Goal: Task Accomplishment & Management: Use online tool/utility

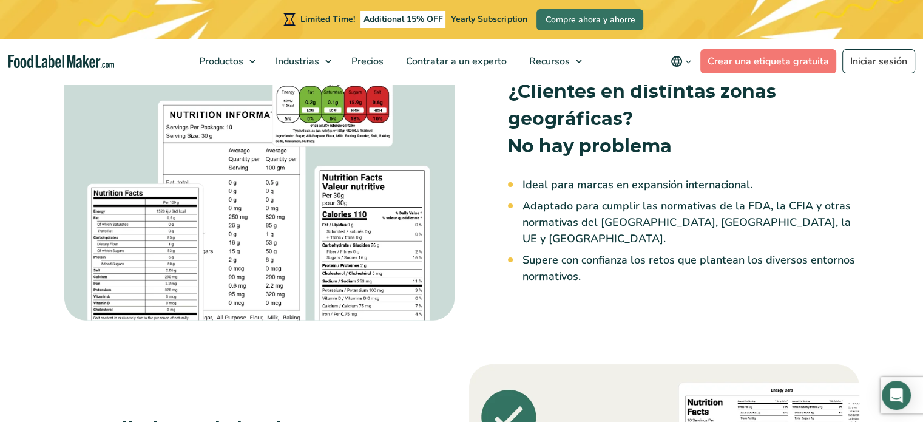
scroll to position [1275, 0]
click at [168, 211] on img at bounding box center [259, 189] width 390 height 262
click at [338, 169] on img at bounding box center [259, 189] width 390 height 262
click at [595, 143] on h3 "¿Clientes en distintas zonas geográficas? No hay problema" at bounding box center [684, 118] width 352 height 82
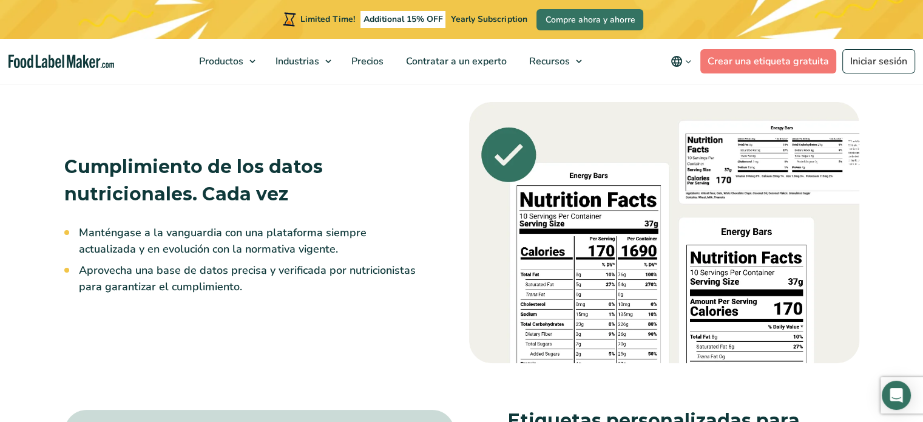
scroll to position [1579, 0]
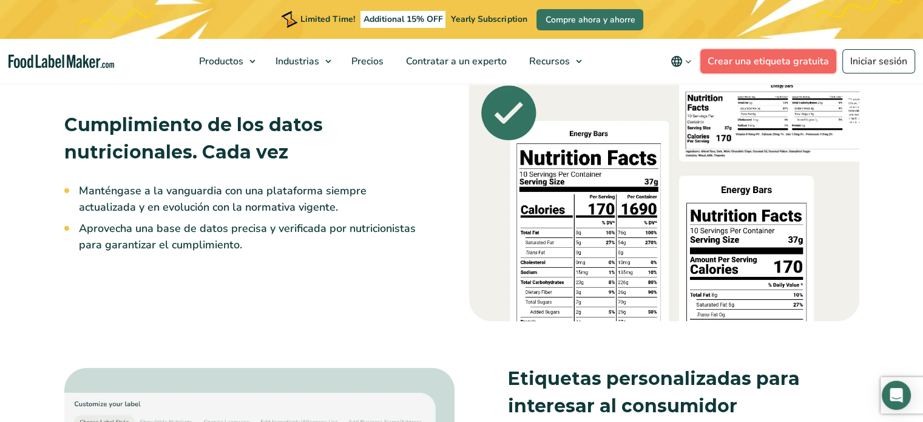
click at [775, 51] on link "Crear una etiqueta gratuita" at bounding box center [769, 61] width 136 height 24
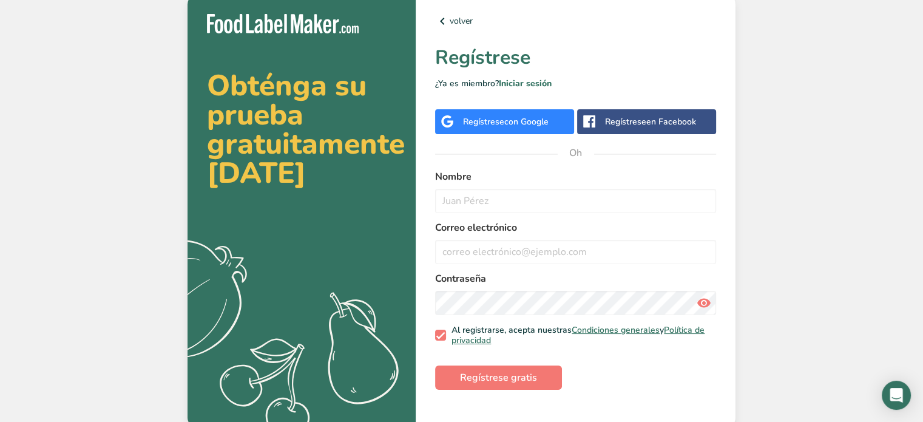
click at [517, 118] on font "con Google" at bounding box center [527, 122] width 44 height 12
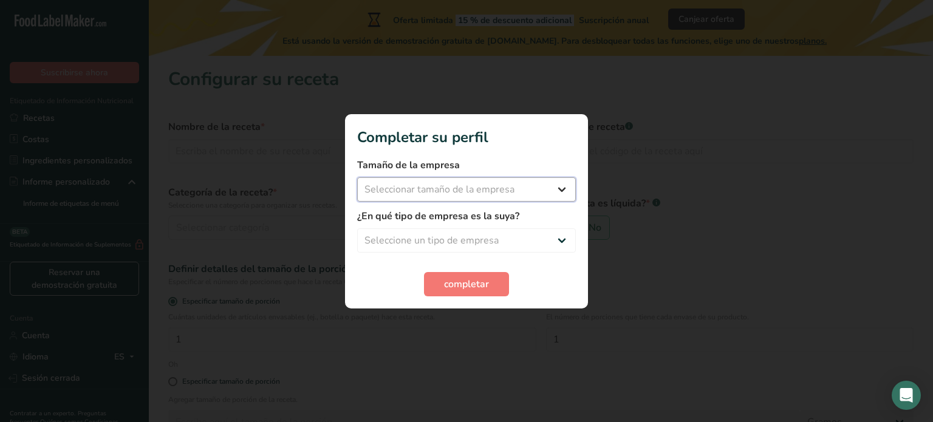
click at [461, 182] on select "Seleccionar tamaño de la empresa Menos de 10 empleados De 10 a 50 empleados De …" at bounding box center [466, 189] width 219 height 24
select select "3"
click at [357, 177] on select "Seleccionar tamaño de la empresa Menos de 10 empleados De 10 a 50 empleados De …" at bounding box center [466, 189] width 219 height 24
click at [469, 246] on select "Seleccione un tipo de empresa Fabricante de alimentos envasados Restaurante y c…" at bounding box center [466, 240] width 219 height 24
click at [357, 228] on select "Seleccione un tipo de empresa Fabricante de alimentos envasados Restaurante y c…" at bounding box center [466, 240] width 219 height 24
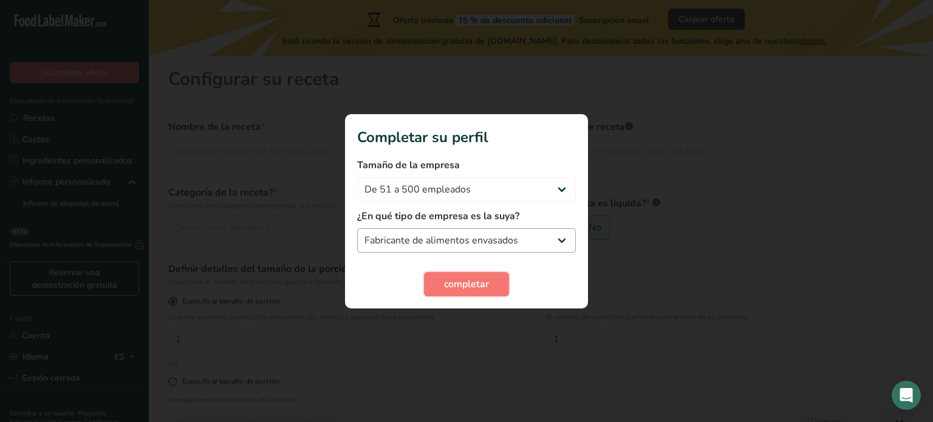
drag, startPoint x: 477, startPoint y: 280, endPoint x: 504, endPoint y: 240, distance: 48.5
click at [504, 240] on form "Tamaño de la empresa Menos de 10 empleados De 10 a 50 empleados De 51 a 500 emp…" at bounding box center [466, 227] width 219 height 138
click at [504, 240] on select "Fabricante de alimentos envasados Restaurante y cafetería Panadería Empresa de …" at bounding box center [466, 240] width 219 height 24
select select "3"
click at [357, 228] on select "Fabricante de alimentos envasados Restaurante y cafetería Panadería Empresa de …" at bounding box center [466, 240] width 219 height 24
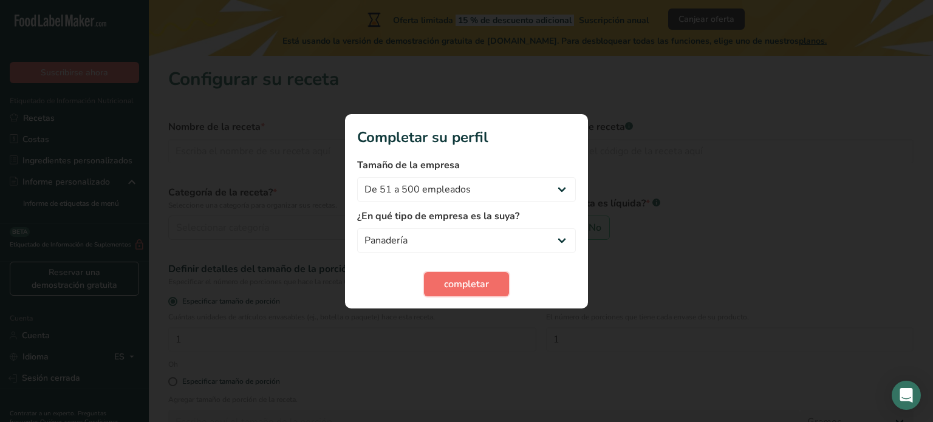
click at [449, 284] on font "completar" at bounding box center [466, 283] width 45 height 13
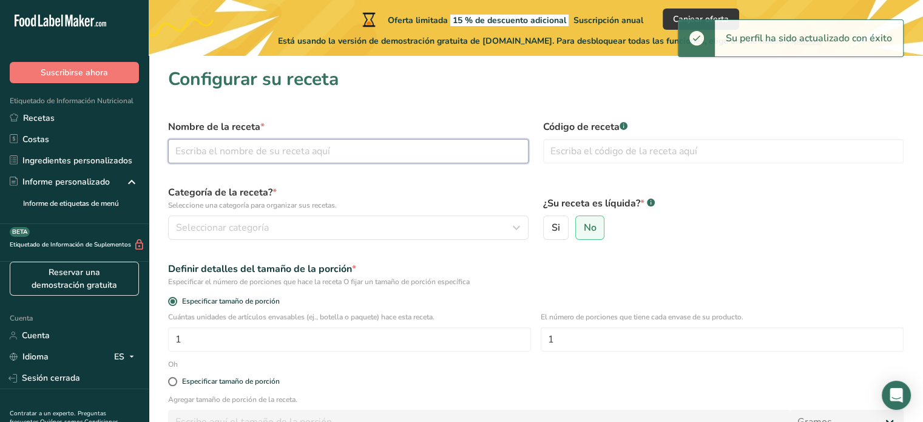
click at [416, 149] on input "text" at bounding box center [348, 151] width 361 height 24
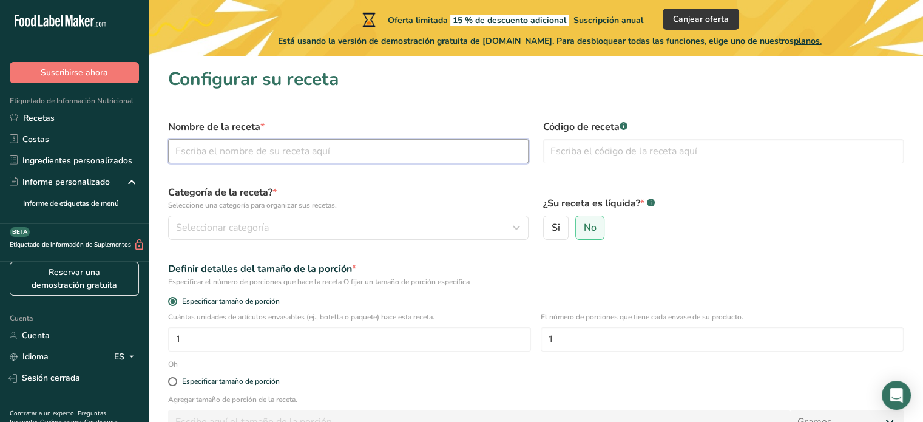
click at [232, 151] on input "text" at bounding box center [348, 151] width 361 height 24
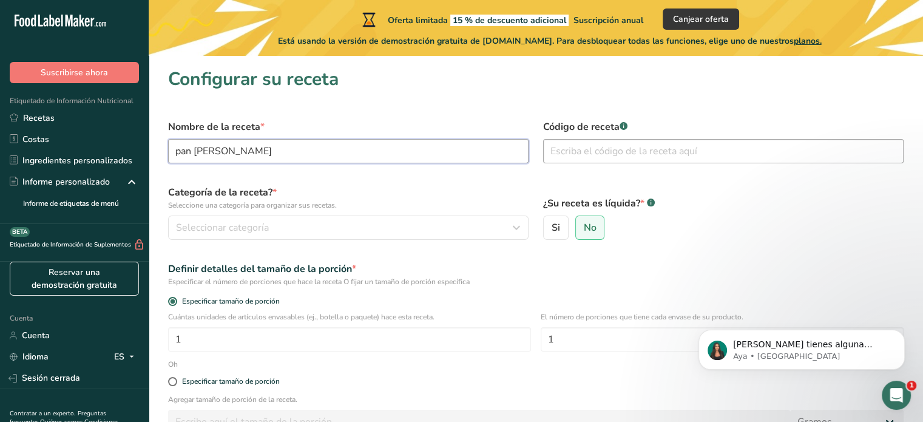
type input "pan frances"
click at [607, 151] on input "text" at bounding box center [723, 151] width 361 height 24
type input "001"
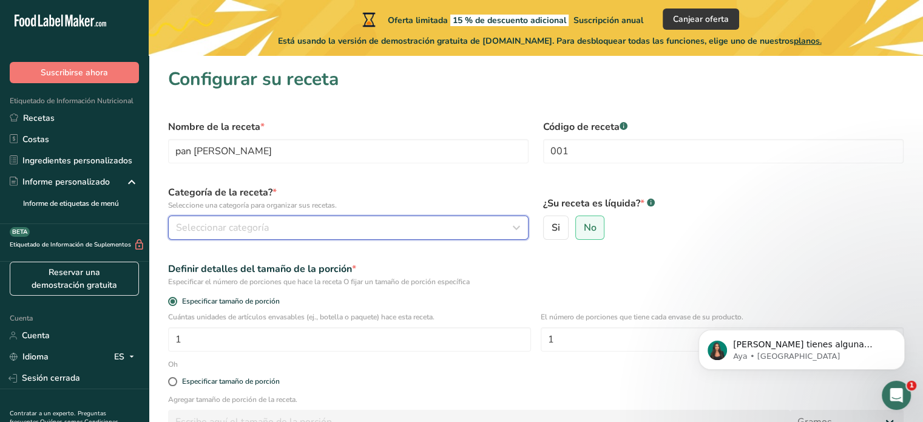
click at [395, 216] on button "Seleccionar categoría" at bounding box center [348, 228] width 361 height 24
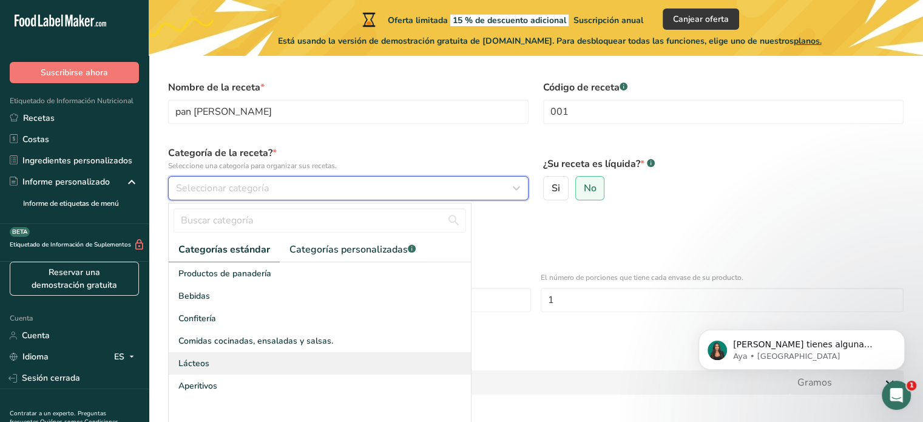
scroll to position [61, 0]
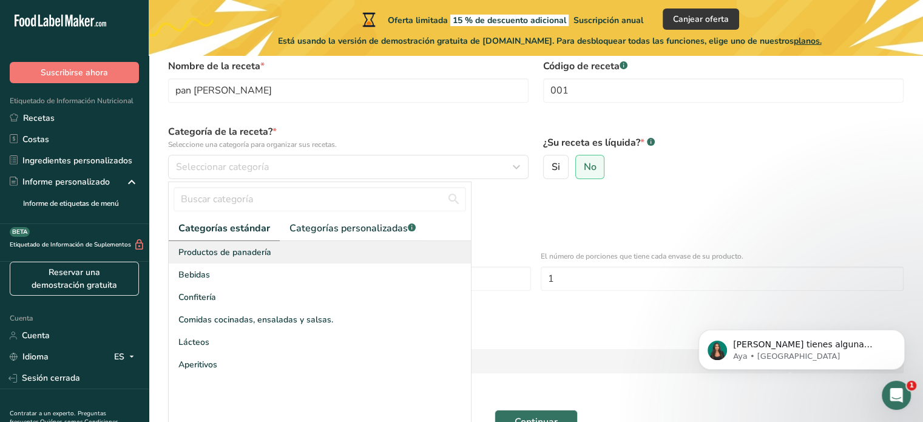
click at [225, 249] on font "Productos de panadería" at bounding box center [225, 253] width 93 height 12
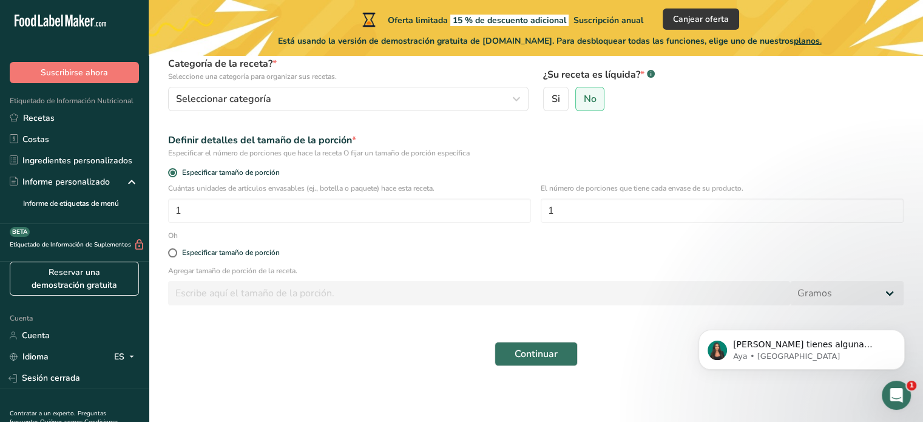
scroll to position [131, 0]
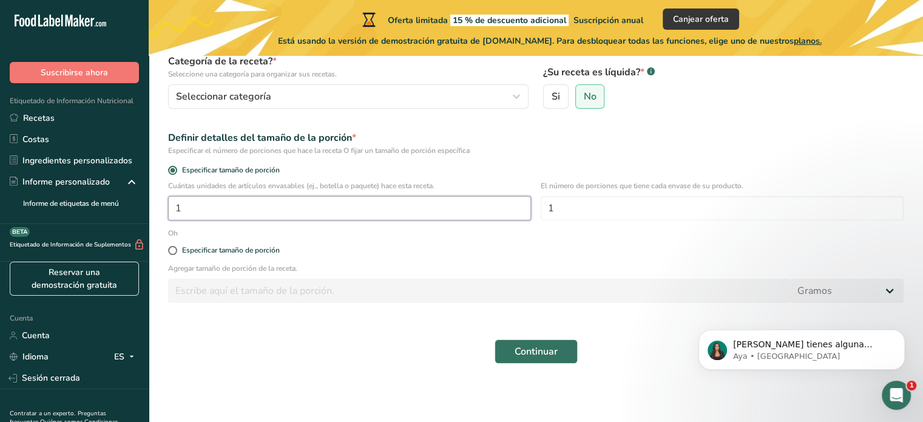
click at [322, 203] on input "1" at bounding box center [349, 208] width 363 height 24
type input "30"
click at [590, 208] on input "1" at bounding box center [722, 208] width 363 height 24
type input "10"
click at [197, 255] on div "Especificar tamaño de porción" at bounding box center [536, 251] width 750 height 24
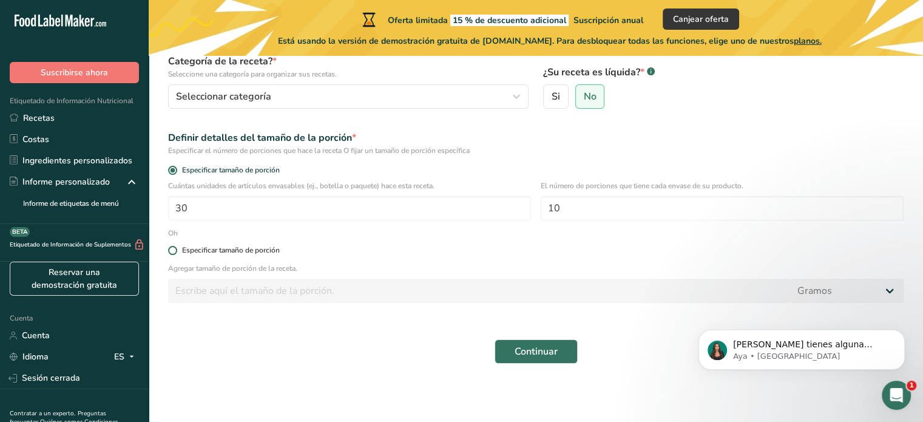
click at [171, 247] on span at bounding box center [172, 250] width 9 height 9
click at [171, 247] on input "Especificar tamaño de porción" at bounding box center [172, 251] width 8 height 8
radio input "true"
radio input "false"
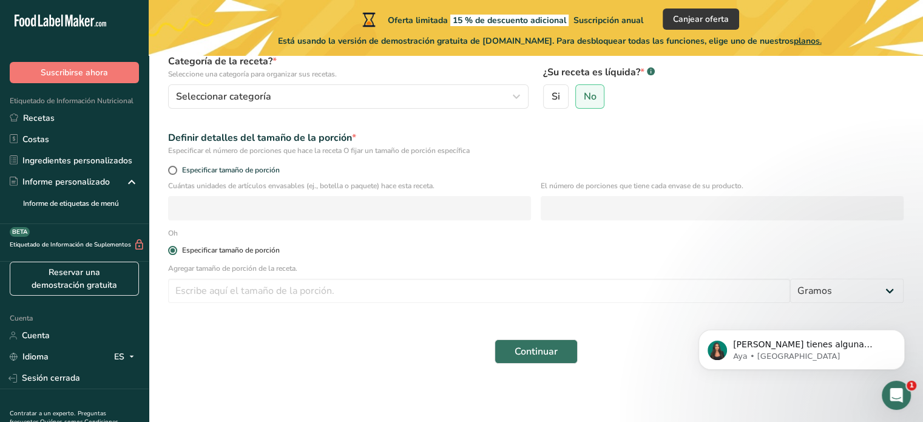
click at [171, 253] on span at bounding box center [172, 250] width 9 height 9
click at [171, 253] on input "Especificar tamaño de porción" at bounding box center [172, 251] width 8 height 8
click at [236, 254] on font "Especificar tamaño de porción" at bounding box center [231, 250] width 98 height 10
click at [176, 254] on input "Especificar tamaño de porción" at bounding box center [172, 251] width 8 height 8
click at [177, 168] on span "Especificar tamaño de porción" at bounding box center [228, 170] width 103 height 9
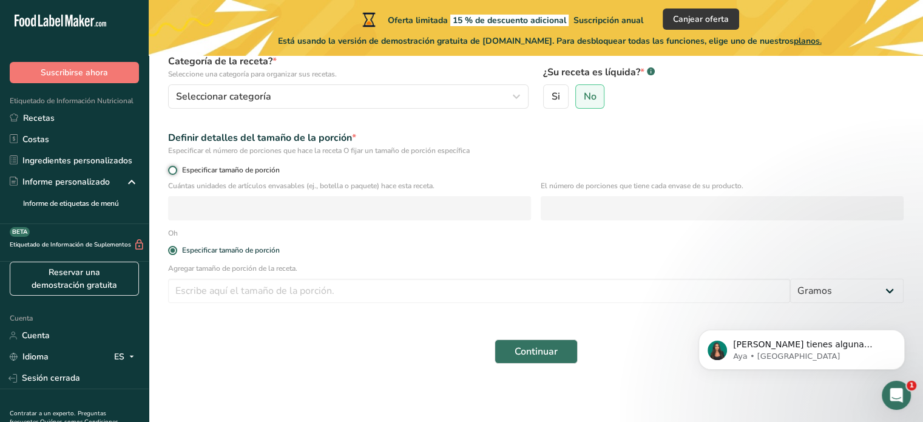
click at [176, 168] on input "Especificar tamaño de porción" at bounding box center [172, 170] width 8 height 8
radio input "true"
radio input "false"
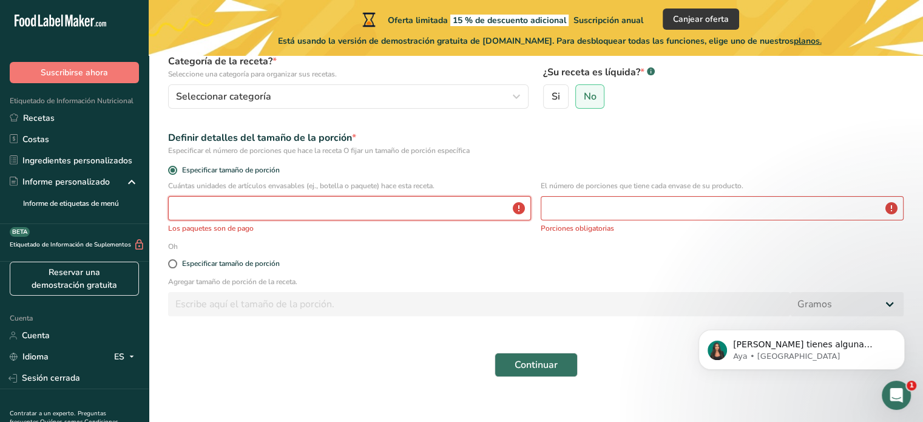
click at [298, 203] on input "number" at bounding box center [349, 208] width 363 height 24
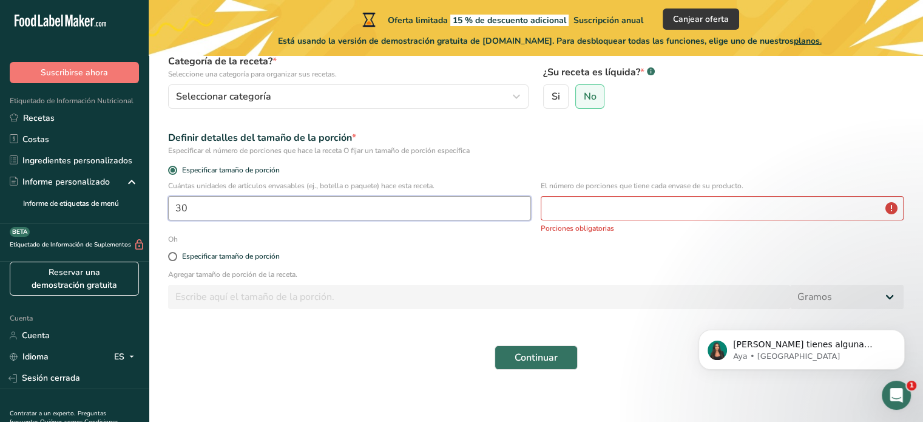
type input "30"
click at [702, 216] on input "number" at bounding box center [722, 208] width 363 height 24
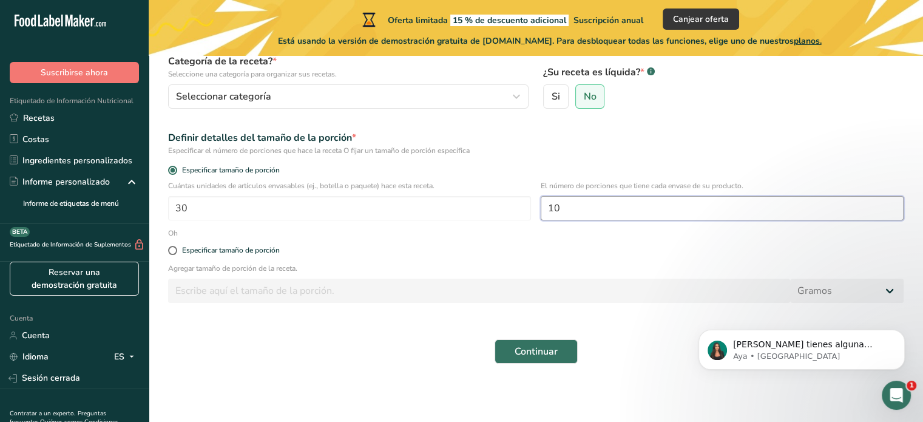
type input "10"
click at [204, 257] on div "Especificar tamaño de porción" at bounding box center [536, 251] width 750 height 24
click at [170, 249] on span at bounding box center [172, 250] width 9 height 9
click at [170, 249] on input "Especificar tamaño de porción" at bounding box center [172, 251] width 8 height 8
radio input "true"
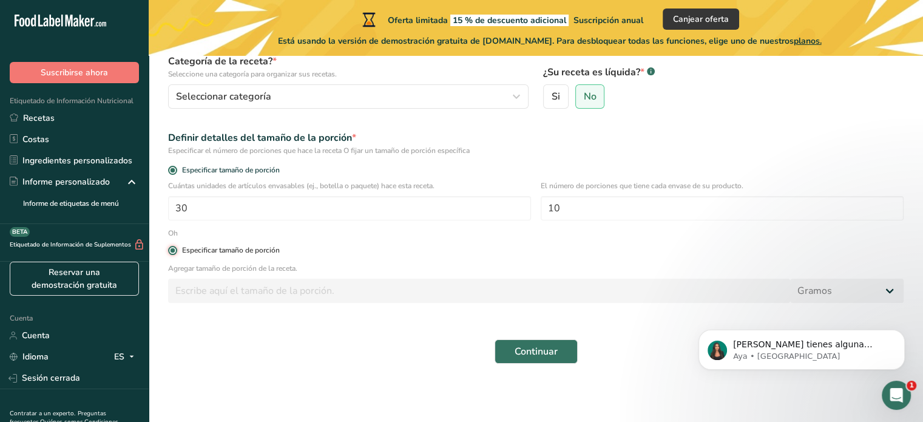
radio input "false"
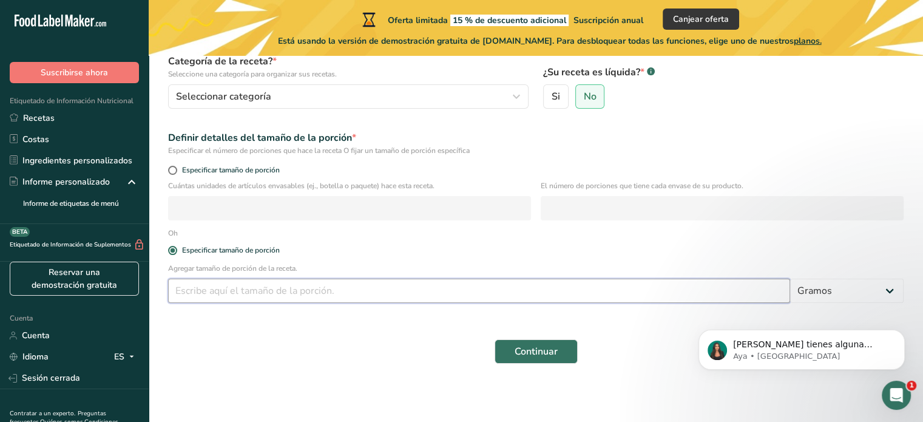
click at [215, 293] on input "number" at bounding box center [479, 291] width 622 height 24
type input "30"
click at [282, 316] on form "Nombre de la receta * pan frances Código de receta .a-a{fill:#347362;}.b-a{fill…" at bounding box center [536, 176] width 750 height 390
click at [537, 338] on div "Continuar" at bounding box center [536, 351] width 750 height 39
click at [534, 349] on font "Continuar" at bounding box center [536, 351] width 43 height 13
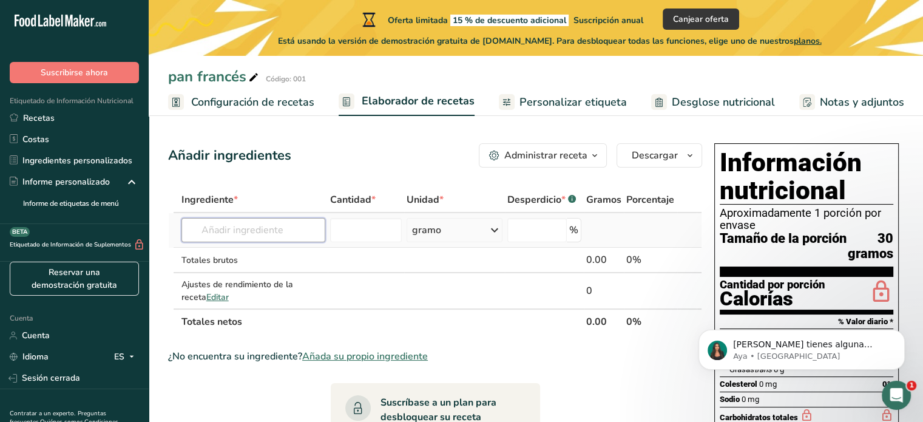
click at [258, 231] on input "text" at bounding box center [254, 230] width 144 height 24
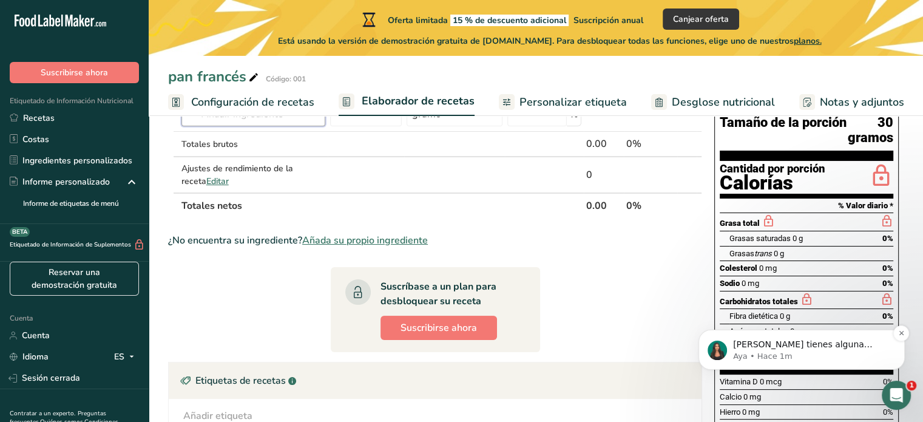
scroll to position [45, 0]
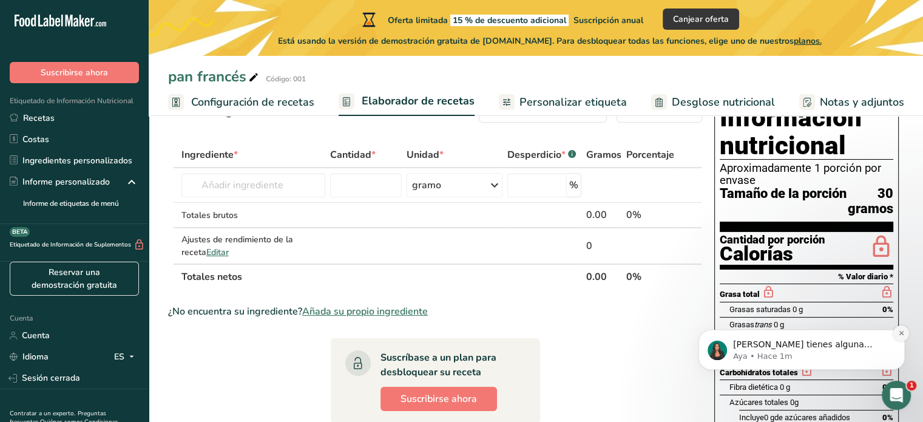
click at [905, 334] on button "Descartar notificación" at bounding box center [902, 333] width 16 height 16
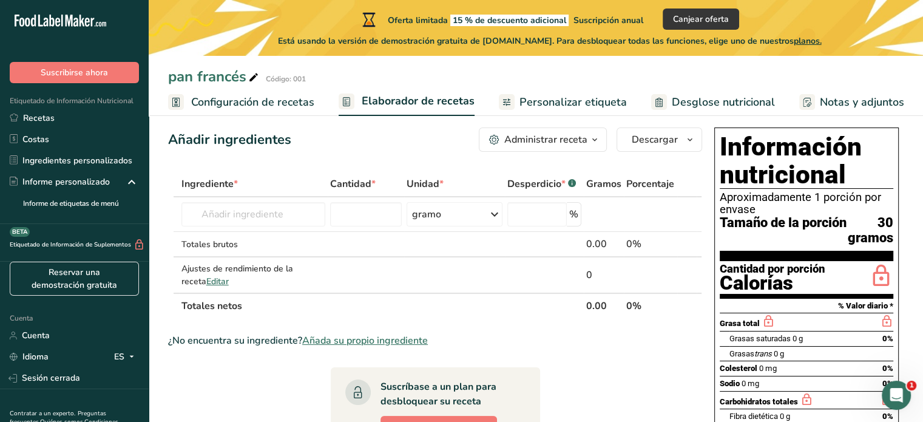
scroll to position [0, 0]
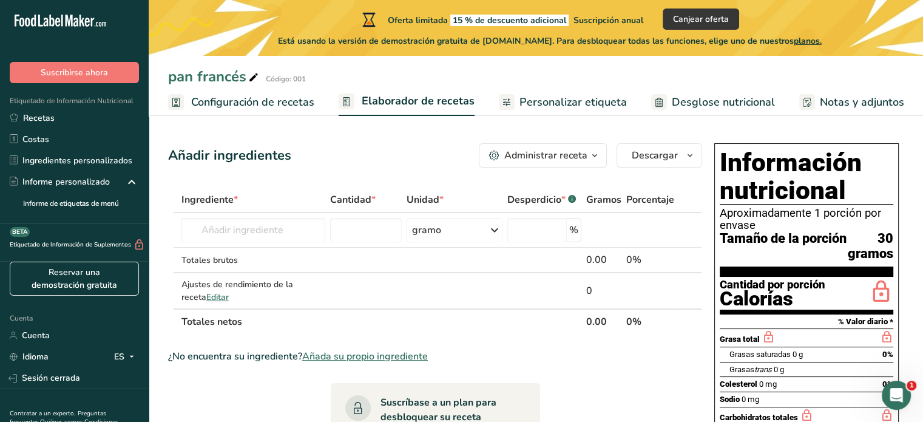
drag, startPoint x: 548, startPoint y: 154, endPoint x: 288, endPoint y: 166, distance: 260.1
click at [288, 166] on div "Añadir ingredientes Administrar receta Eliminar receta Duplicar receta Receta d…" at bounding box center [435, 155] width 534 height 24
click at [579, 95] on font "Personalizar etiqueta" at bounding box center [573, 102] width 107 height 15
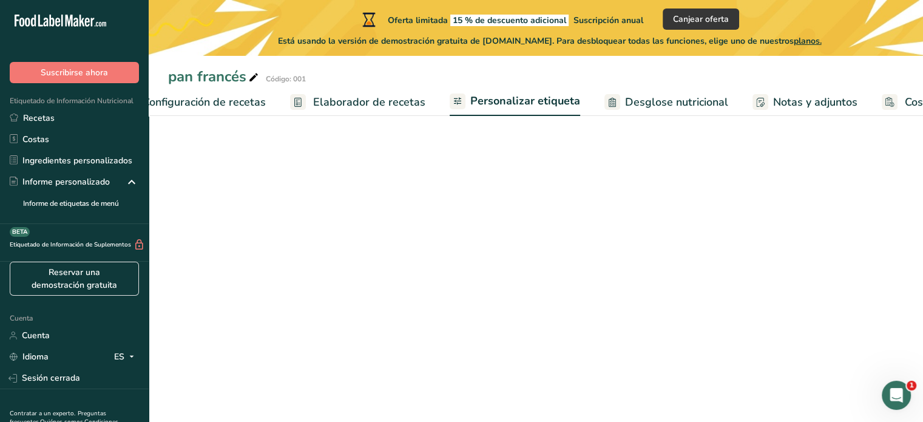
scroll to position [0, 141]
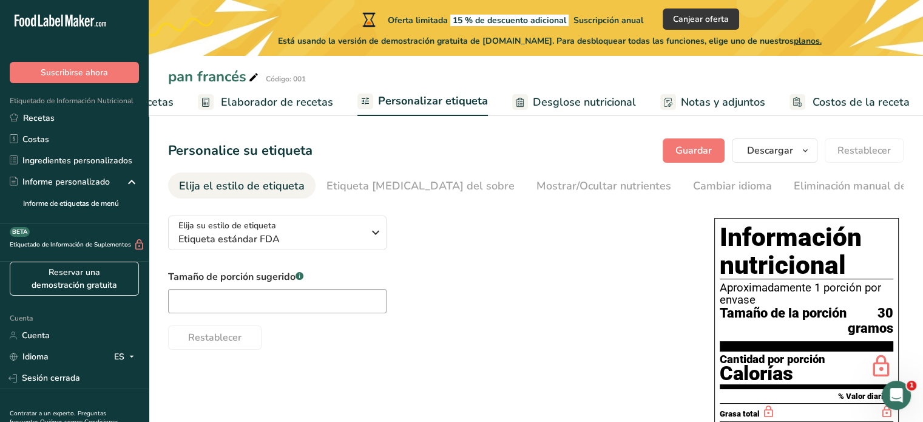
click at [304, 107] on font "Elaborador de recetas" at bounding box center [277, 102] width 112 height 15
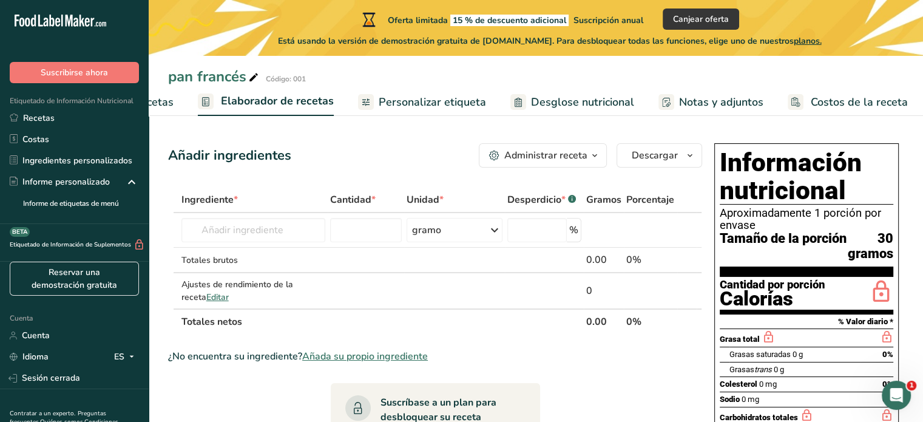
scroll to position [61, 0]
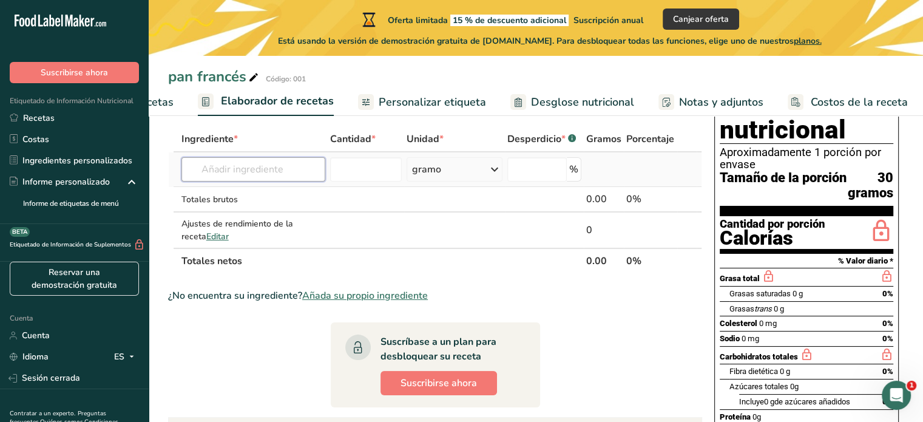
click at [238, 157] on input "text" at bounding box center [254, 169] width 144 height 24
click at [270, 167] on input "text" at bounding box center [254, 169] width 144 height 24
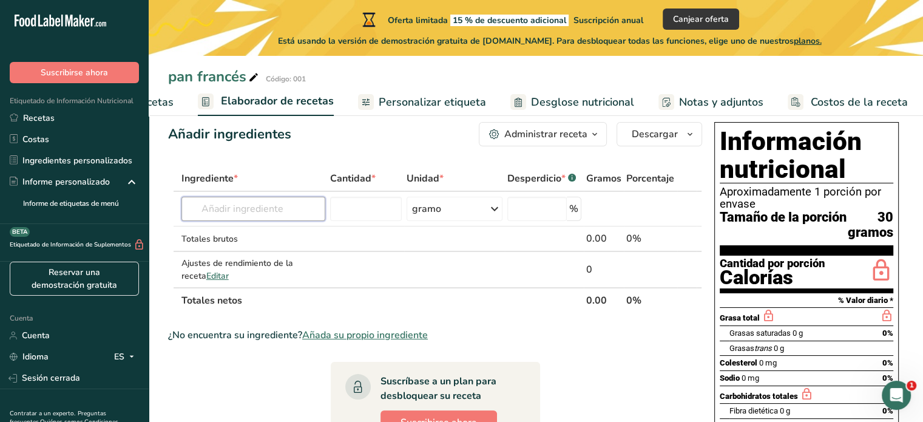
scroll to position [0, 0]
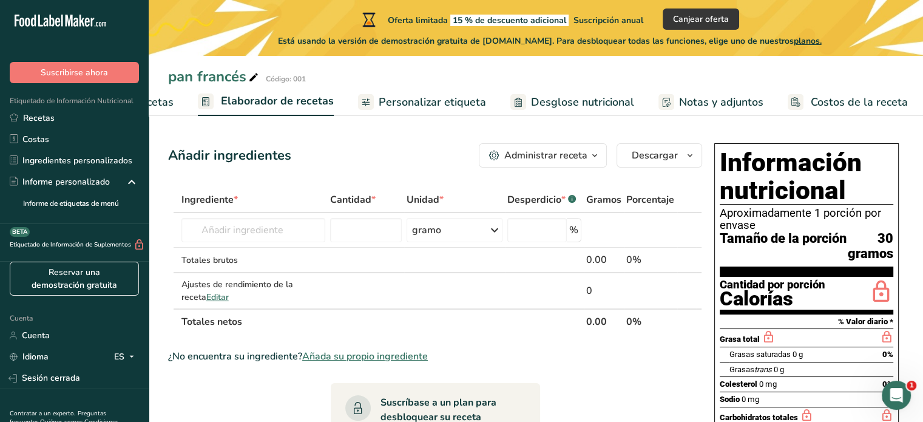
click at [363, 196] on font "Cantidad" at bounding box center [350, 199] width 41 height 13
click at [415, 202] on font "Unidad" at bounding box center [423, 199] width 33 height 13
click at [454, 227] on div "gramo" at bounding box center [455, 230] width 96 height 24
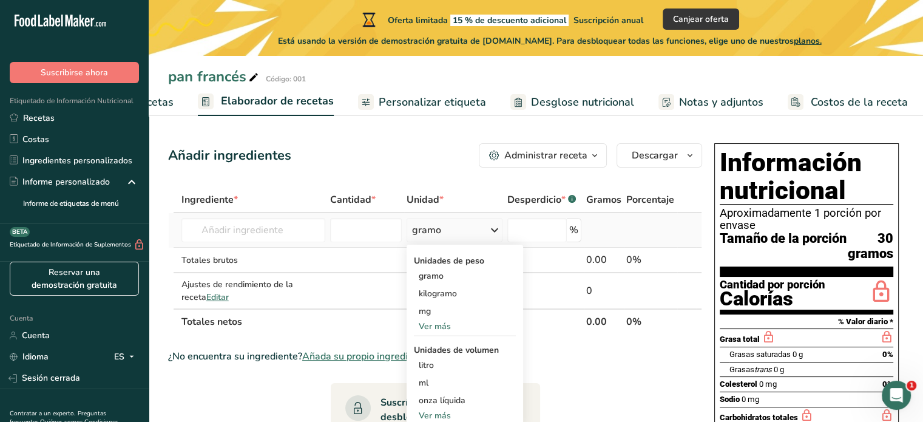
click at [454, 227] on div "gramo" at bounding box center [455, 230] width 96 height 24
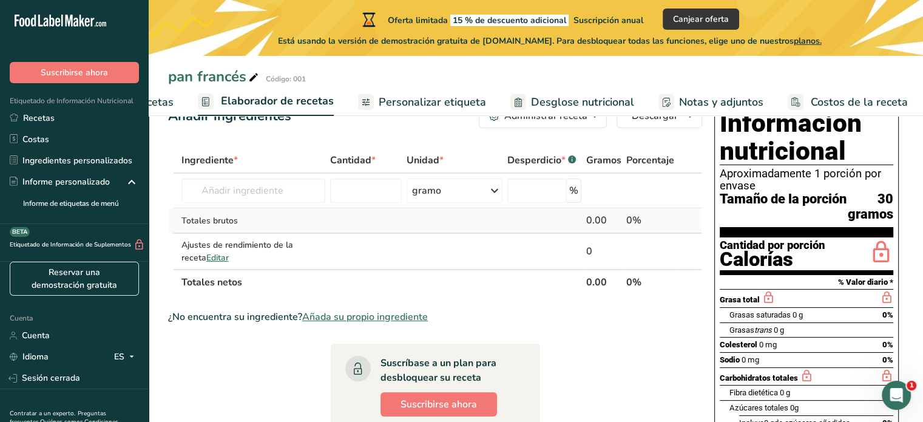
scroll to position [61, 0]
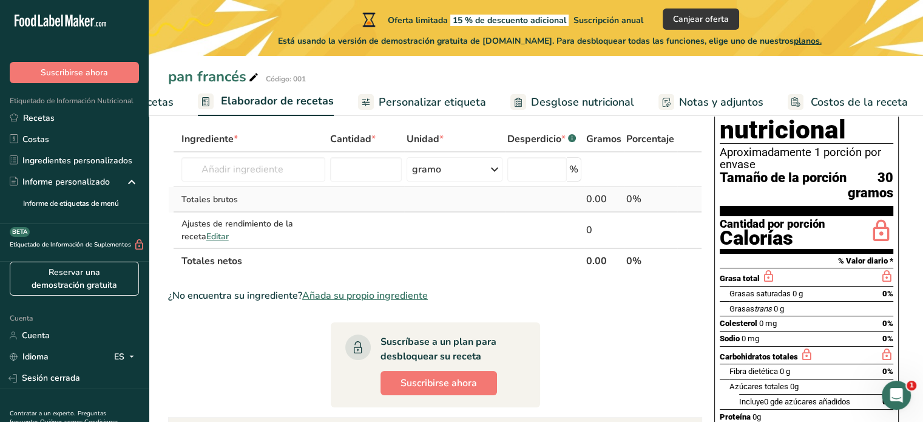
click at [199, 196] on font "Totales brutos" at bounding box center [210, 200] width 56 height 12
click at [216, 239] on div "Ajustes de rendimiento de la receta Editar" at bounding box center [254, 230] width 144 height 26
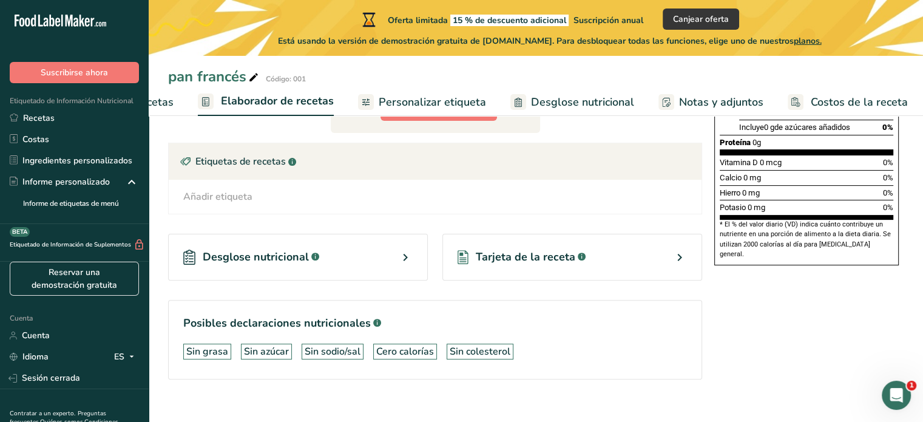
scroll to position [349, 0]
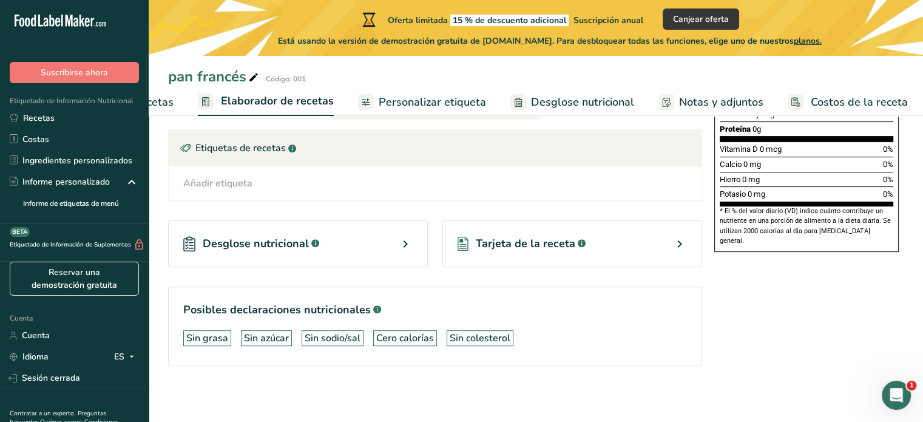
click at [406, 235] on icon at bounding box center [405, 244] width 15 height 22
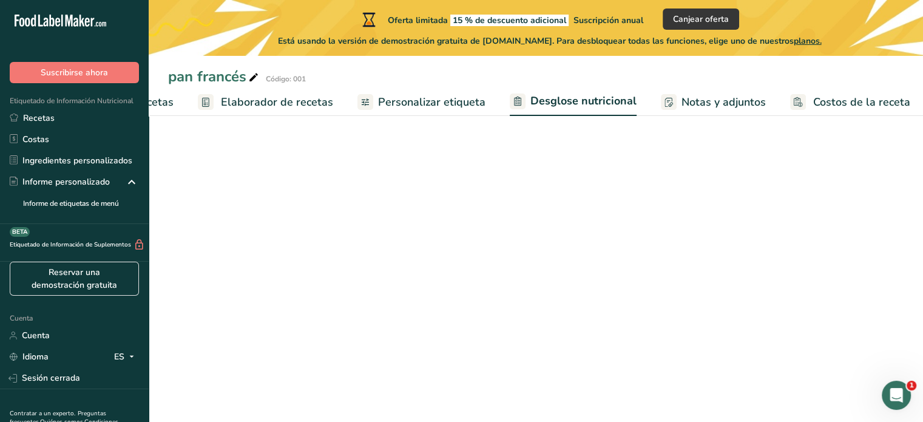
select select "Calories"
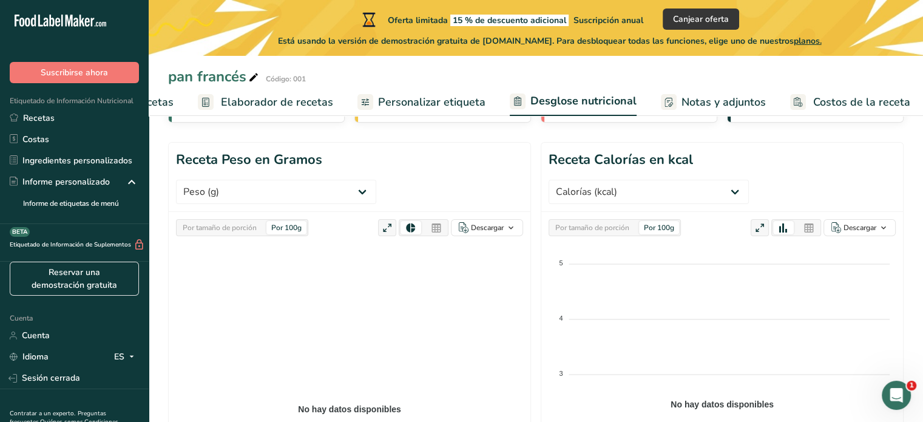
scroll to position [121, 0]
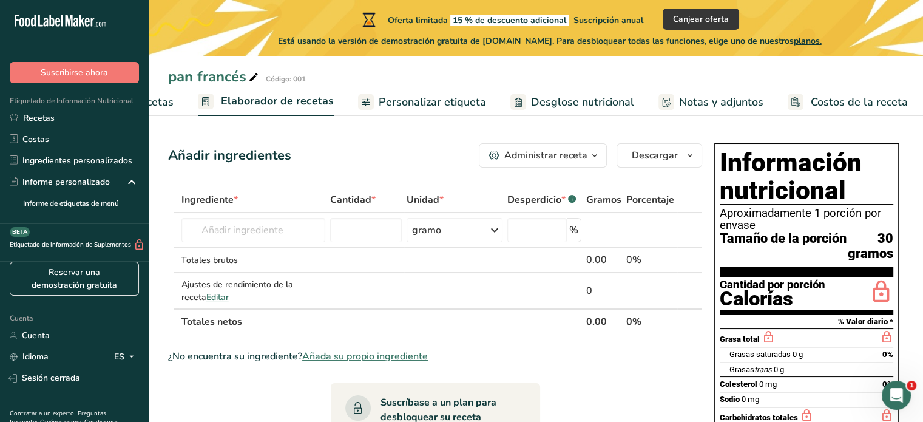
click at [612, 200] on font "Gramos" at bounding box center [604, 199] width 35 height 13
click at [555, 157] on font "Administrar receta" at bounding box center [546, 155] width 83 height 13
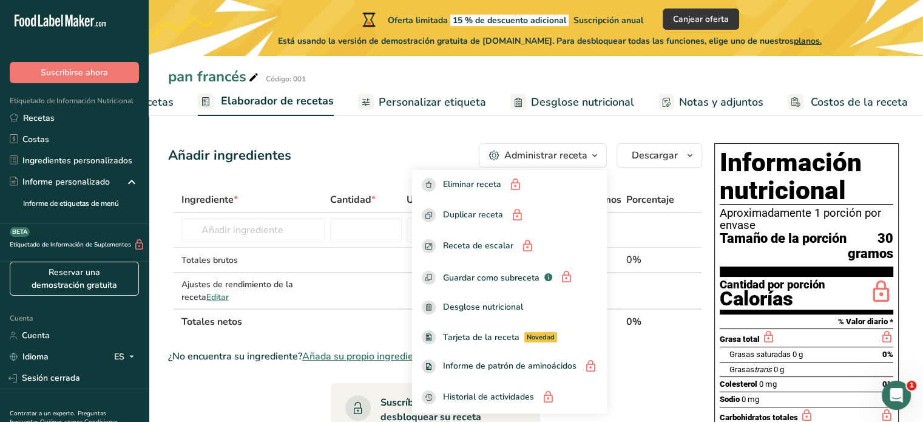
click at [372, 327] on th "Totales netos" at bounding box center [382, 321] width 406 height 26
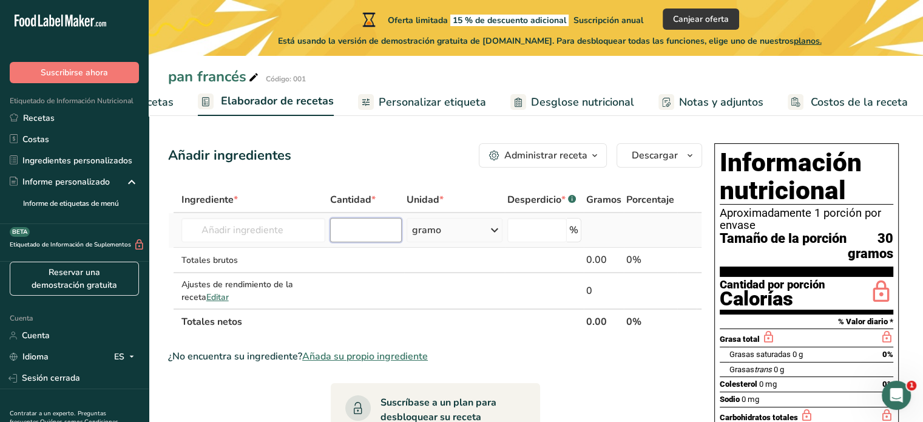
click at [389, 225] on input "number" at bounding box center [366, 230] width 72 height 24
click at [265, 230] on input "text" at bounding box center [254, 230] width 144 height 24
click at [235, 199] on font "*" at bounding box center [236, 199] width 4 height 13
click at [244, 222] on input "text" at bounding box center [254, 230] width 144 height 24
click at [311, 227] on input "text" at bounding box center [254, 230] width 144 height 24
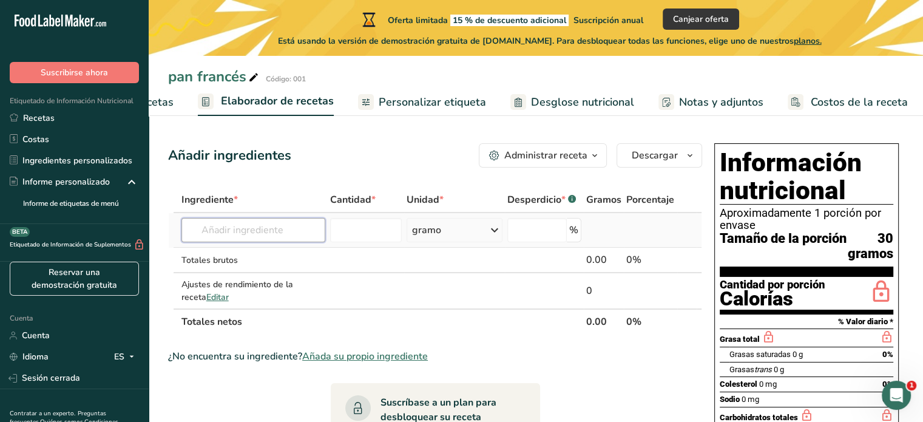
click at [280, 233] on input "text" at bounding box center [254, 230] width 144 height 24
click at [376, 208] on th "Cantidad *" at bounding box center [366, 201] width 77 height 26
click at [223, 229] on input "text" at bounding box center [254, 230] width 144 height 24
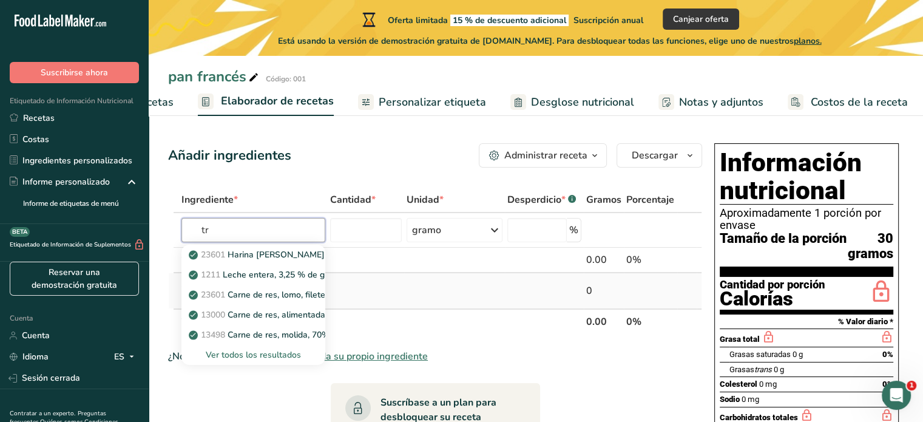
type input "t"
type input "harina de trigo"
click at [272, 354] on font "Ver todos los resultados" at bounding box center [253, 355] width 95 height 12
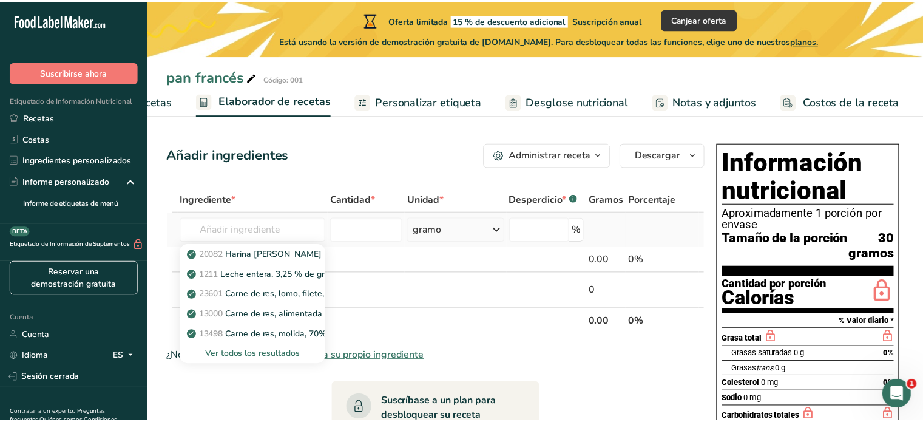
scroll to position [0, 131]
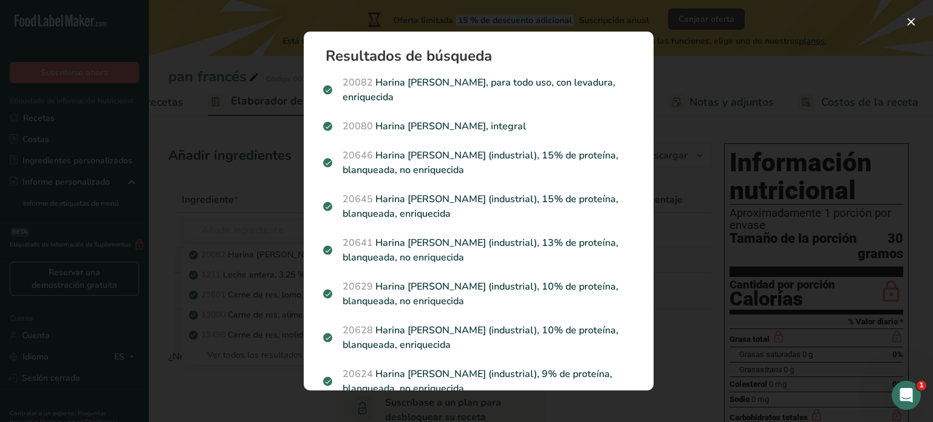
click at [520, 333] on font "Harina de trigo, blanca (industrial), 10% de proteína, blanqueada, enriquecida" at bounding box center [480, 338] width 276 height 28
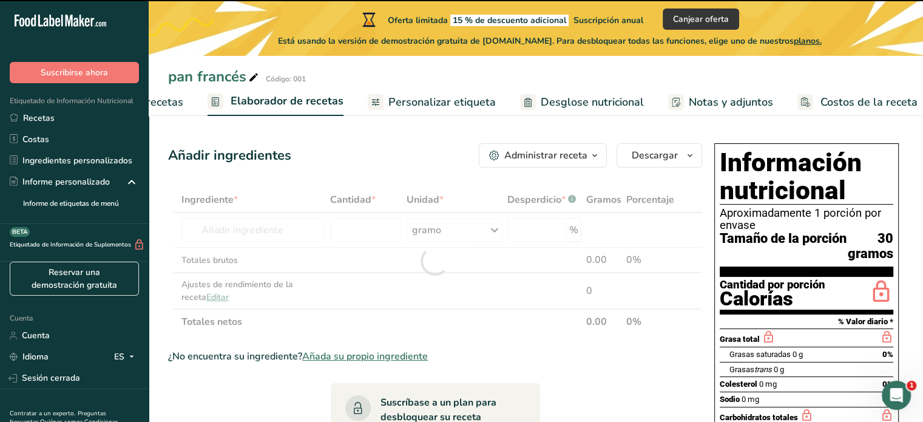
type input "0"
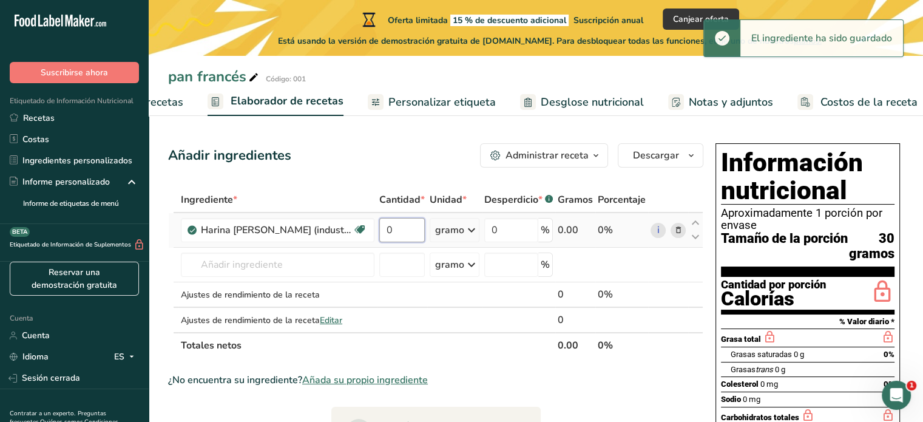
click at [398, 242] on input "0" at bounding box center [402, 230] width 46 height 24
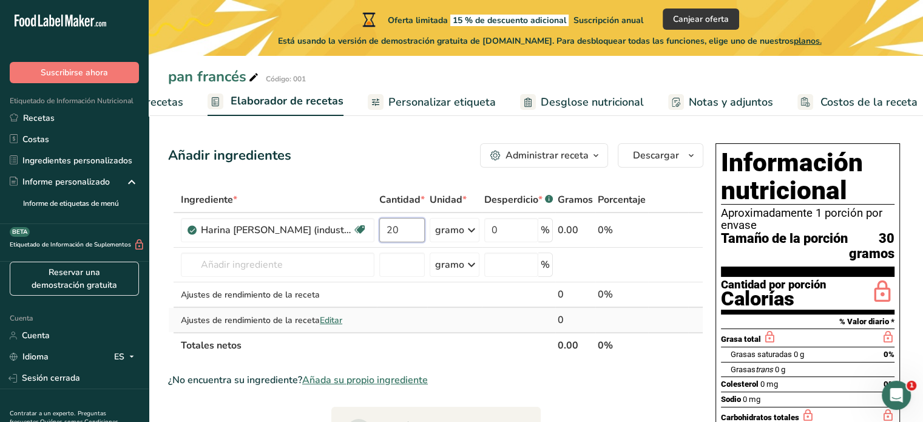
type input "20"
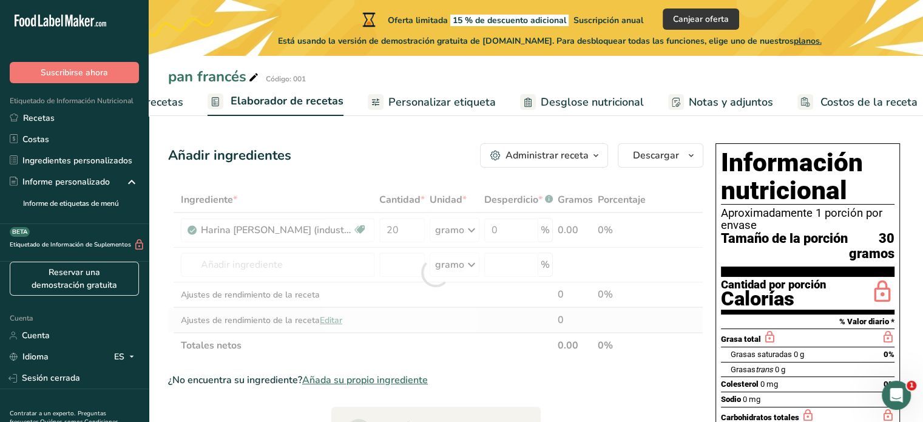
click at [472, 337] on div "Ingrediente * Cantidad * Unidad * Desperdicio * .a-a{fill:#347362;}.b-a{fill:#f…" at bounding box center [436, 272] width 536 height 171
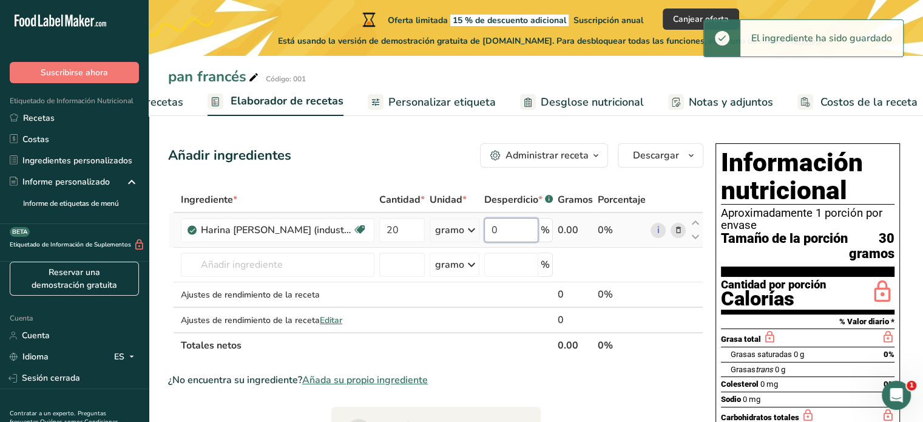
click at [511, 242] on input "0" at bounding box center [512, 230] width 54 height 24
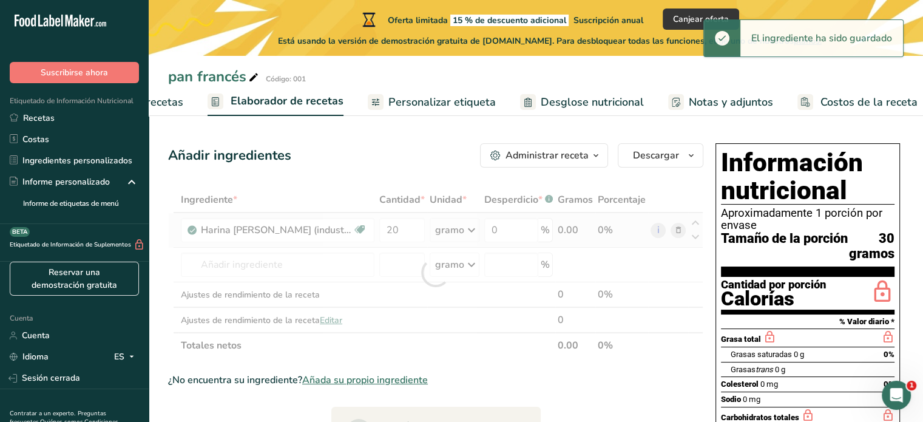
click at [434, 235] on div "Ingrediente * Cantidad * Unidad * Desperdicio * .a-a{fill:#347362;}.b-a{fill:#f…" at bounding box center [436, 272] width 536 height 171
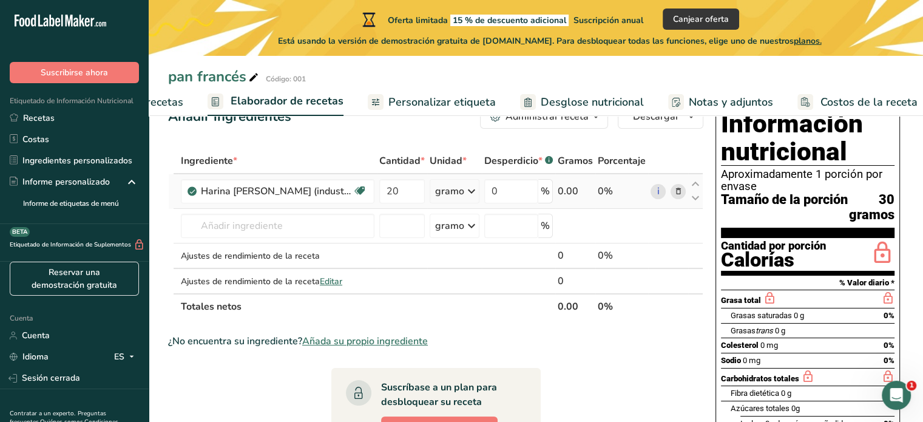
scroll to position [61, 0]
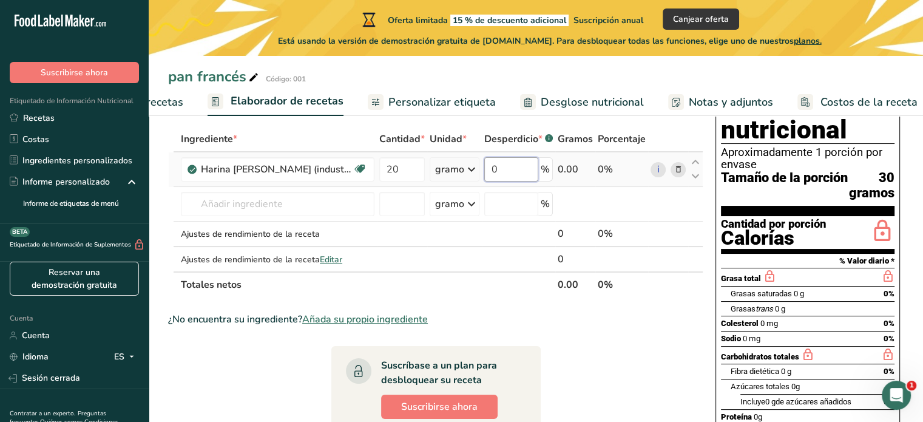
click at [519, 182] on input "0" at bounding box center [512, 169] width 54 height 24
type input "15"
click at [604, 320] on section "Ingrediente * Cantidad * Unidad * Desperdicio * .a-a{fill:#347362;}.b-a{fill:#f…" at bounding box center [436, 412] width 536 height 572
click at [682, 177] on span at bounding box center [679, 169] width 15 height 15
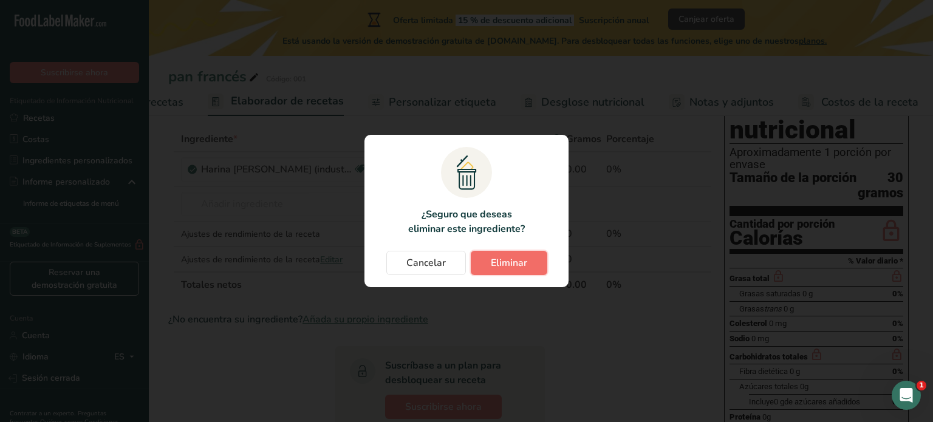
click at [483, 265] on button "Eliminar" at bounding box center [509, 263] width 77 height 24
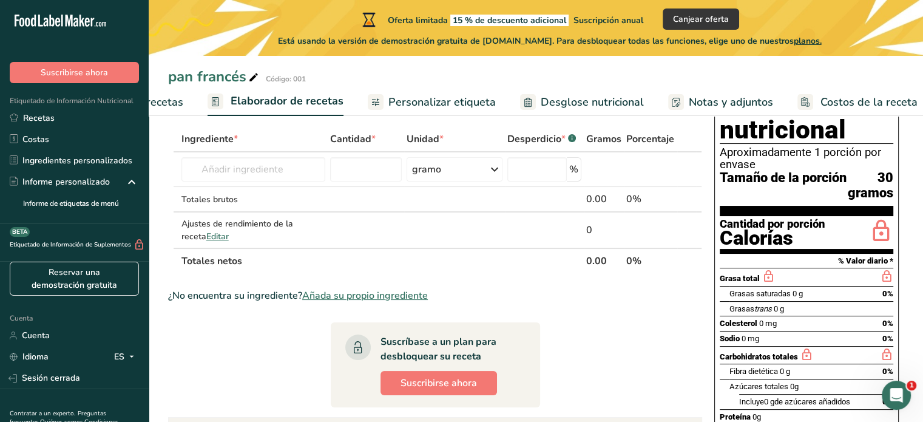
click at [585, 70] on div "pan francés Código: 001" at bounding box center [536, 77] width 775 height 22
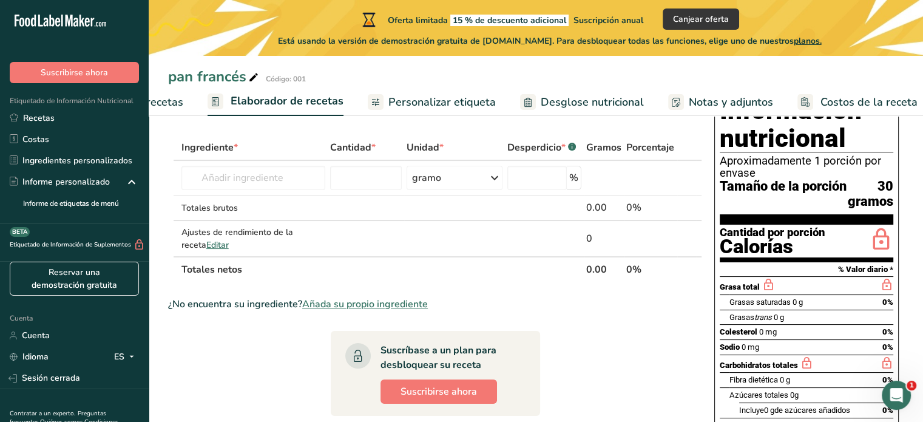
scroll to position [0, 0]
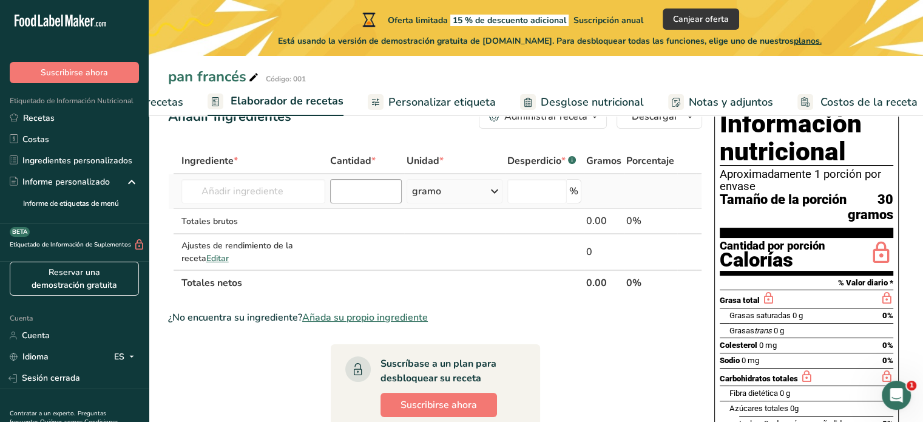
scroll to position [61, 0]
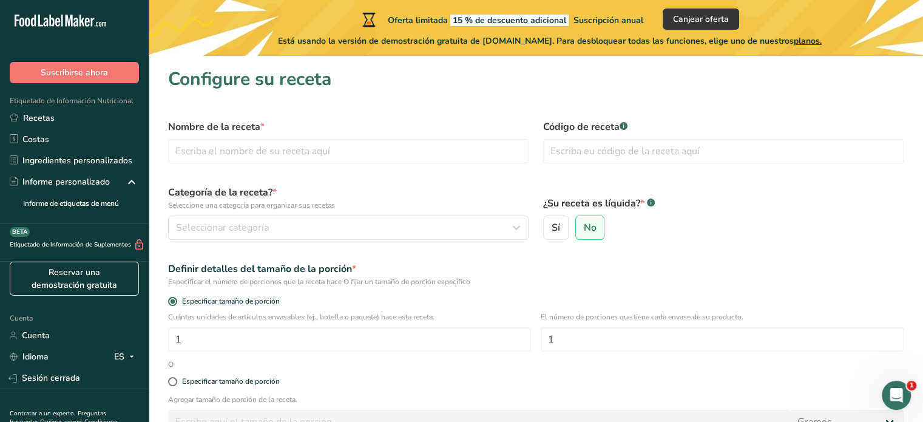
scroll to position [131, 0]
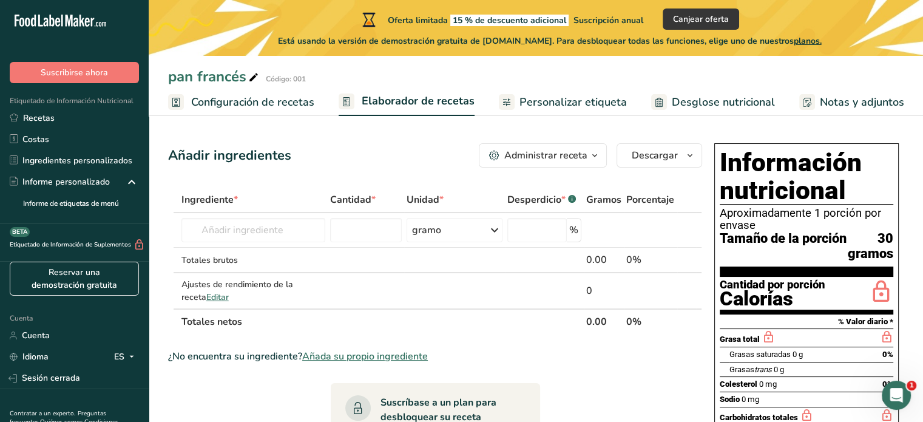
click at [837, 99] on font "Notas y adjuntos" at bounding box center [862, 102] width 84 height 15
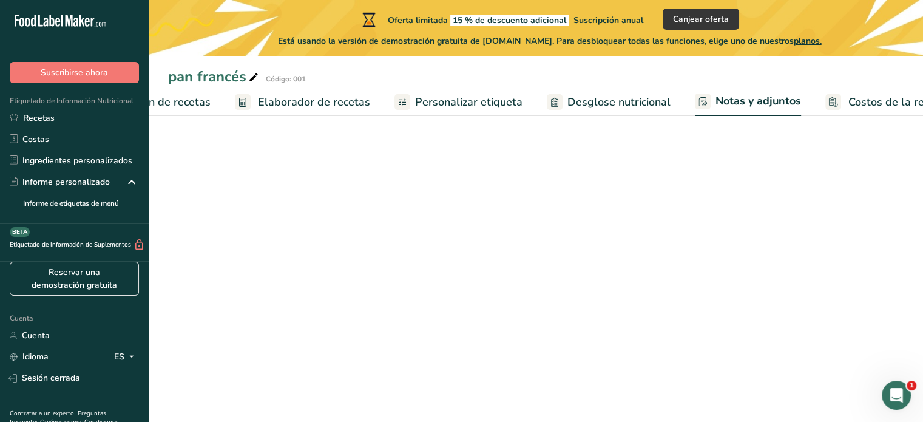
scroll to position [0, 140]
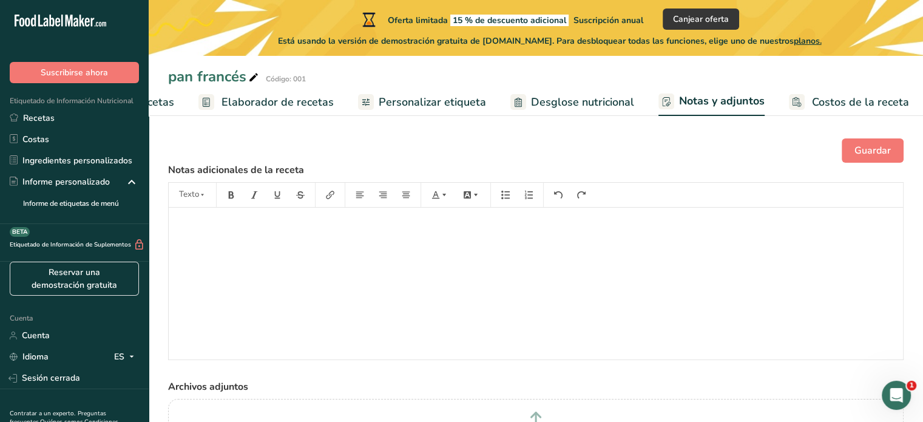
click at [553, 95] on font "Desglose nutricional" at bounding box center [582, 102] width 103 height 15
select select "Calories"
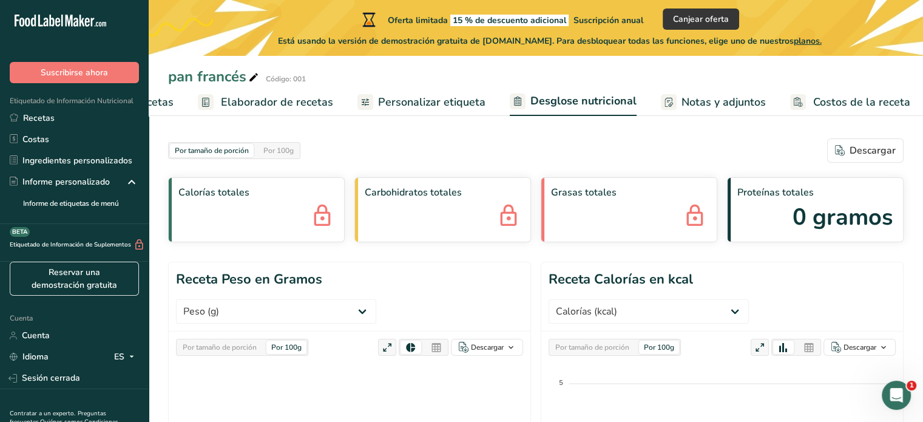
click at [477, 101] on font "Personalizar etiqueta" at bounding box center [431, 102] width 107 height 15
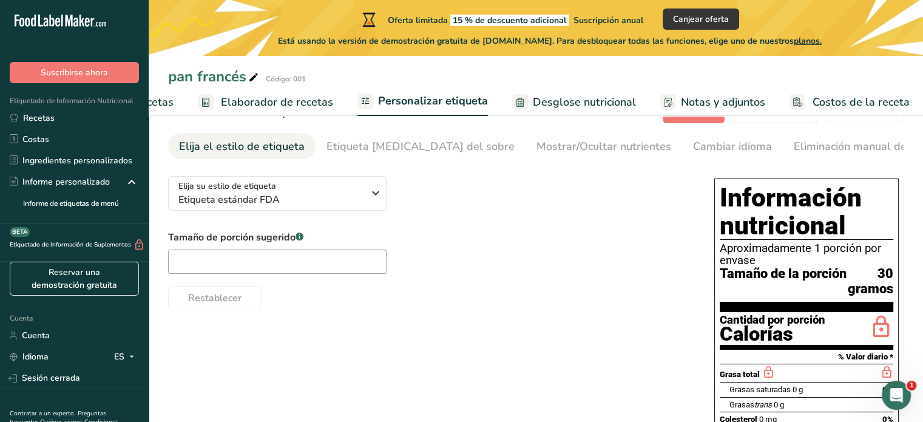
scroll to position [61, 0]
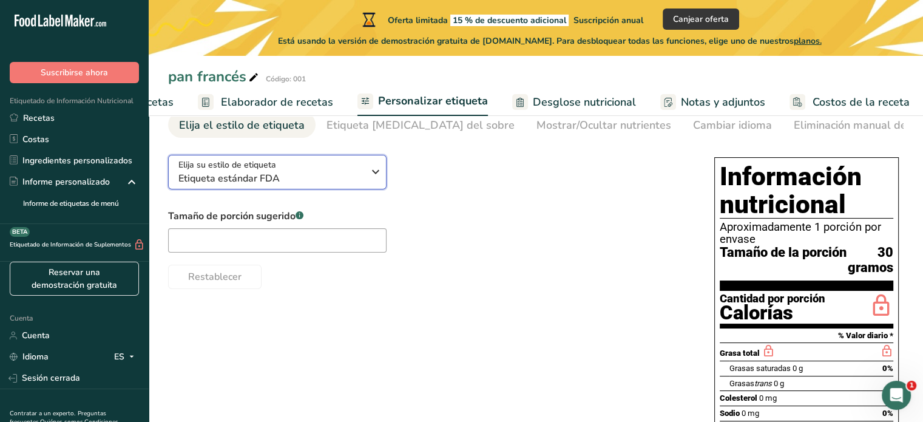
click at [344, 162] on div "Elija su estilo de etiqueta Etiqueta estándar FDA" at bounding box center [271, 171] width 185 height 27
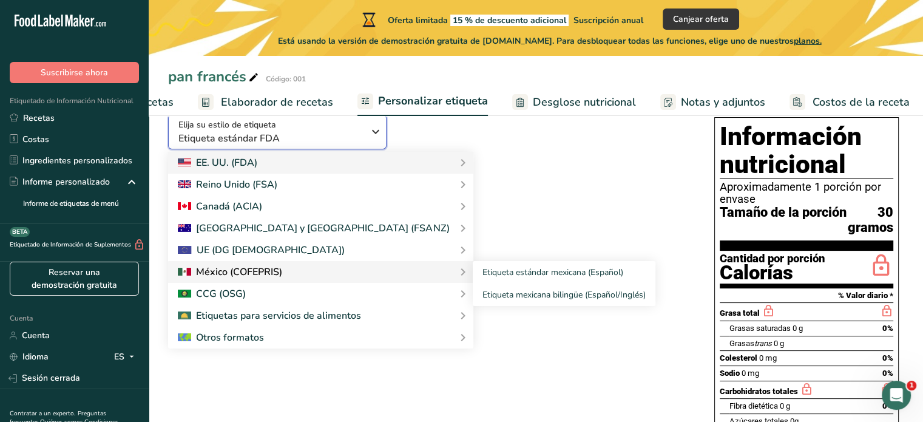
scroll to position [121, 0]
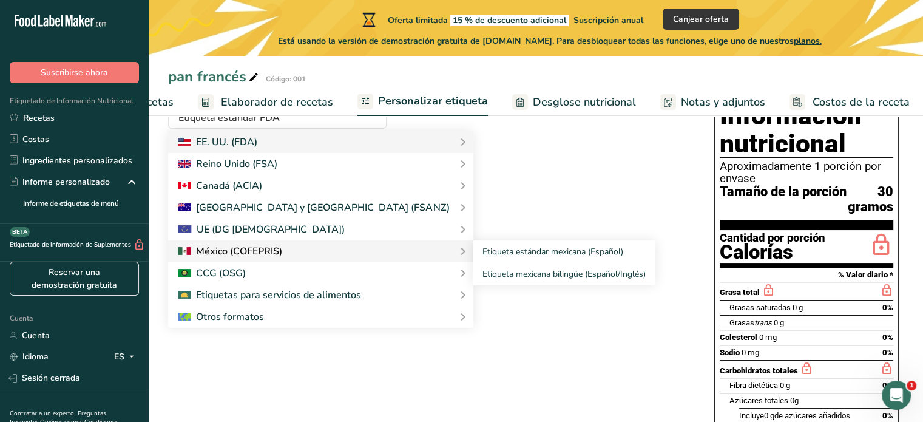
click at [321, 257] on div at bounding box center [321, 251] width 286 height 15
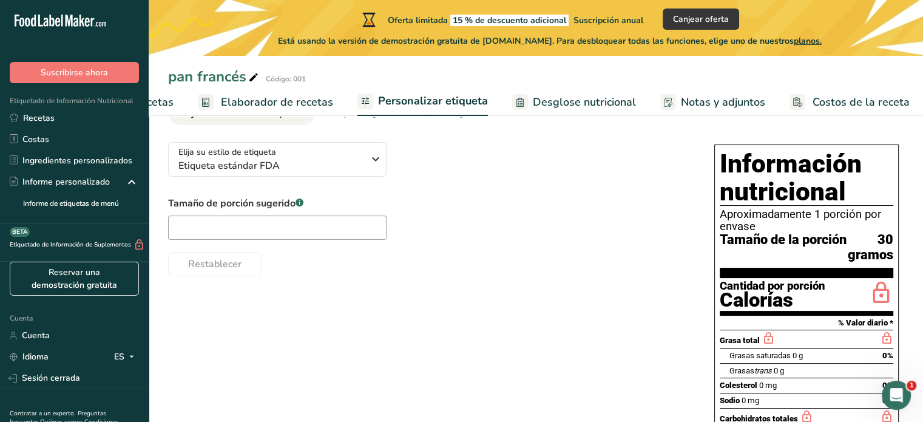
scroll to position [61, 0]
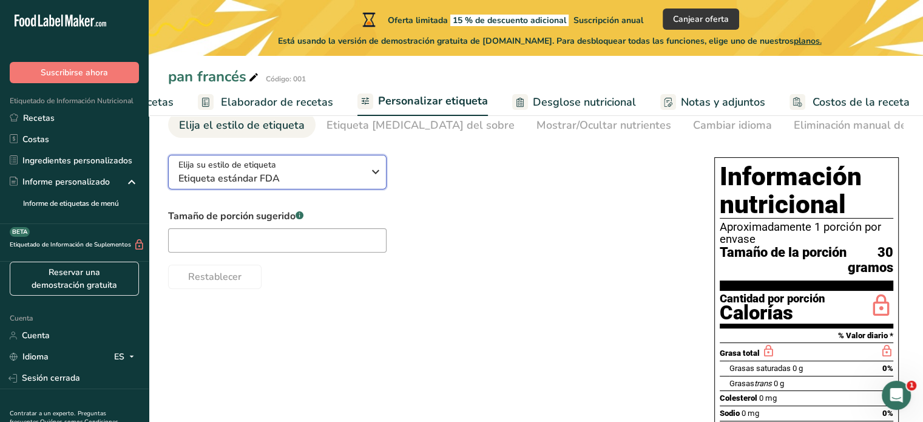
click at [366, 172] on div "Elija su estilo de etiqueta Etiqueta estándar FDA" at bounding box center [276, 171] width 194 height 27
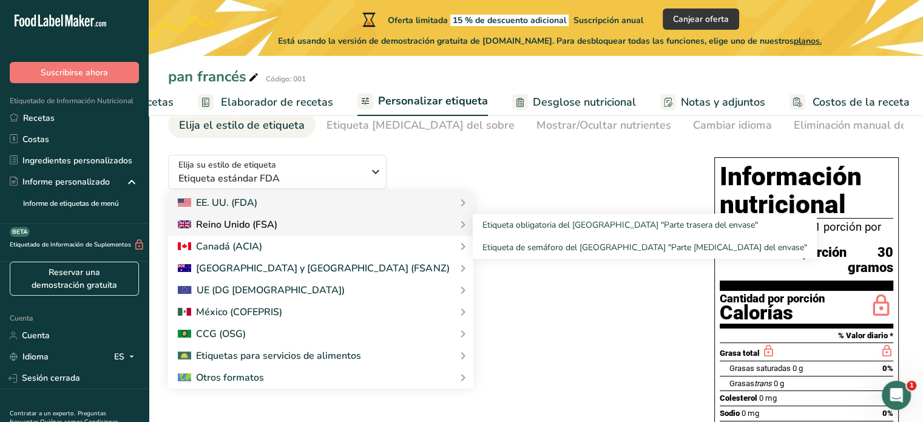
click at [355, 226] on div "Reino Unido (FSA)" at bounding box center [321, 224] width 286 height 15
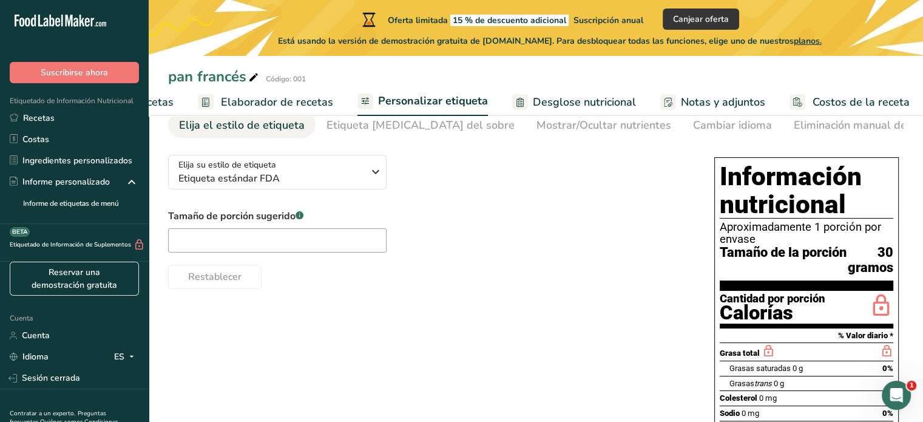
click at [782, 254] on font "Tamaño de la porción" at bounding box center [783, 252] width 127 height 15
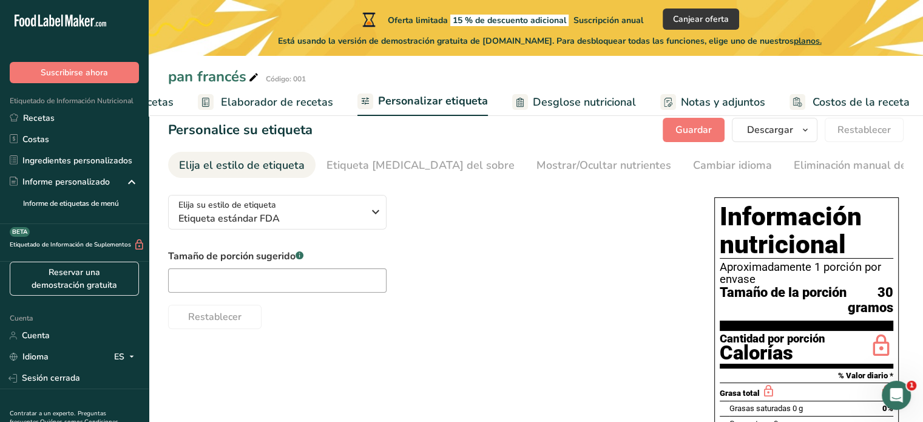
scroll to position [0, 0]
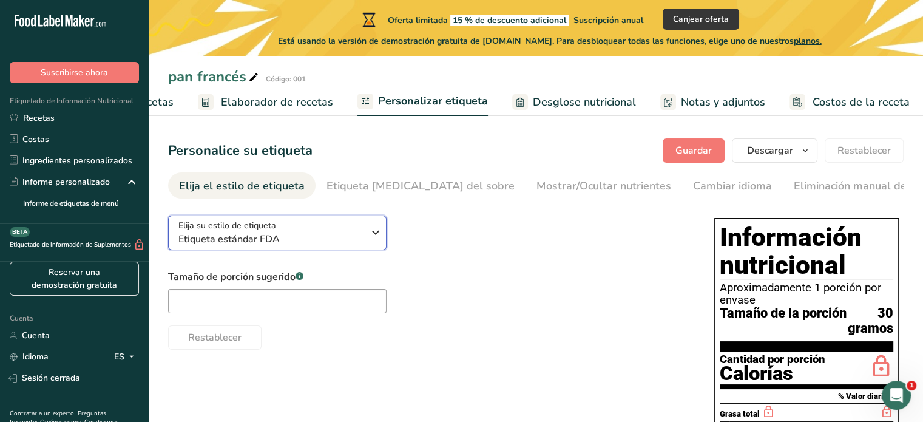
click at [374, 243] on icon "button" at bounding box center [376, 233] width 15 height 22
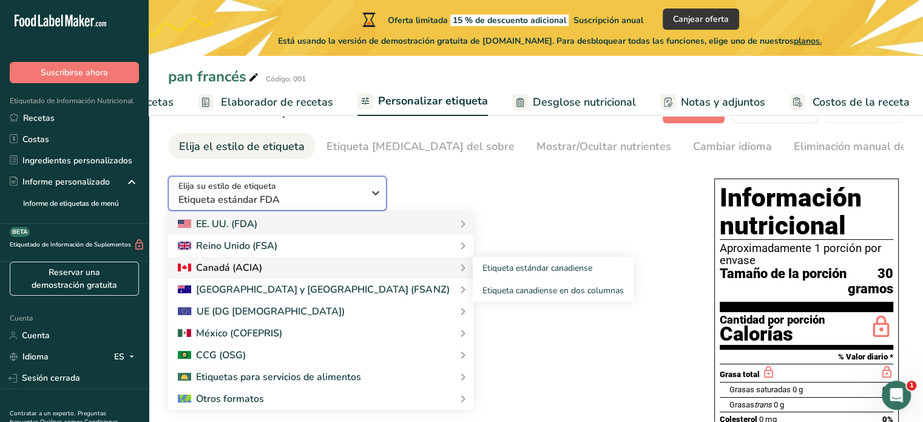
scroll to position [61, 0]
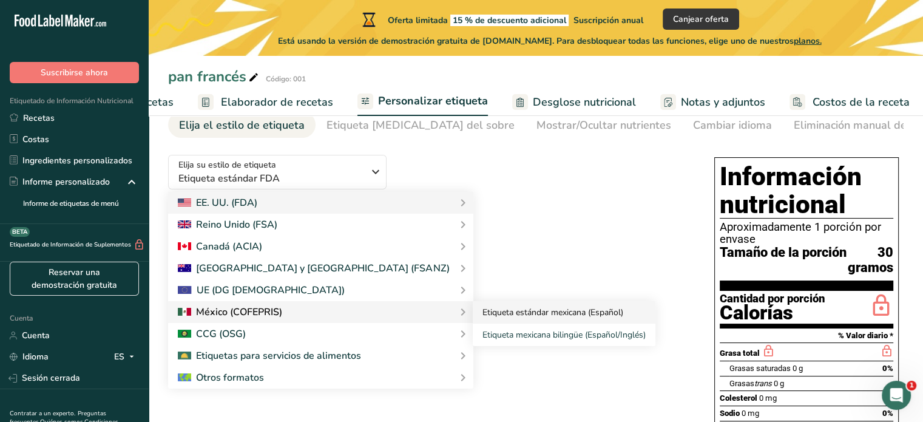
click at [483, 318] on font "Etiqueta estándar mexicana (Español)" at bounding box center [553, 313] width 141 height 12
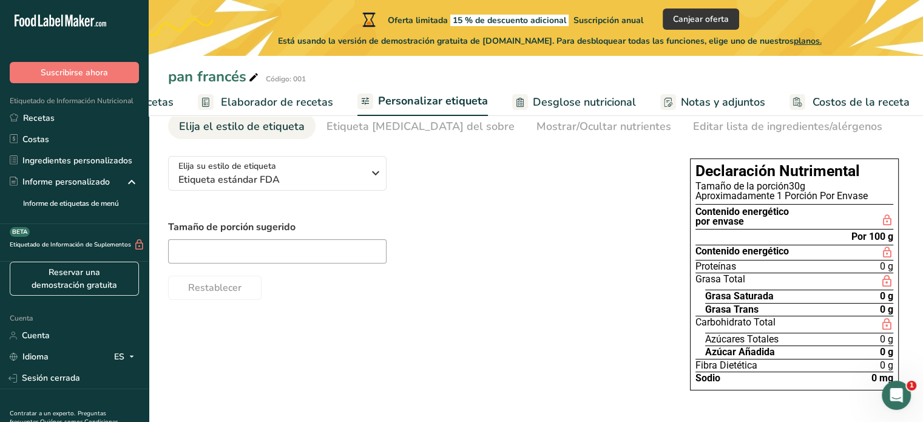
scroll to position [59, 0]
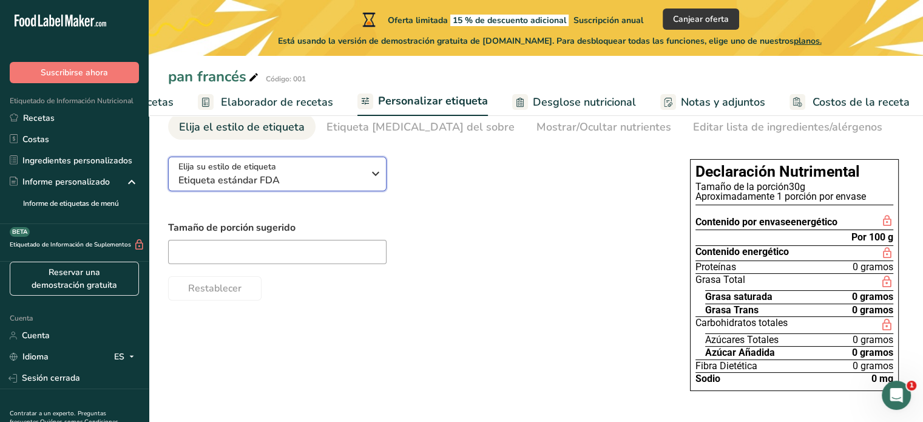
click at [378, 185] on icon "button" at bounding box center [376, 174] width 15 height 22
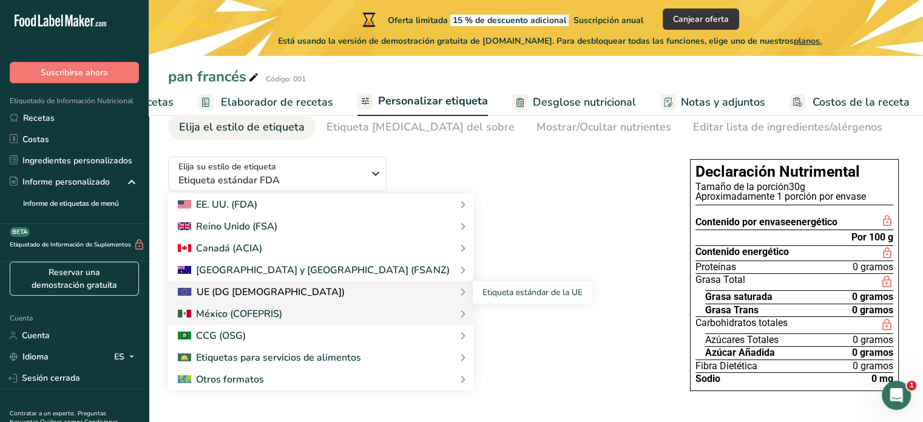
click at [304, 293] on div "UE (DG SANTE)" at bounding box center [321, 292] width 286 height 15
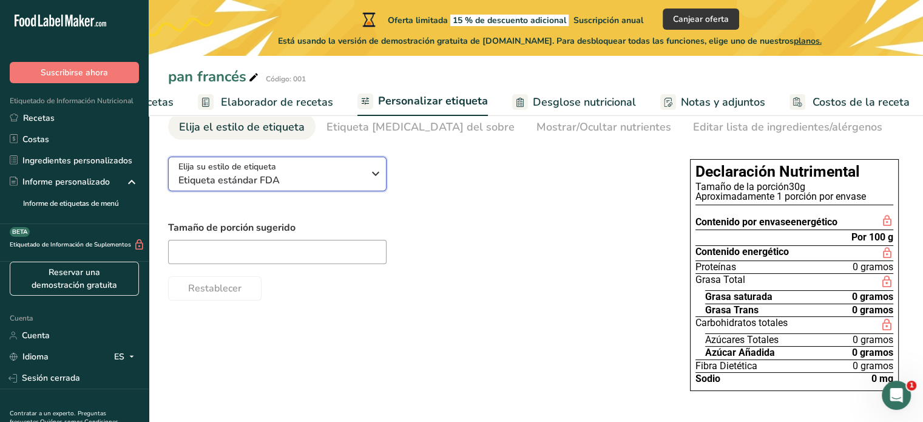
click at [356, 184] on span "Etiqueta estándar FDA" at bounding box center [271, 180] width 185 height 15
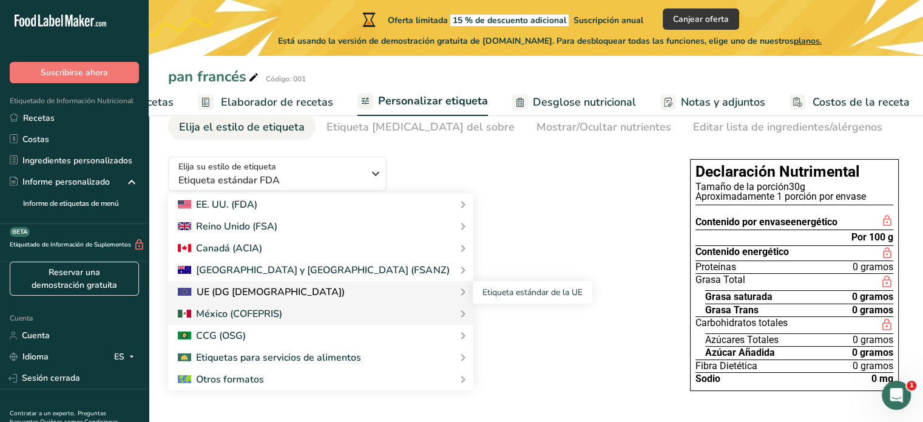
click at [342, 296] on div "UE (DG SANTE)" at bounding box center [321, 292] width 286 height 15
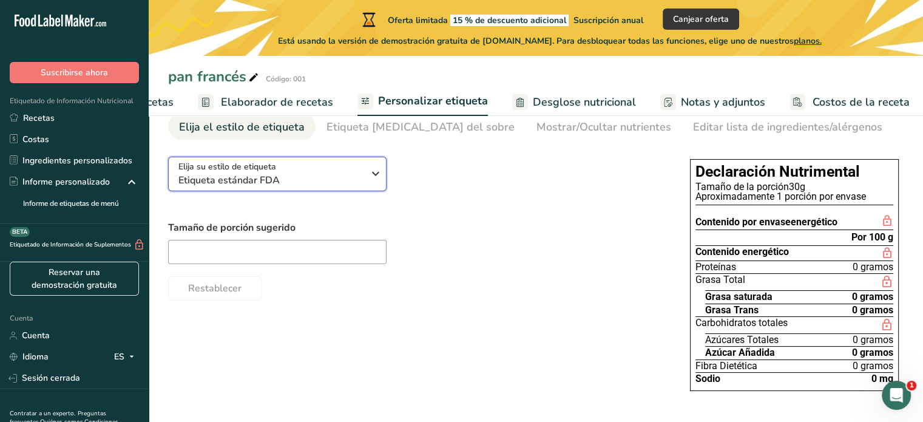
click at [358, 185] on span "Etiqueta estándar FDA" at bounding box center [271, 180] width 185 height 15
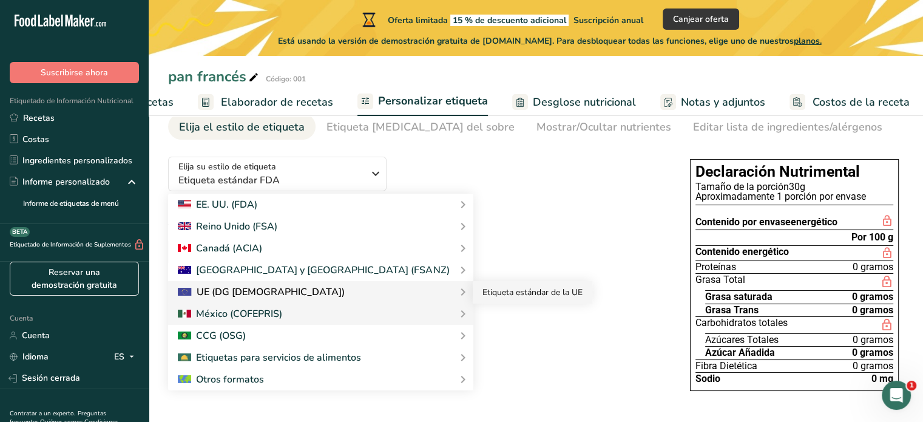
click at [483, 293] on font "Etiqueta estándar de la UE" at bounding box center [533, 293] width 100 height 12
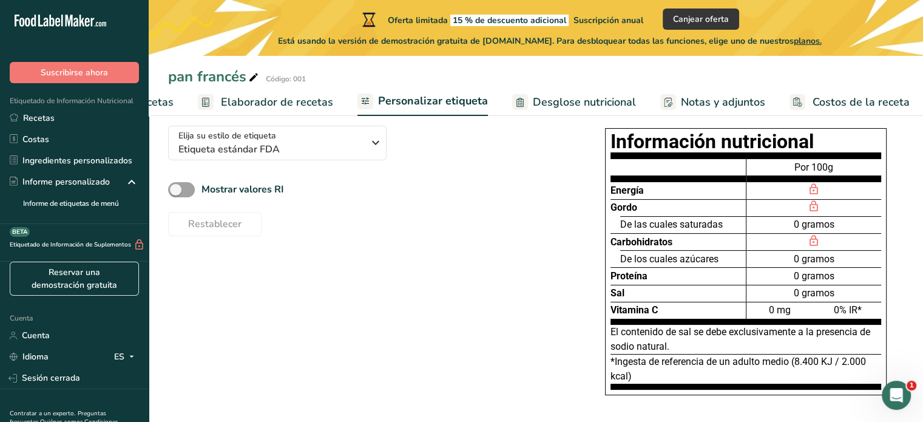
scroll to position [107, 0]
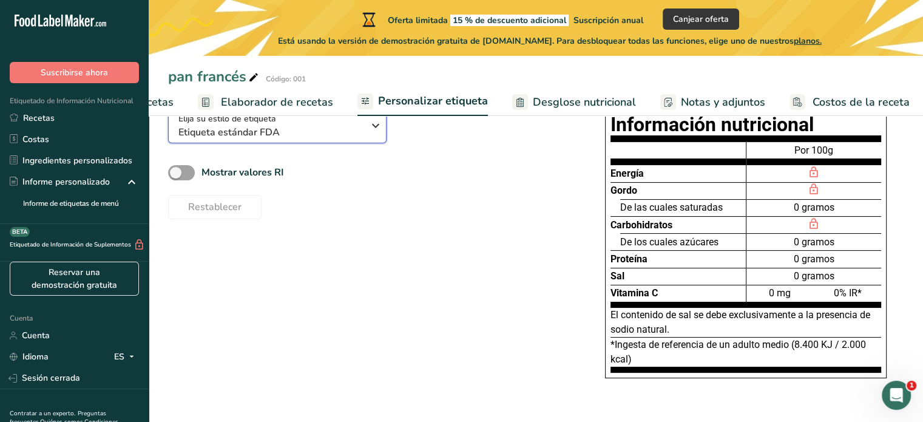
click at [357, 131] on span "Etiqueta estándar FDA" at bounding box center [271, 132] width 185 height 15
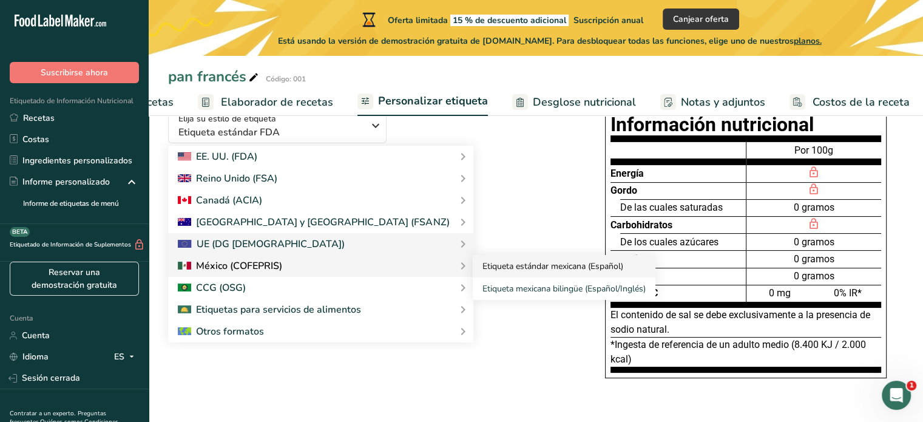
click at [483, 264] on font "Etiqueta estándar mexicana (Español)" at bounding box center [553, 266] width 141 height 12
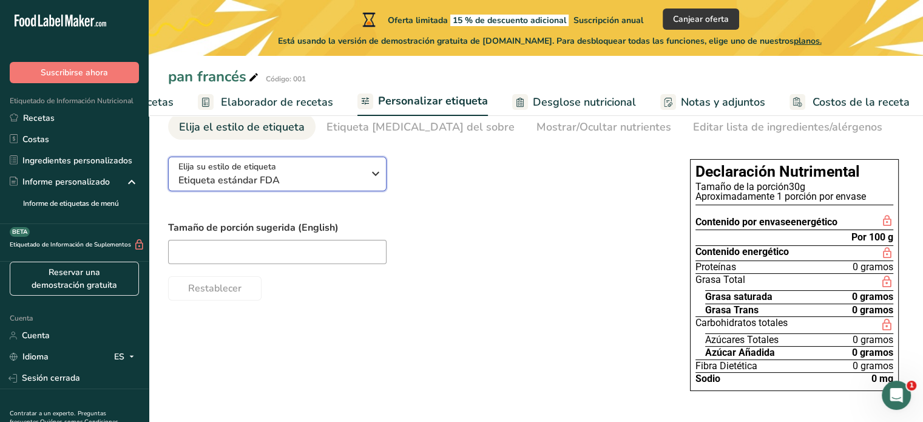
click at [345, 177] on span "Etiqueta estándar FDA" at bounding box center [271, 180] width 185 height 15
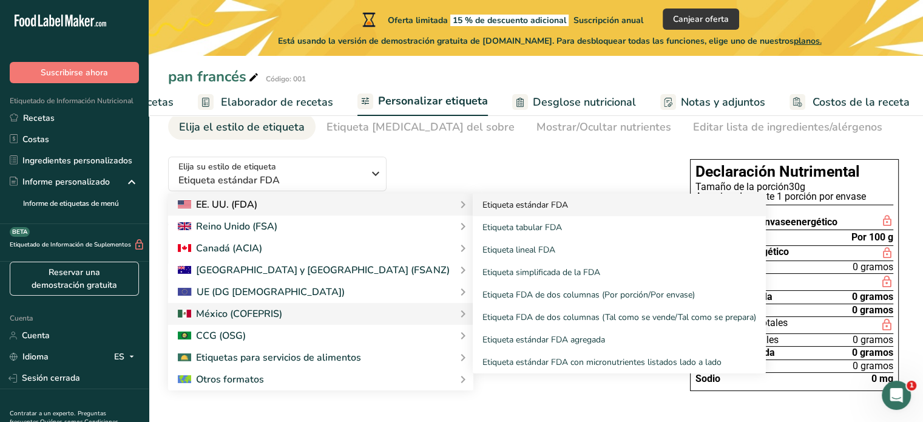
click at [473, 215] on link "Etiqueta estándar FDA" at bounding box center [619, 205] width 293 height 22
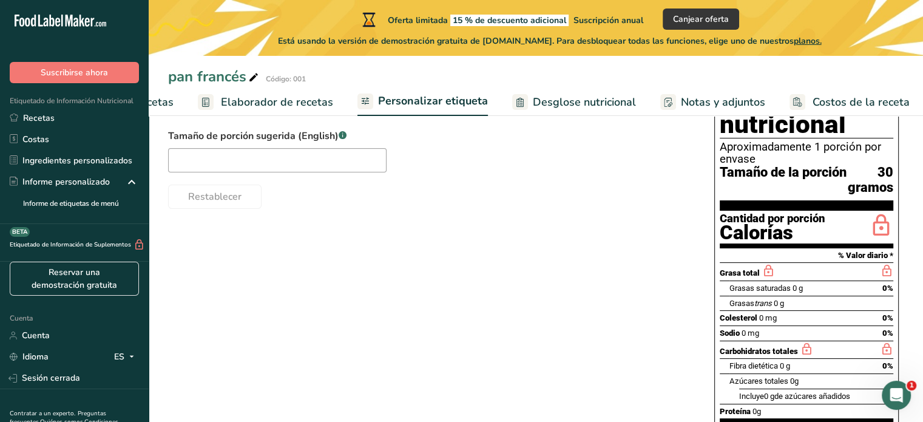
scroll to position [120, 0]
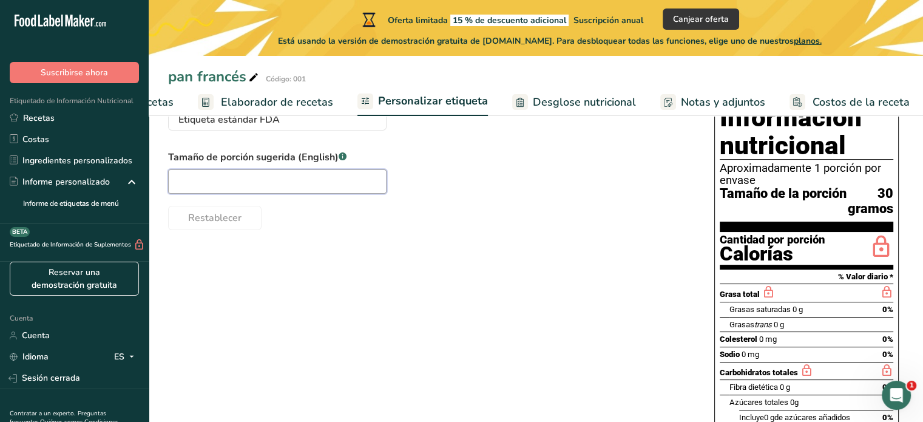
click at [279, 172] on input "text" at bounding box center [277, 181] width 219 height 24
click at [323, 207] on div "Restablecer" at bounding box center [429, 215] width 522 height 29
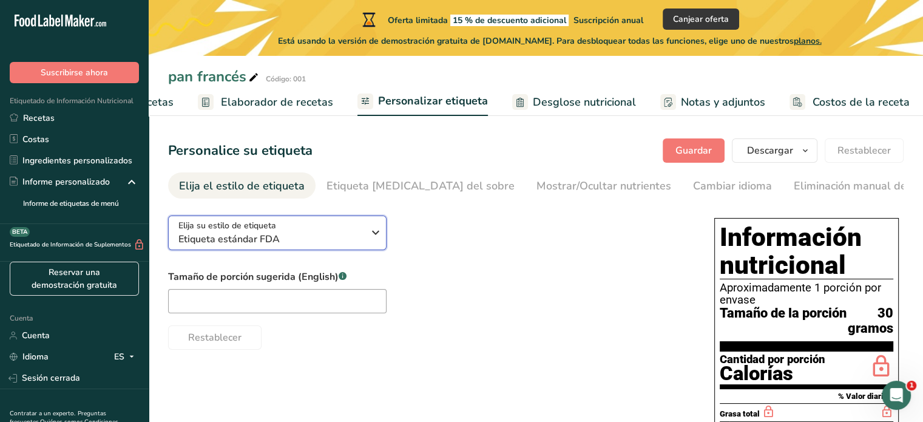
click at [375, 235] on icon "button" at bounding box center [376, 233] width 15 height 22
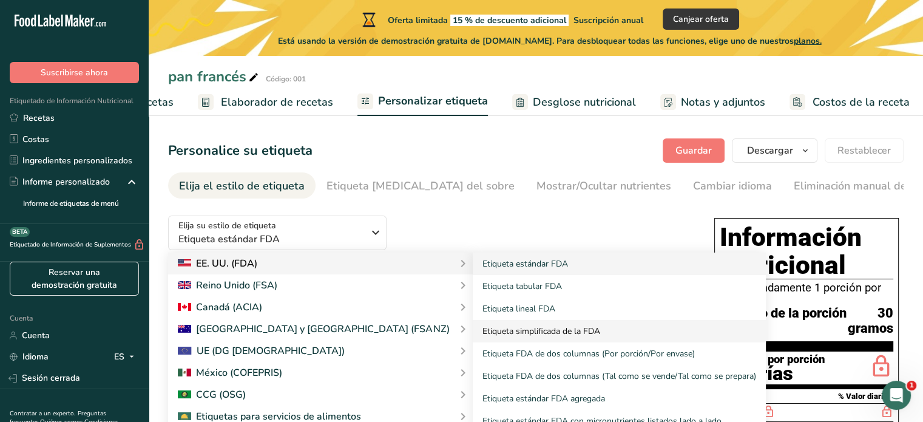
click at [563, 327] on link "Etiqueta simplificada de la FDA" at bounding box center [619, 331] width 293 height 22
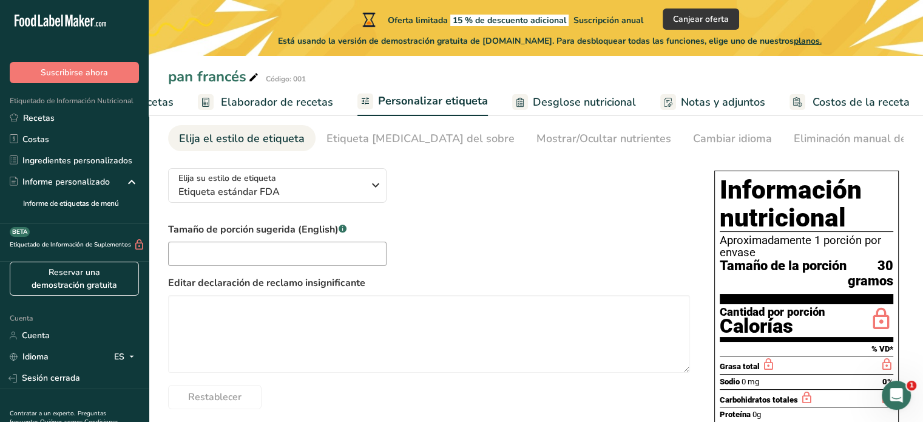
scroll to position [121, 0]
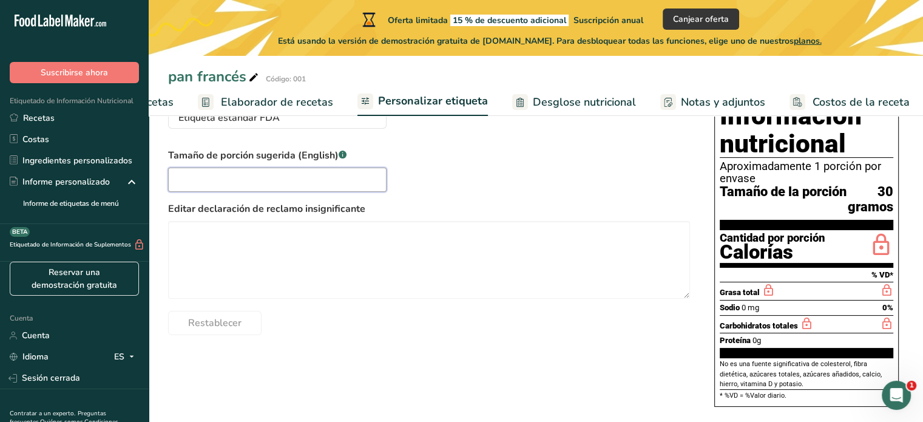
click at [367, 182] on input "text" at bounding box center [277, 180] width 219 height 24
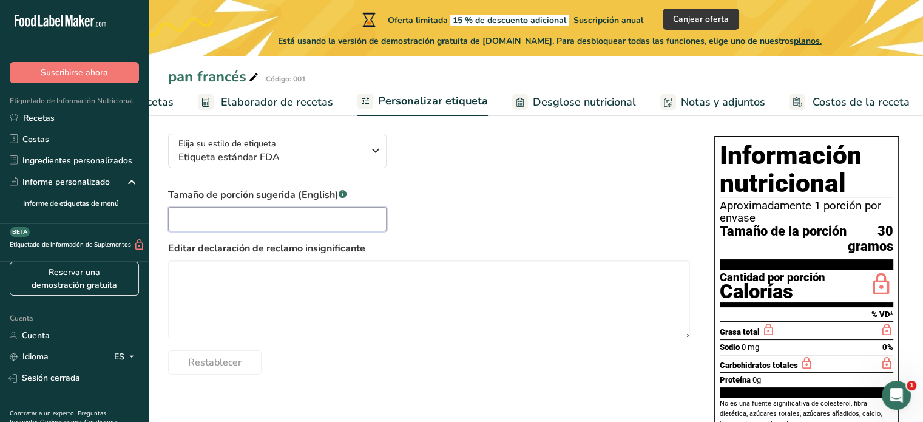
scroll to position [61, 0]
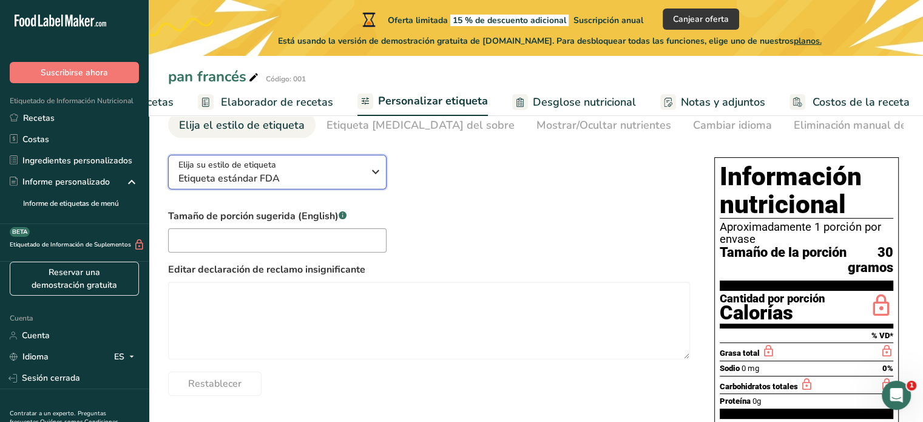
click at [330, 175] on span "Etiqueta estándar FDA" at bounding box center [271, 178] width 185 height 15
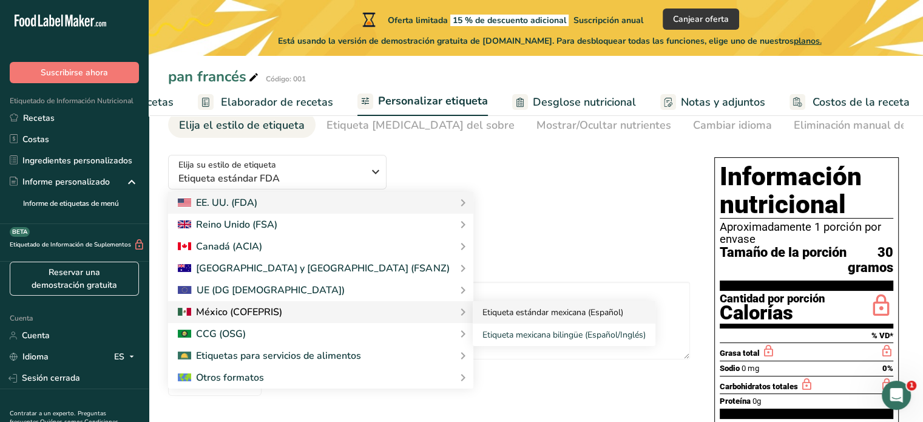
click at [483, 316] on font "Etiqueta estándar mexicana (Español)" at bounding box center [553, 313] width 141 height 12
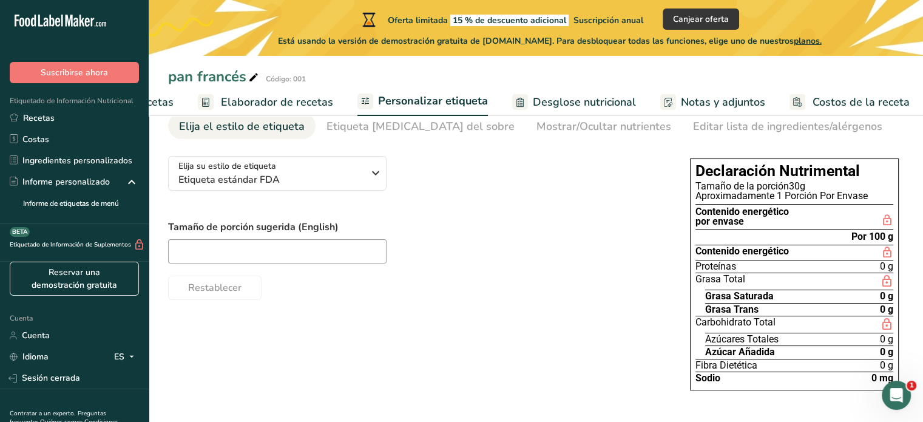
scroll to position [59, 0]
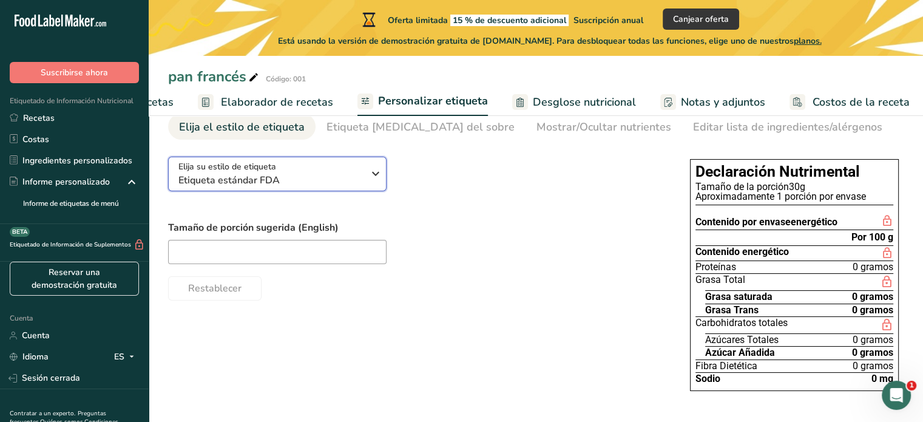
click at [361, 187] on span "Etiqueta estándar FDA" at bounding box center [271, 180] width 185 height 15
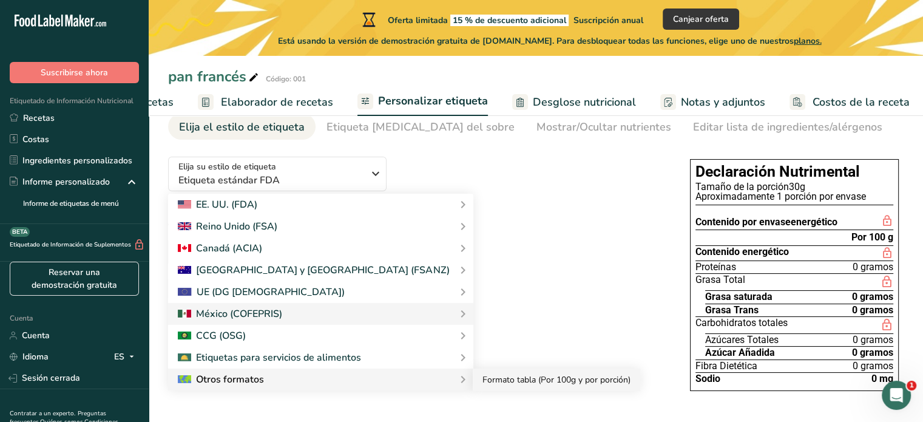
click at [483, 385] on font "Formato tabla (Por 100g y por porción)" at bounding box center [557, 380] width 148 height 12
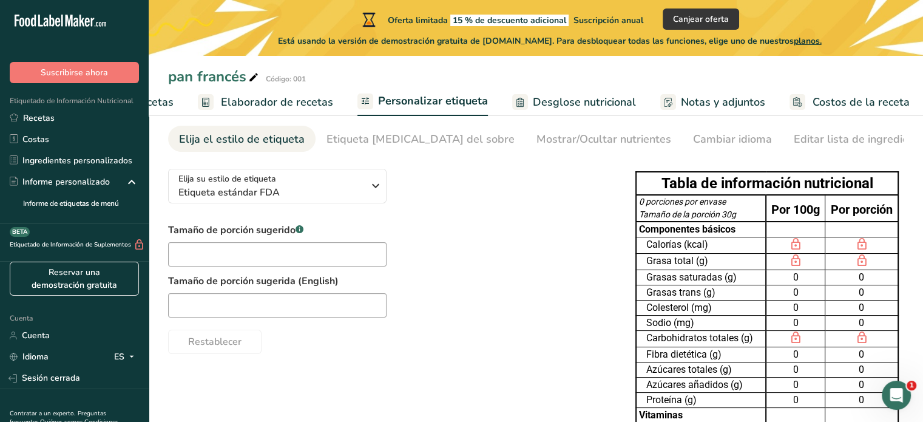
scroll to position [0, 0]
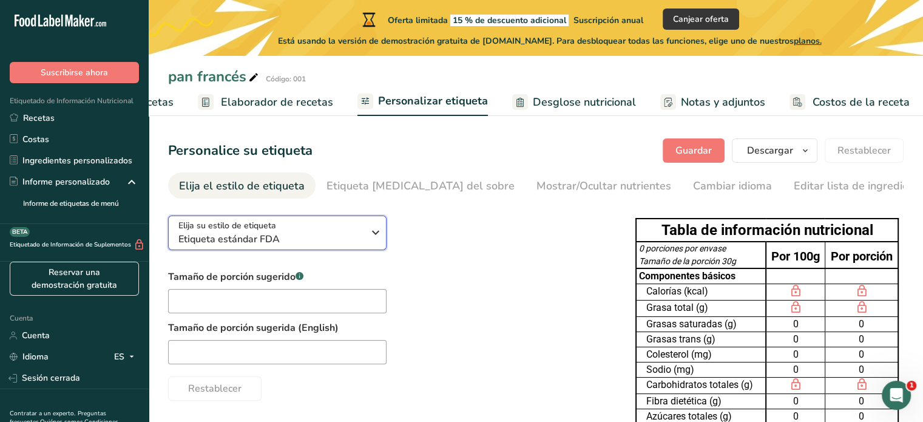
click at [376, 248] on button "Elija su estilo de etiqueta Etiqueta estándar FDA" at bounding box center [277, 233] width 219 height 35
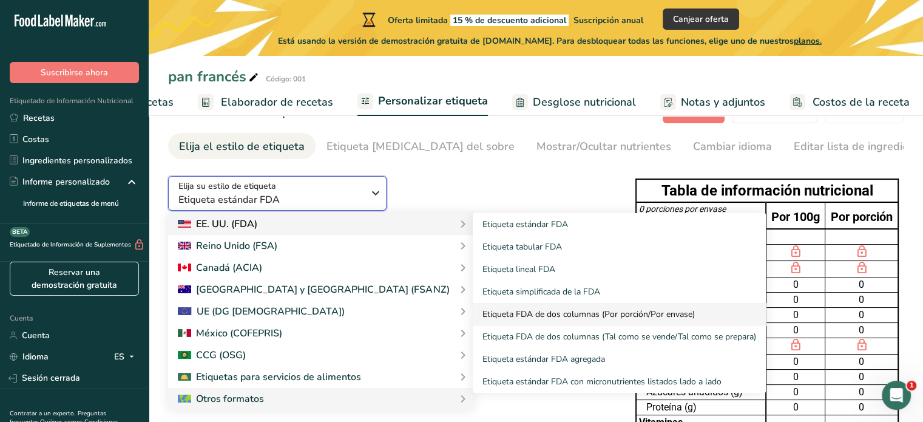
scroll to position [61, 0]
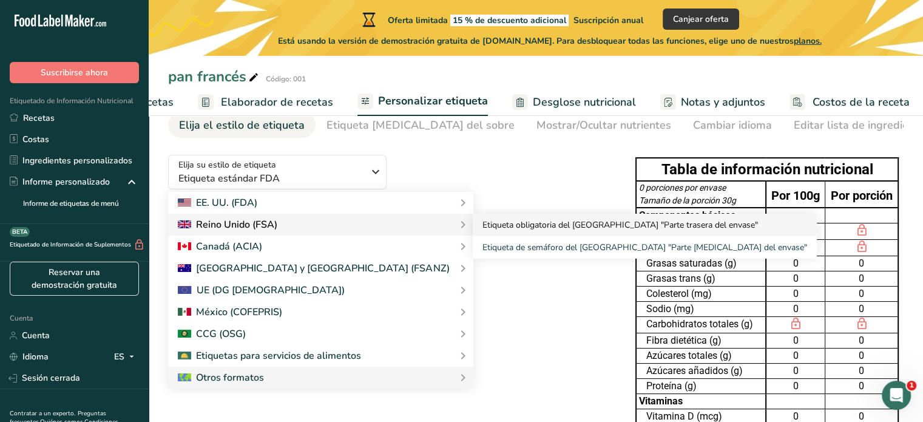
click at [475, 220] on link "Etiqueta obligatoria del Reino Unido "Parte trasera del envase"" at bounding box center [645, 225] width 344 height 22
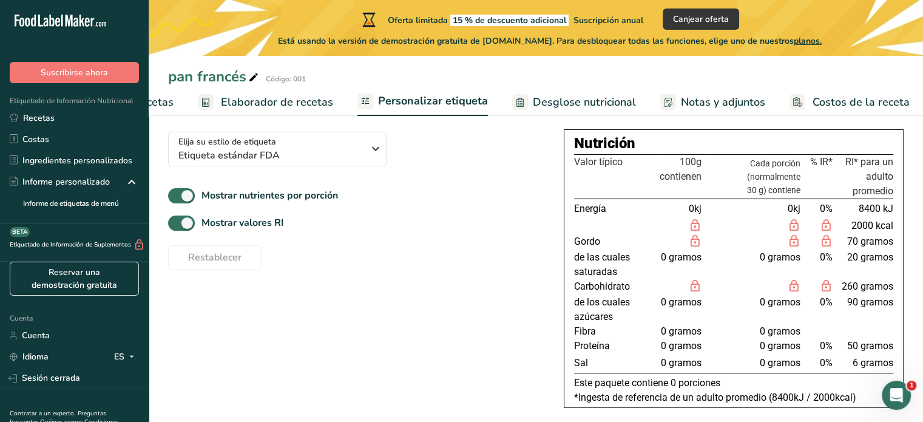
scroll to position [97, 0]
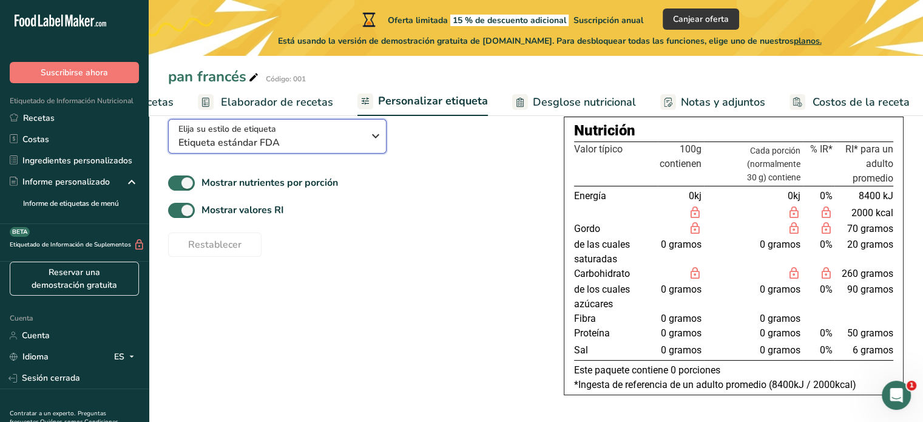
click at [352, 150] on span "Etiqueta estándar FDA" at bounding box center [271, 142] width 185 height 15
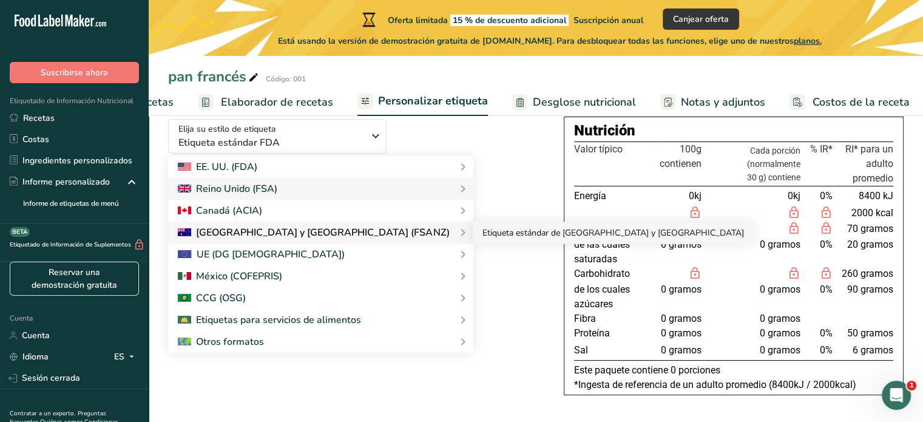
click at [483, 234] on font "Etiqueta estándar de Australia y Nueva Zelanda" at bounding box center [614, 233] width 262 height 12
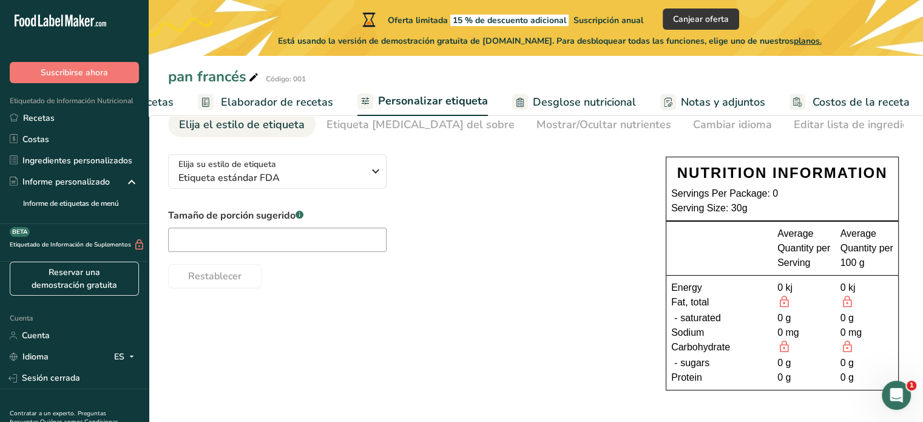
scroll to position [62, 0]
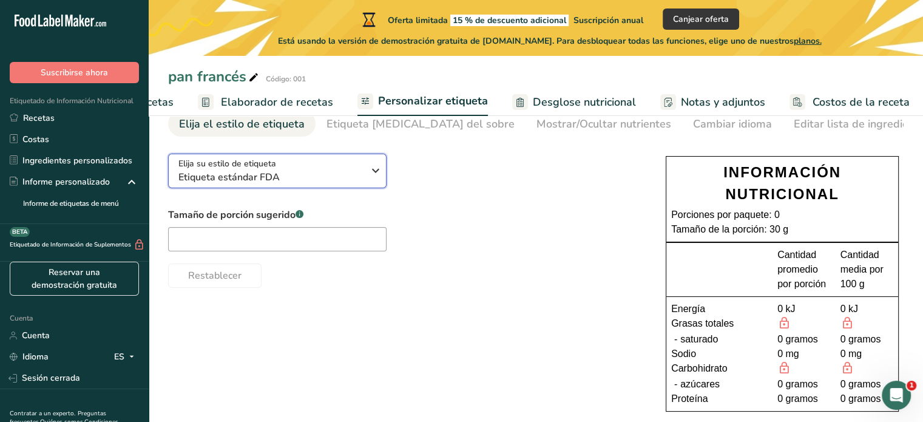
drag, startPoint x: 367, startPoint y: 175, endPoint x: 512, endPoint y: 216, distance: 150.0
click at [512, 216] on div "Elija su estilo de etiqueta Etiqueta estándar FDA EE. UU. (FDA) Etiqueta estánd…" at bounding box center [405, 216] width 474 height 144
click at [379, 173] on icon "button" at bounding box center [376, 171] width 15 height 22
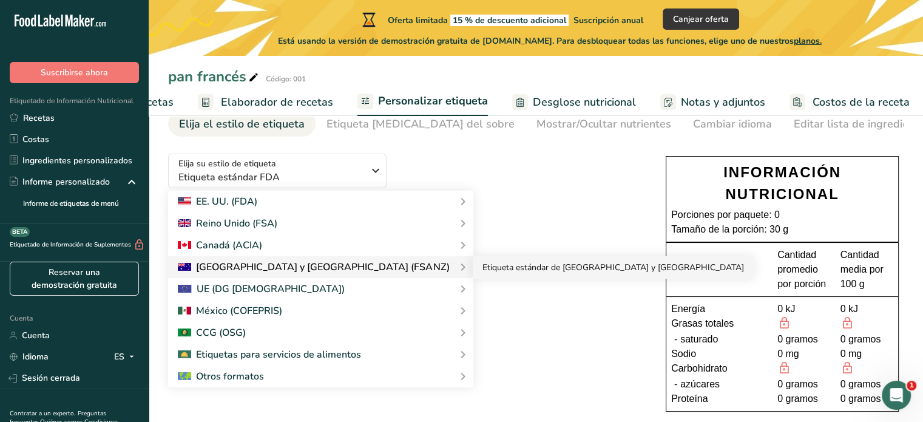
click at [483, 264] on font "Etiqueta estándar de Australia y Nueva Zelanda" at bounding box center [614, 268] width 262 height 12
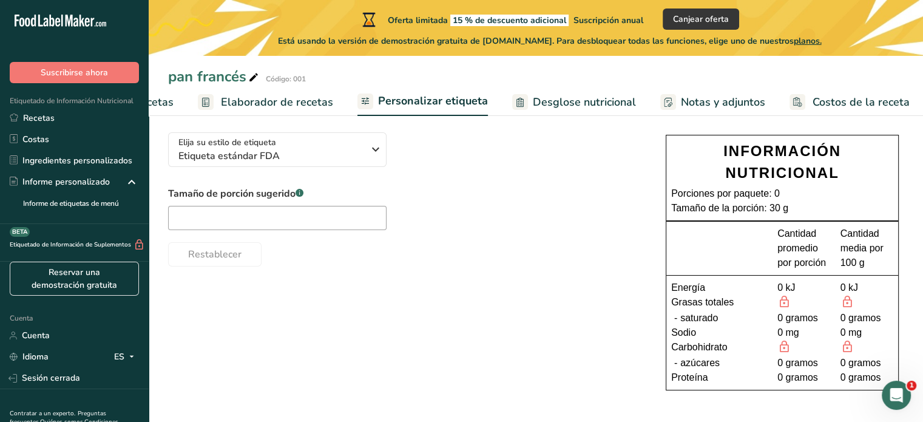
scroll to position [23, 0]
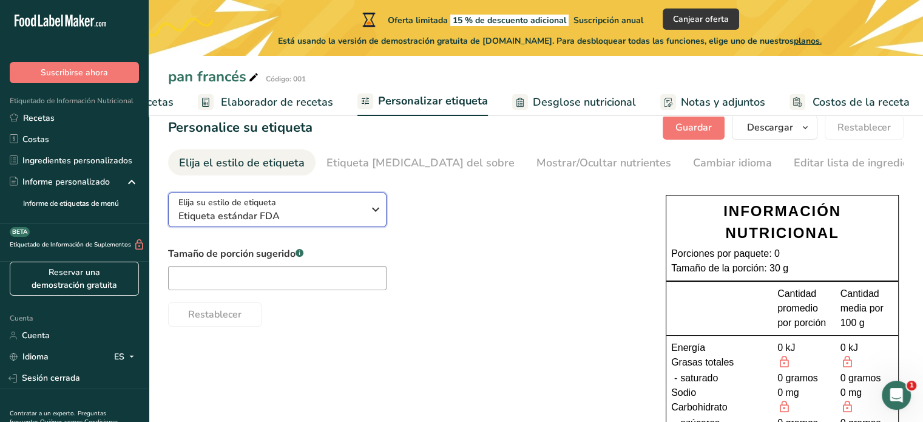
click at [376, 211] on icon "button" at bounding box center [376, 210] width 15 height 22
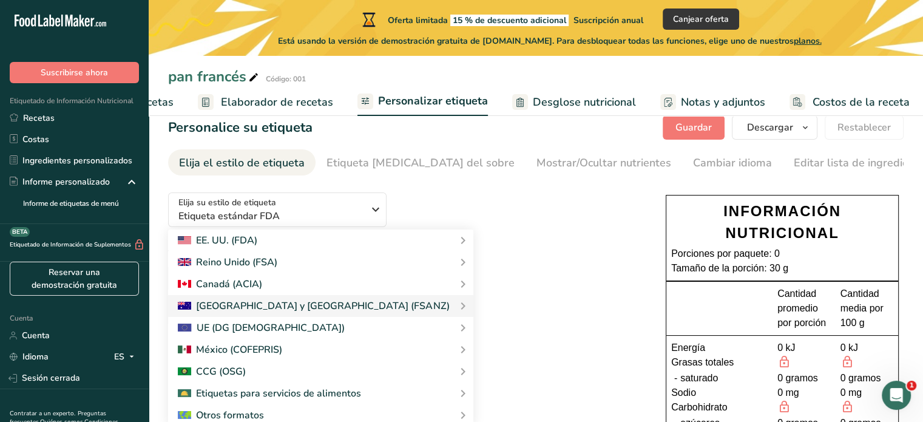
click at [474, 288] on div "Tamaño de porción sugerido .a-a{fill:#347362;}.b-a{fill:#fff;} Restablecer" at bounding box center [405, 287] width 474 height 80
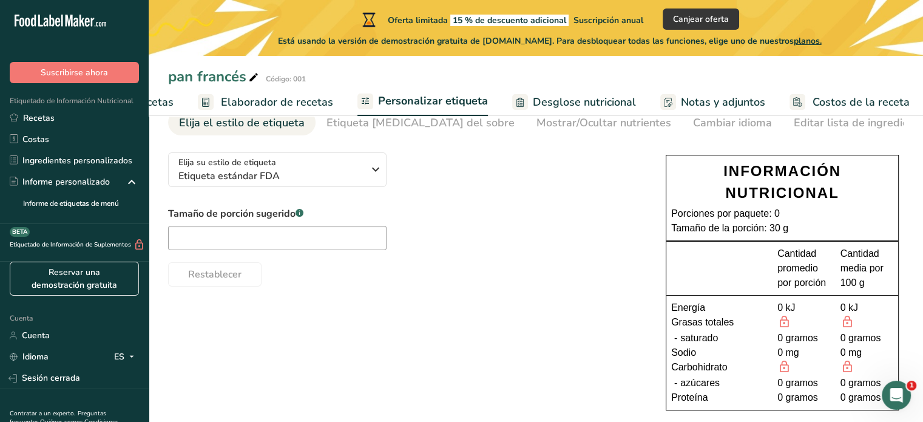
scroll to position [84, 0]
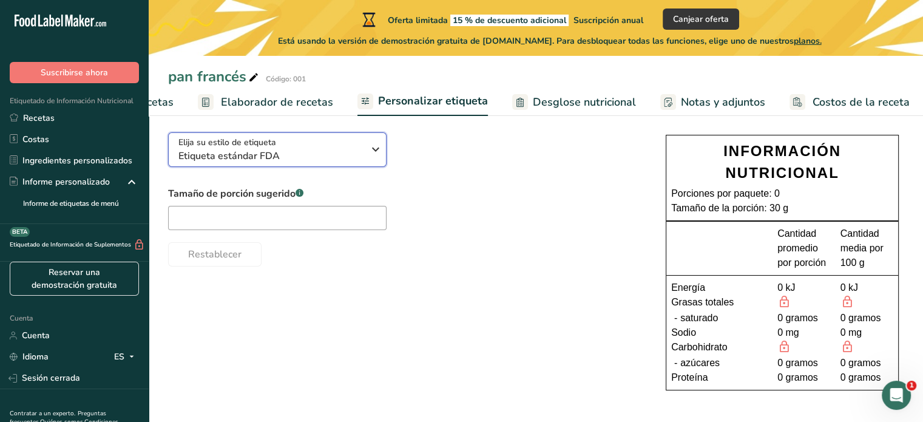
click at [340, 141] on div "Elija su estilo de etiqueta Etiqueta estándar FDA" at bounding box center [271, 149] width 185 height 27
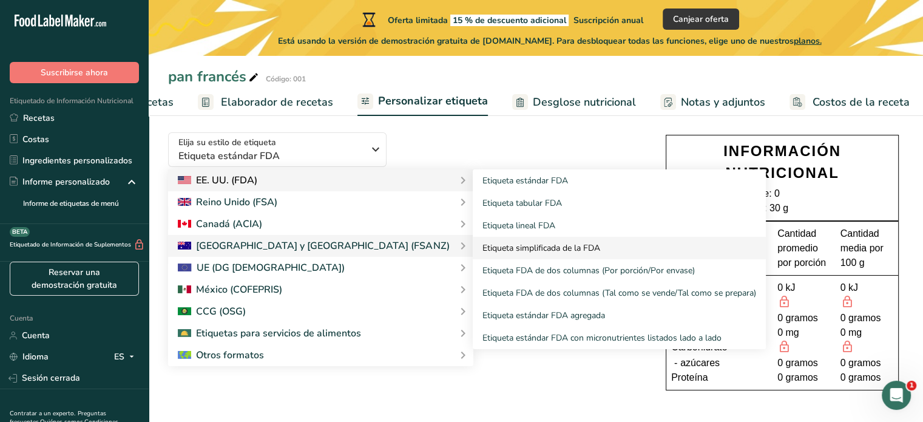
click at [483, 252] on font "Etiqueta simplificada de la FDA" at bounding box center [542, 248] width 118 height 12
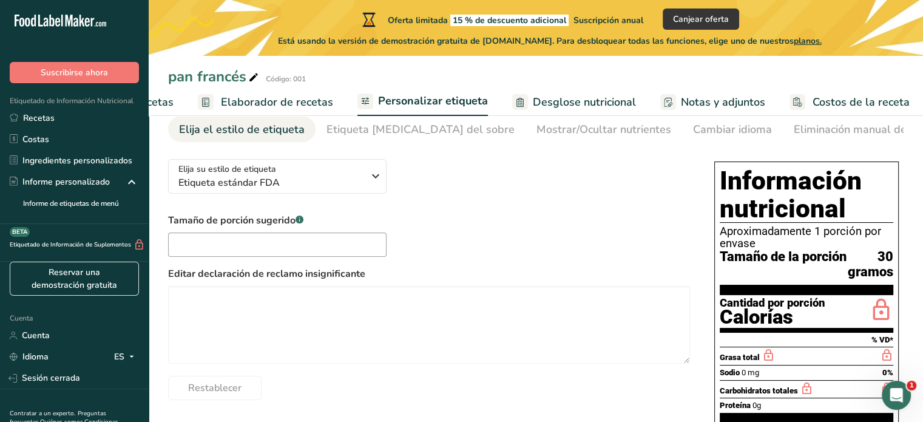
scroll to position [0, 0]
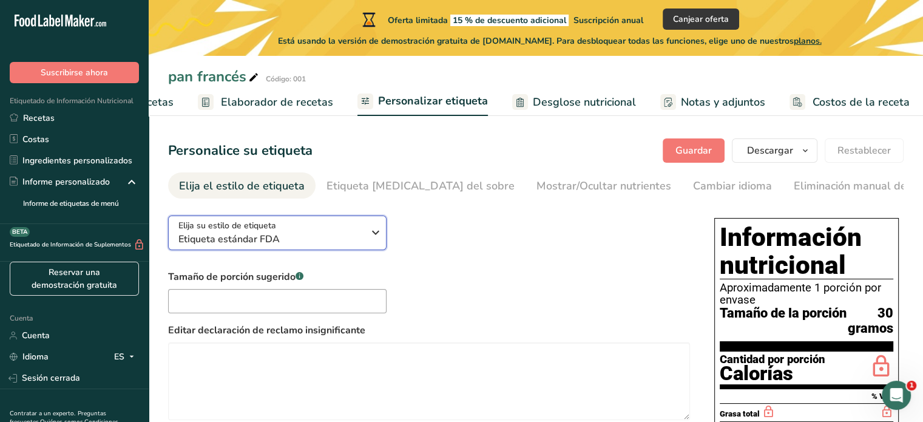
click at [321, 235] on span "Etiqueta estándar FDA" at bounding box center [271, 239] width 185 height 15
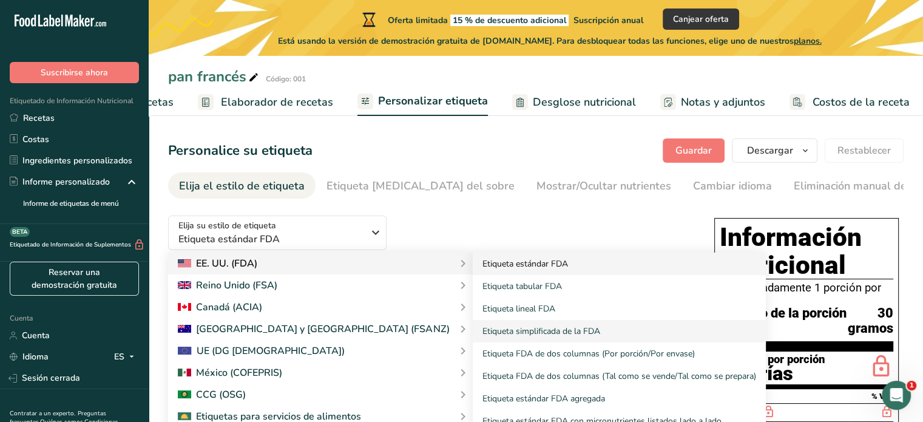
click at [483, 267] on font "Etiqueta estándar FDA" at bounding box center [526, 264] width 86 height 12
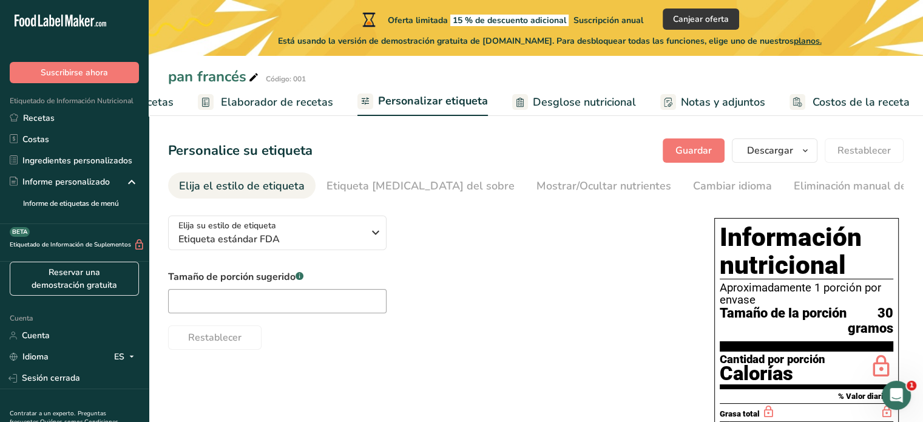
drag, startPoint x: 405, startPoint y: 232, endPoint x: 389, endPoint y: 228, distance: 16.8
click at [399, 230] on div "Elija su estilo de etiqueta Etiqueta estándar FDA EE. UU. (FDA) Etiqueta estánd…" at bounding box center [429, 278] width 522 height 144
click at [372, 228] on icon "button" at bounding box center [376, 233] width 15 height 22
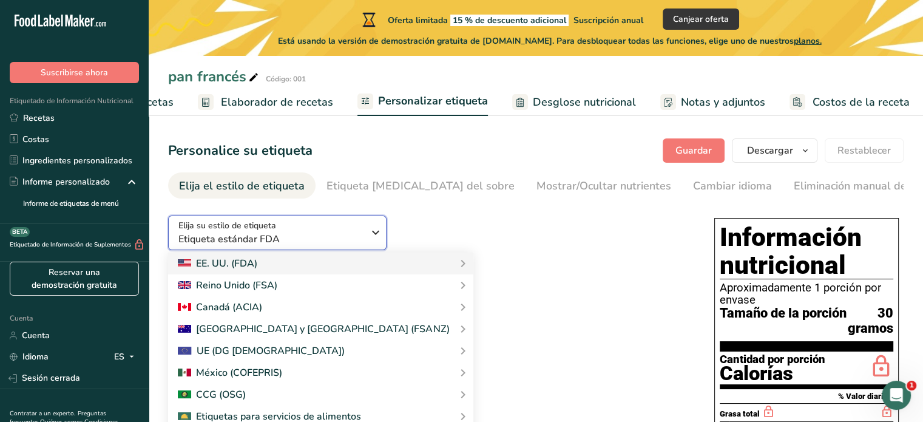
click at [363, 239] on span "Etiqueta estándar FDA" at bounding box center [271, 239] width 185 height 15
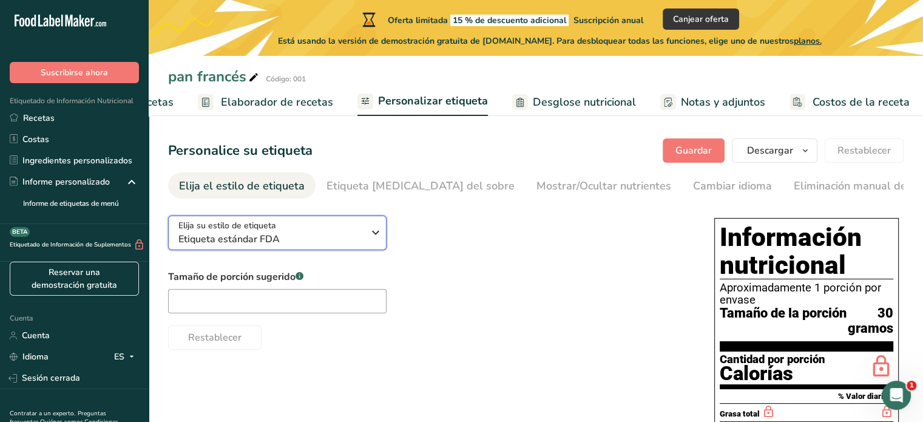
click at [364, 240] on div "Elija su estilo de etiqueta Etiqueta estándar FDA" at bounding box center [276, 232] width 194 height 27
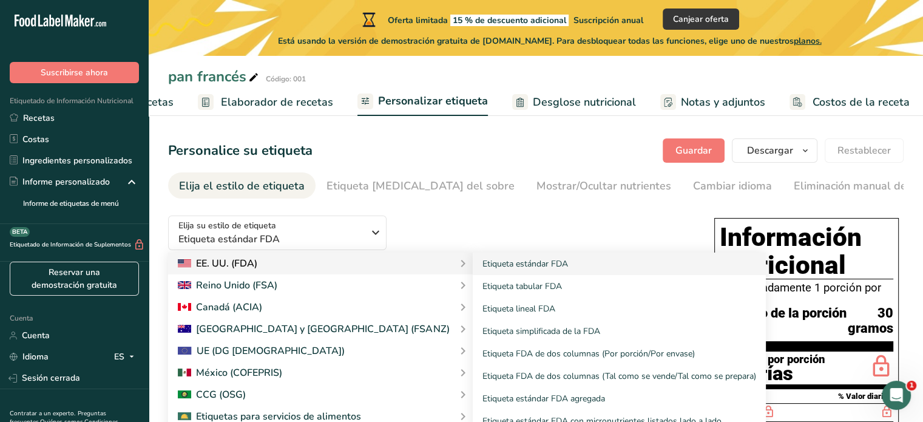
click at [455, 264] on icon at bounding box center [462, 264] width 15 height 22
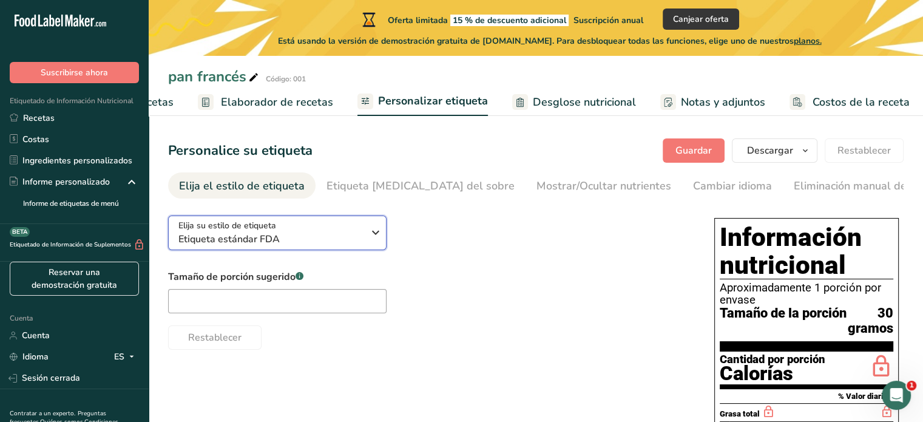
click at [360, 239] on span "Etiqueta estándar FDA" at bounding box center [271, 239] width 185 height 15
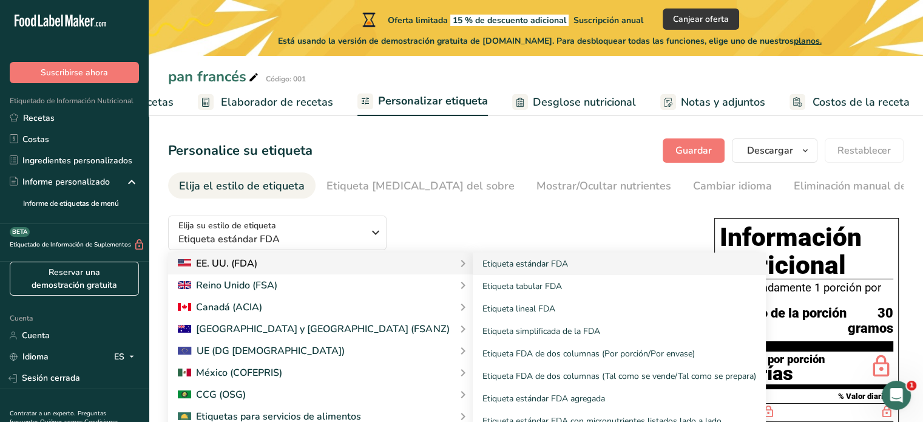
click at [458, 268] on div "Etiqueta estándar FDA Etiqueta tabular FDA Etiqueta lineal FDA Etiqueta simplif…" at bounding box center [612, 343] width 308 height 180
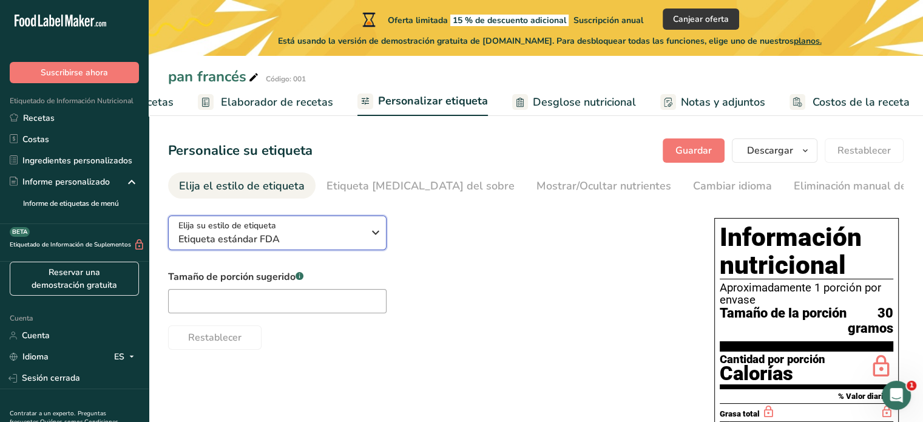
click at [359, 242] on span "Etiqueta estándar FDA" at bounding box center [271, 239] width 185 height 15
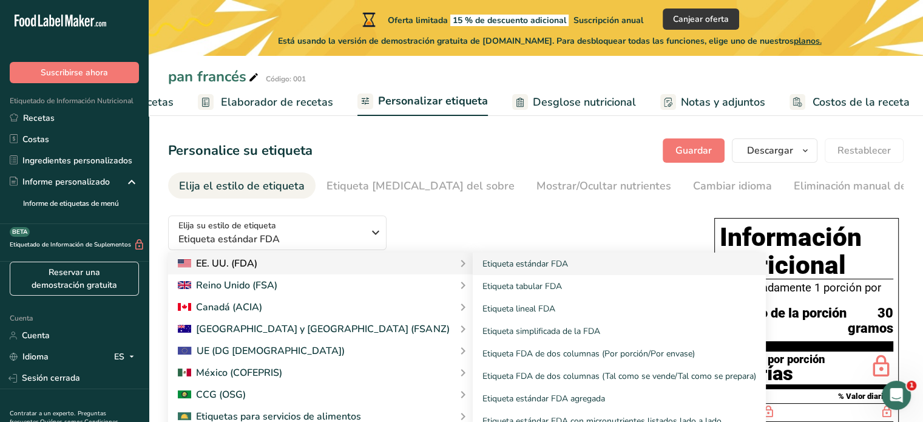
click at [458, 265] on div "Etiqueta estándar FDA Etiqueta tabular FDA Etiqueta lineal FDA Etiqueta simplif…" at bounding box center [612, 343] width 308 height 180
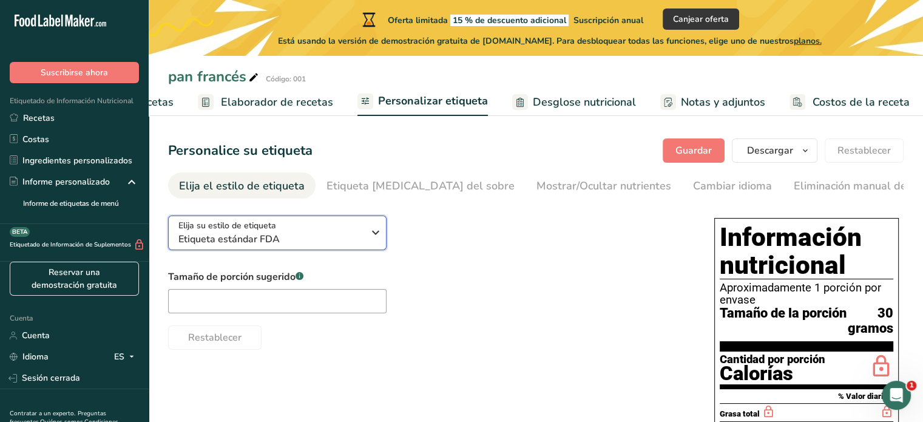
click at [360, 244] on span "Etiqueta estándar FDA" at bounding box center [271, 239] width 185 height 15
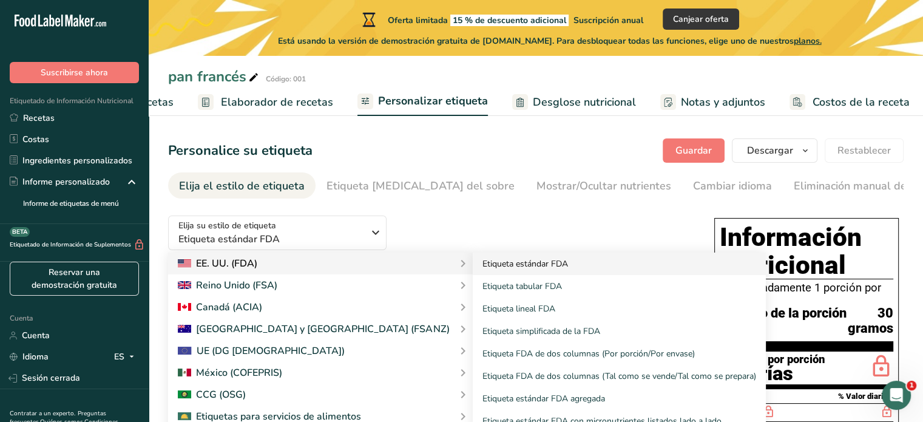
click at [483, 264] on font "Etiqueta estándar FDA" at bounding box center [526, 264] width 86 height 12
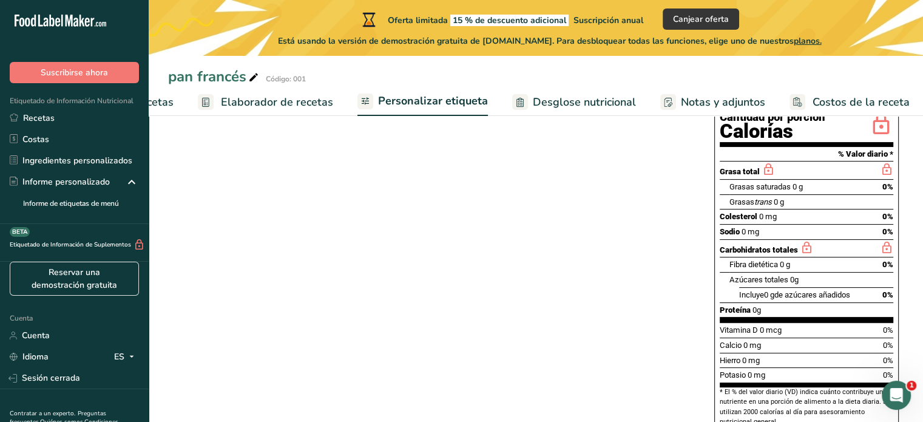
scroll to position [243, 0]
click at [893, 392] on icon "Abrir Intercom Messenger" at bounding box center [897, 396] width 20 height 20
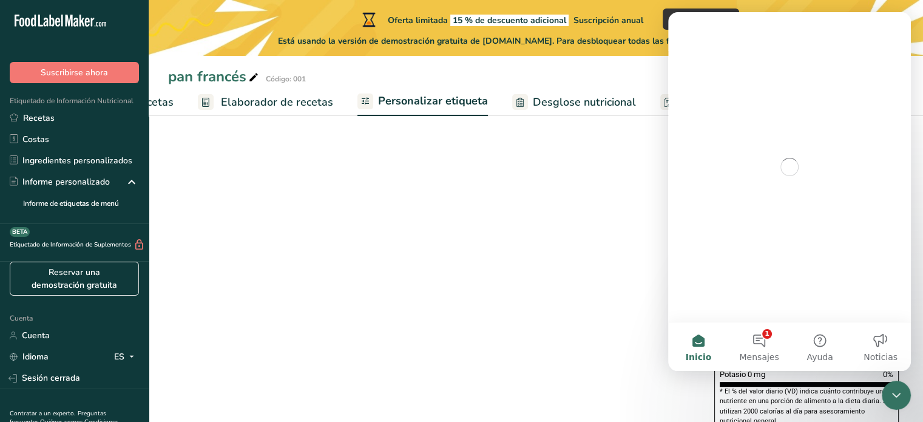
scroll to position [0, 0]
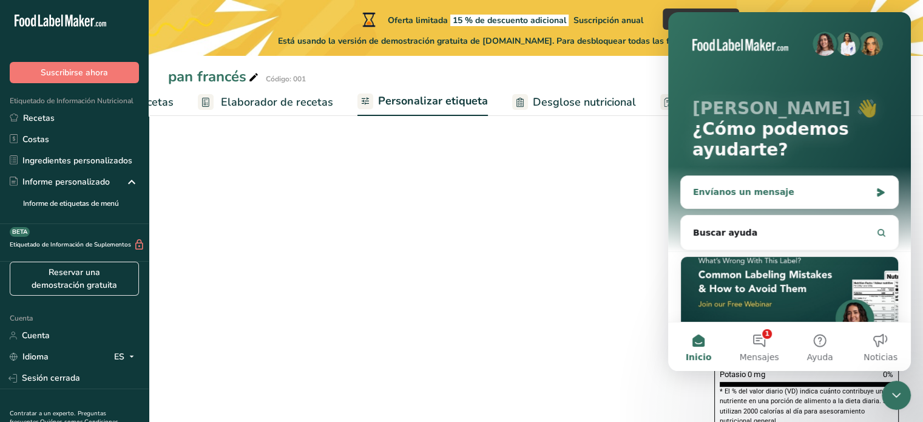
click at [762, 196] on div "Envíanos un mensaje" at bounding box center [782, 192] width 178 height 13
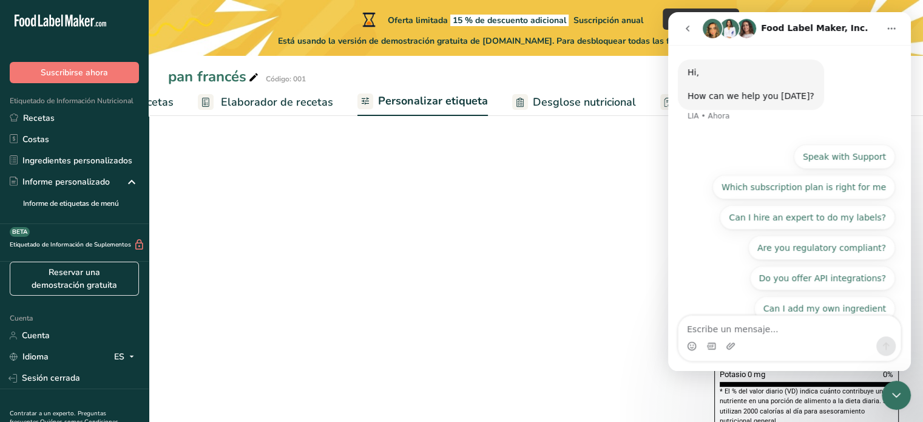
click at [789, 331] on textarea "Escribe un mensaje..." at bounding box center [790, 326] width 222 height 21
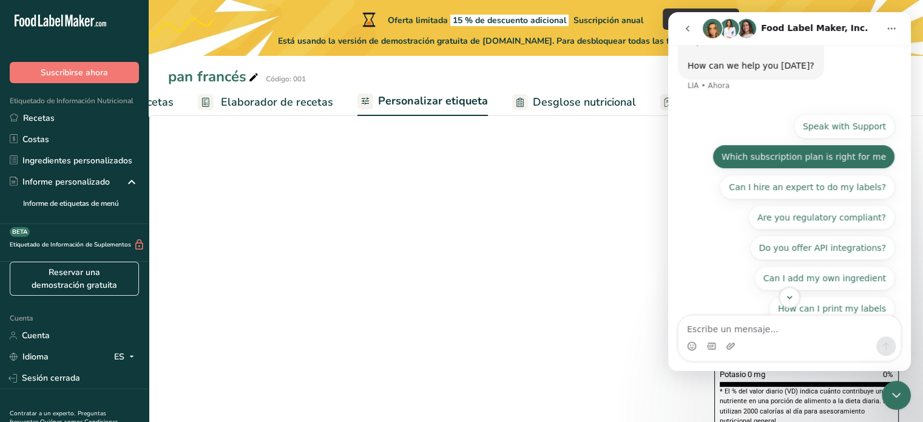
scroll to position [43, 0]
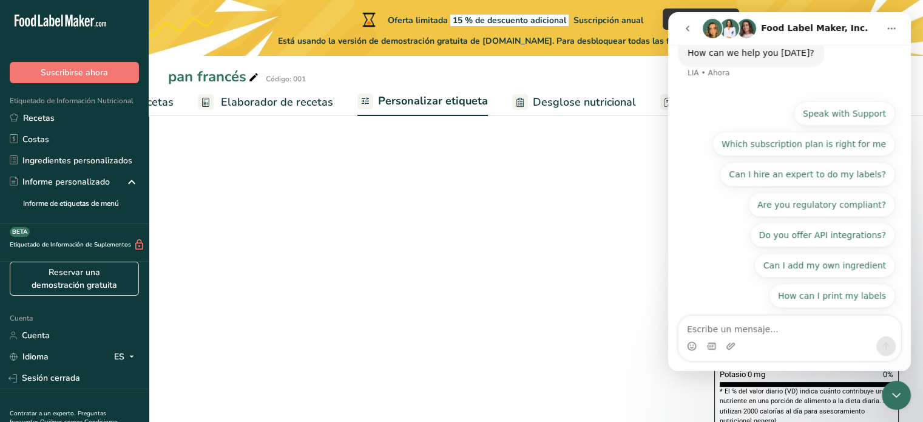
drag, startPoint x: 757, startPoint y: 326, endPoint x: 1600, endPoint y: 424, distance: 849.6
click at [757, 326] on textarea "Escribe un mensaje..." at bounding box center [790, 326] width 222 height 21
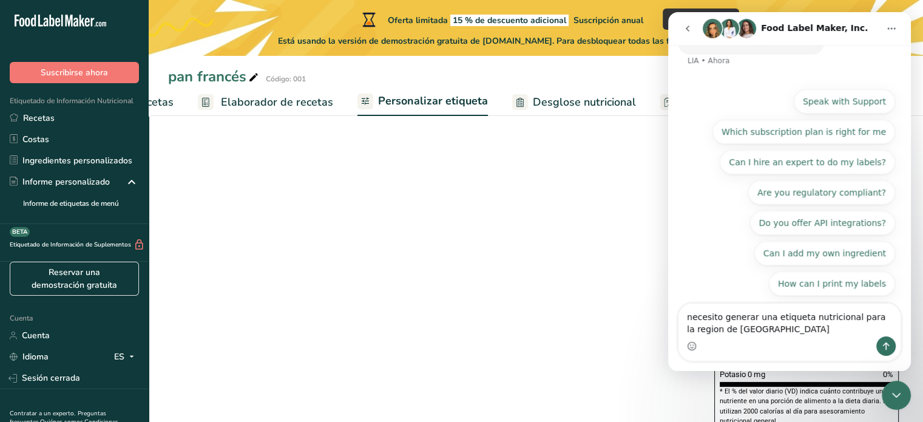
type textarea "necesito generar una etiqueta nutricional para la region de centro america"
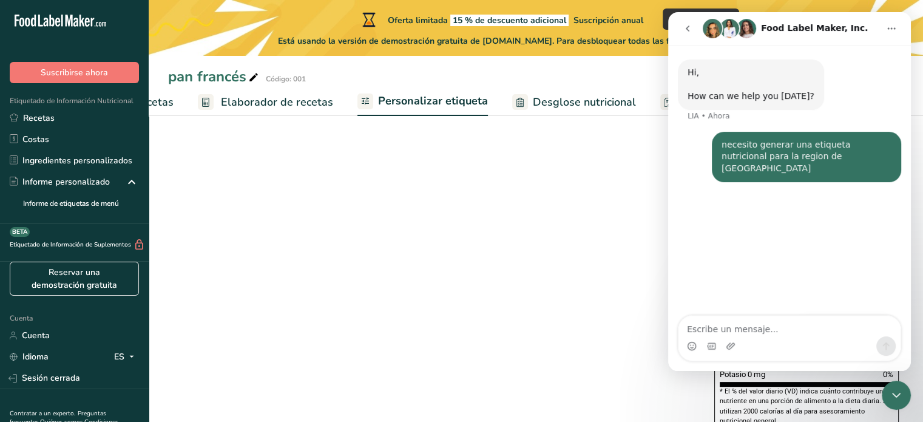
scroll to position [0, 0]
click at [571, 249] on div "Elija su estilo de etiqueta Etiqueta estándar FDA EE. UU. (FDA) Etiqueta estánd…" at bounding box center [536, 203] width 736 height 481
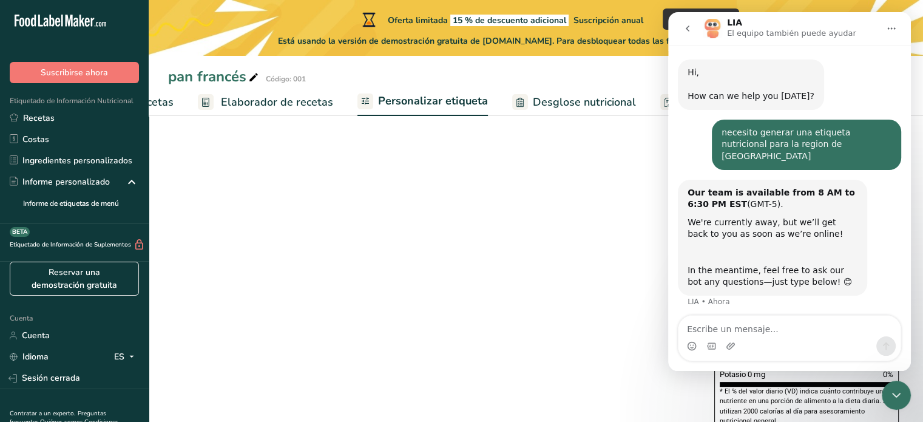
click at [436, 222] on div "Elija su estilo de etiqueta Etiqueta estándar FDA EE. UU. (FDA) Etiqueta estánd…" at bounding box center [536, 203] width 736 height 481
click at [531, 201] on div "Elija su estilo de etiqueta Etiqueta estándar FDA EE. UU. (FDA) Etiqueta estánd…" at bounding box center [536, 203] width 736 height 481
click at [683, 30] on icon "go back" at bounding box center [688, 29] width 10 height 10
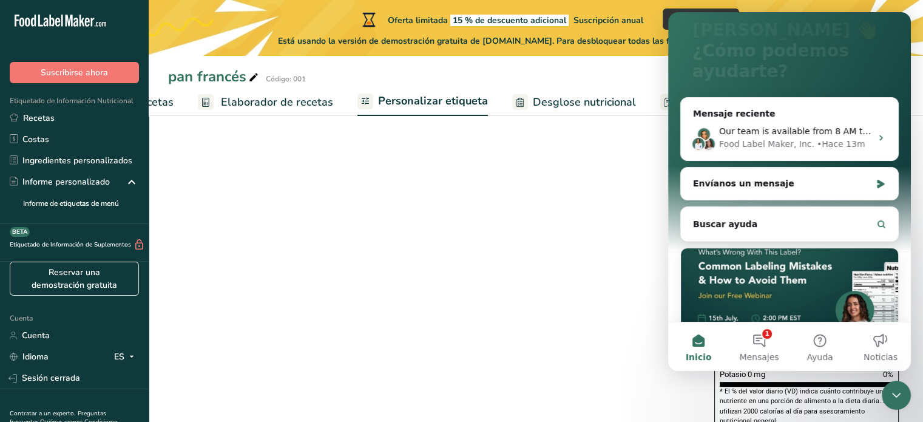
scroll to position [163, 0]
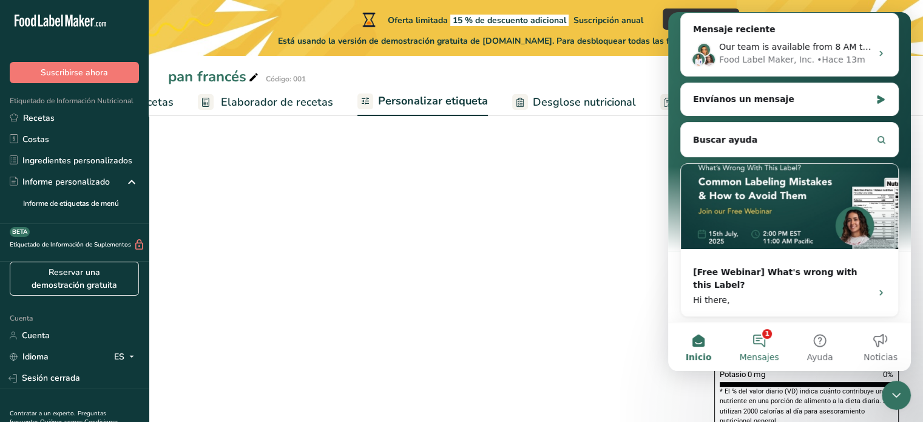
click at [758, 350] on button "1 Mensajes" at bounding box center [759, 346] width 61 height 49
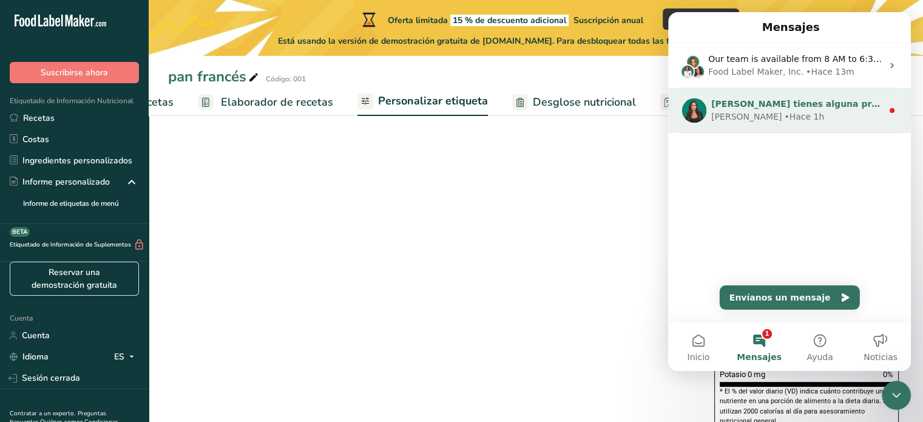
click at [784, 118] on div "• Hace 1h" at bounding box center [804, 117] width 40 height 13
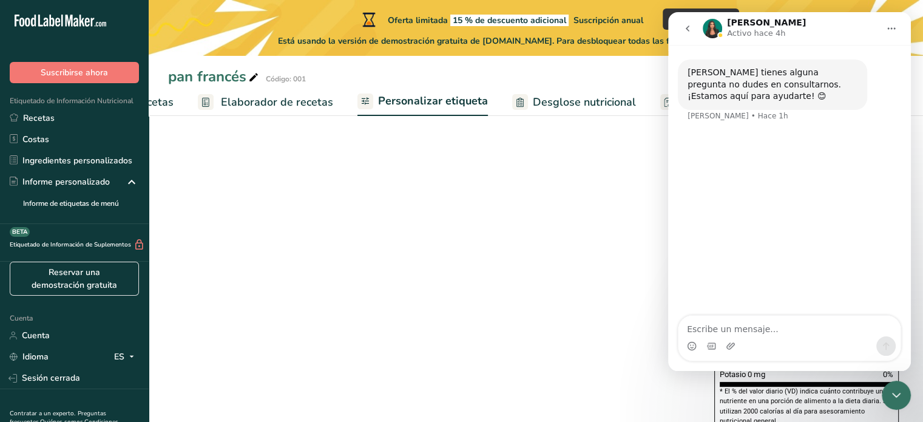
click at [803, 333] on textarea "Escribe un mensaje..." at bounding box center [790, 326] width 222 height 21
type textarea "necesito hacer una etiqueta para la region de centro america"
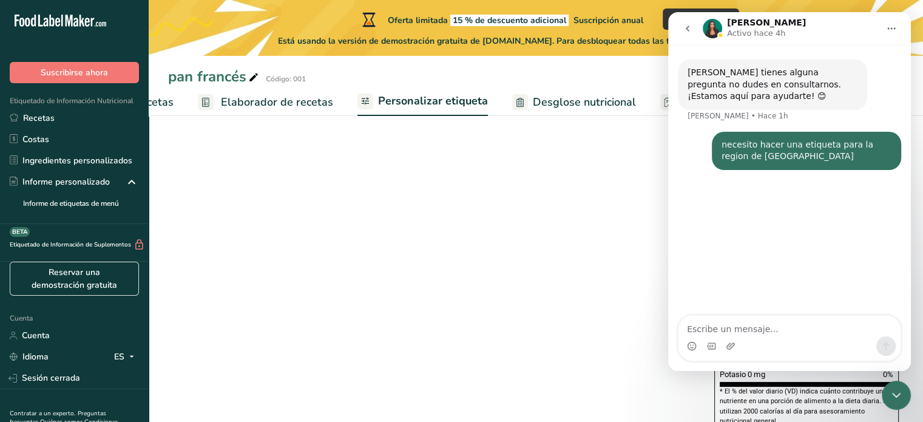
click at [478, 270] on div "Elija su estilo de etiqueta Etiqueta estándar FDA EE. UU. (FDA) Etiqueta estánd…" at bounding box center [536, 203] width 736 height 481
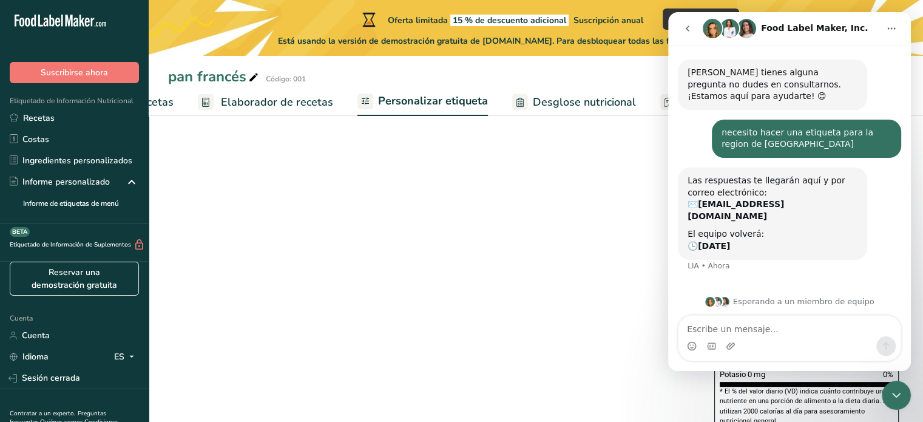
click at [562, 283] on div "Elija su estilo de etiqueta Etiqueta estándar FDA EE. UU. (FDA) Etiqueta estánd…" at bounding box center [536, 203] width 736 height 481
drag, startPoint x: 690, startPoint y: 33, endPoint x: 674, endPoint y: 29, distance: 16.5
click at [681, 21] on button "go back" at bounding box center [687, 28] width 23 height 23
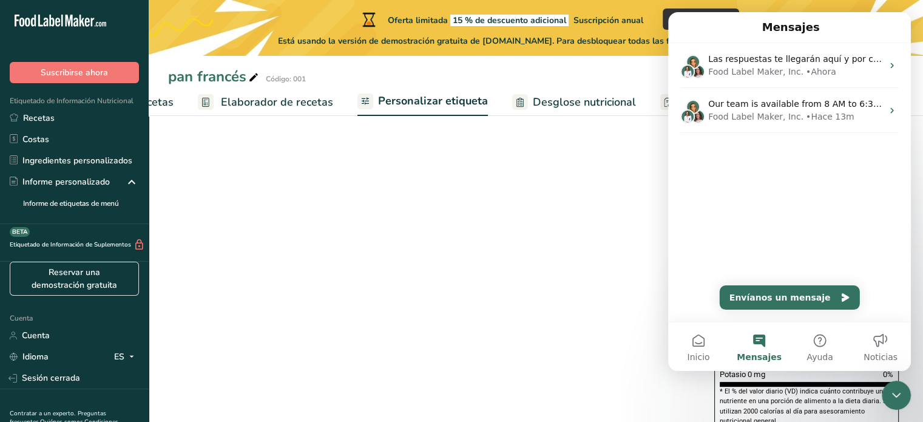
drag, startPoint x: 553, startPoint y: 222, endPoint x: 557, endPoint y: 228, distance: 7.8
click at [557, 228] on div "Elija su estilo de etiqueta Etiqueta estándar FDA EE. UU. (FDA) Etiqueta estánd…" at bounding box center [536, 203] width 736 height 481
click at [842, 217] on div "Las respuestas te llegarán aquí y por correo electrónico: ✉️ lsiguenza88@gmail.…" at bounding box center [789, 182] width 243 height 279
drag, startPoint x: 316, startPoint y: 306, endPoint x: 290, endPoint y: 273, distance: 42.0
click at [297, 279] on div "Elija su estilo de etiqueta Etiqueta estándar FDA EE. UU. (FDA) Etiqueta estánd…" at bounding box center [536, 203] width 736 height 481
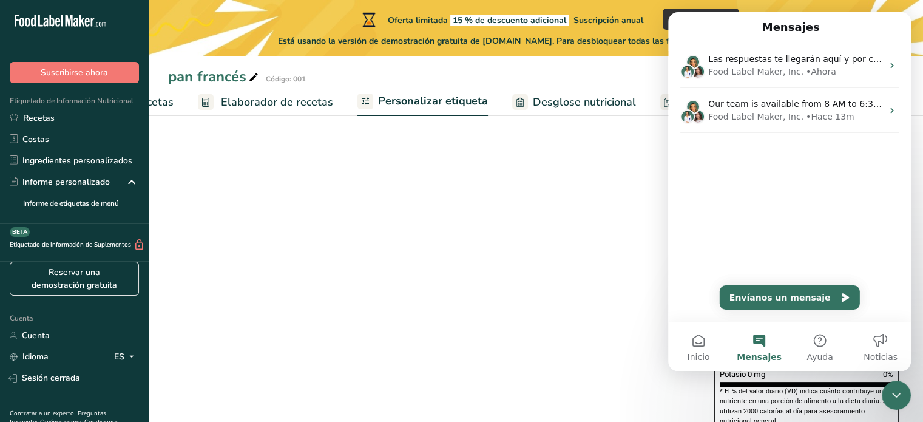
click at [192, 81] on font "pan francés" at bounding box center [207, 76] width 78 height 19
click at [185, 109] on ul "Configuración de recetas Elaborador de recetas Personalizar etiqueta Desglose n…" at bounding box center [471, 101] width 927 height 29
click at [171, 99] on font "Configuración de recetas" at bounding box center [111, 102] width 123 height 15
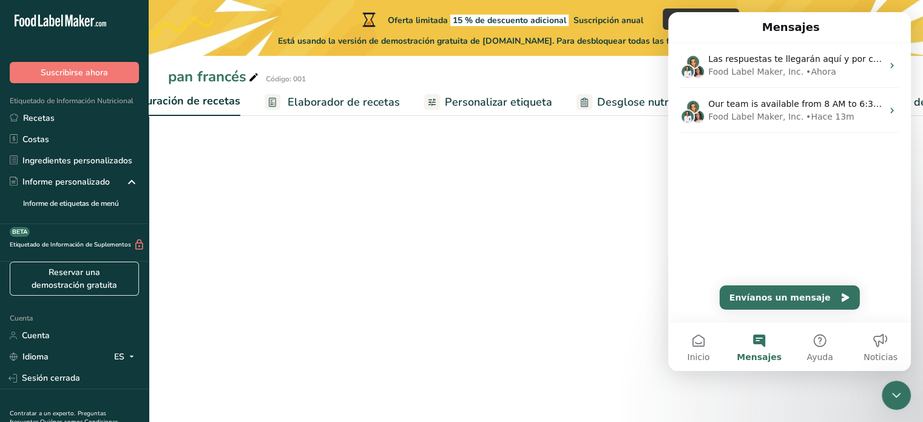
scroll to position [114, 0]
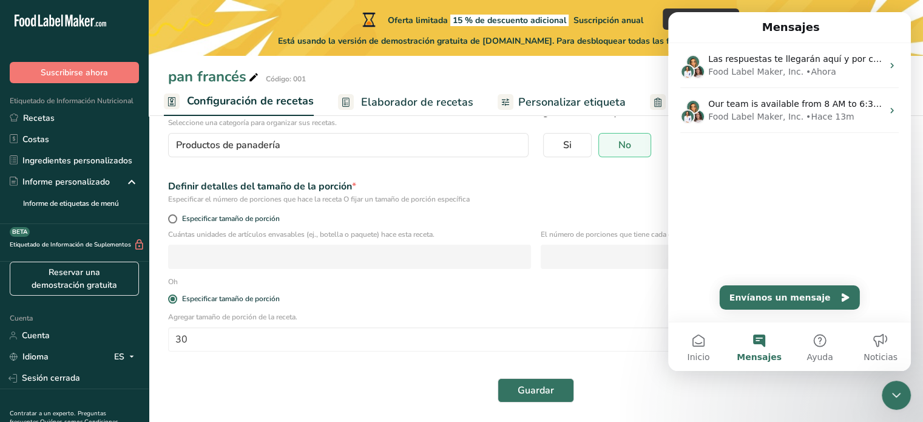
click at [895, 400] on icon "Cerrar Intercom Messenger" at bounding box center [896, 395] width 15 height 15
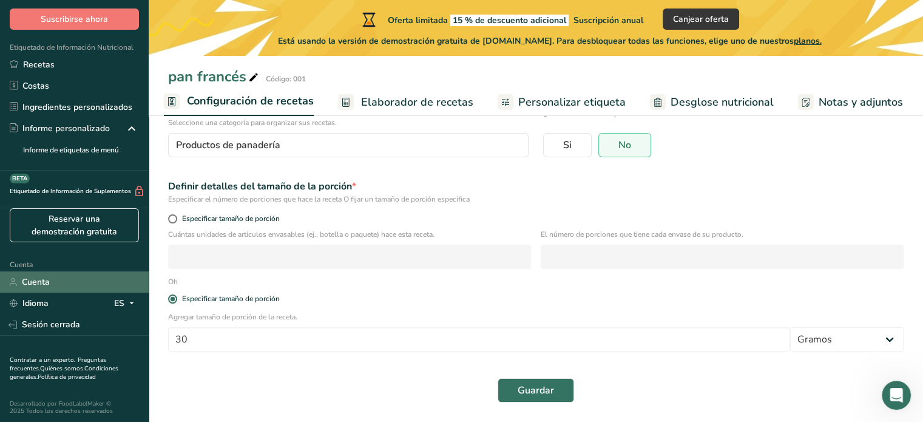
scroll to position [0, 0]
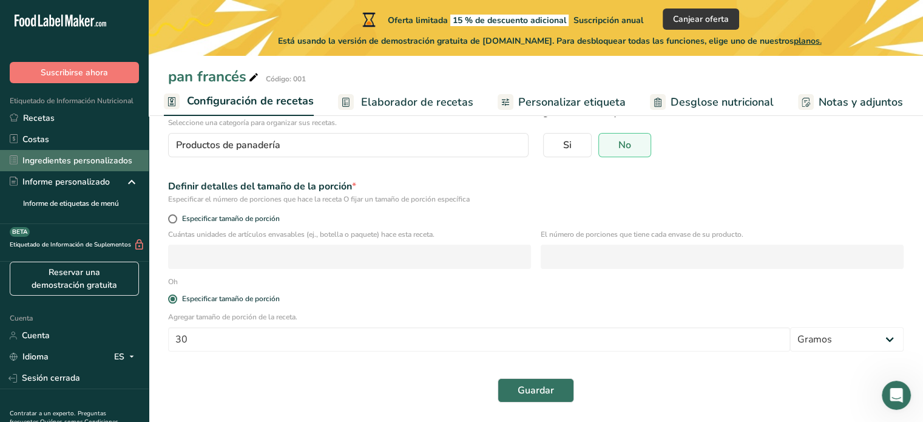
click at [55, 166] on font "Ingredientes personalizados" at bounding box center [77, 161] width 110 height 12
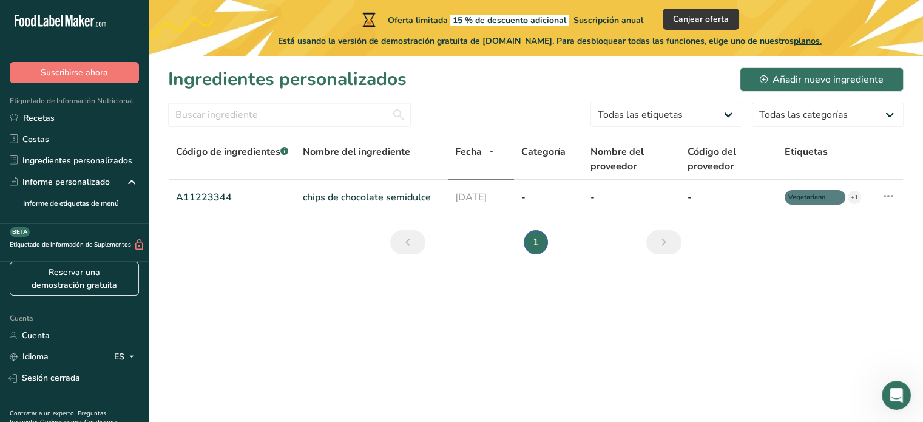
scroll to position [0, 3]
drag, startPoint x: 78, startPoint y: 189, endPoint x: 741, endPoint y: 395, distance: 694.2
click at [741, 395] on div ".a-20{fill:#fff;} Suscribirse ahora Etiquetado de Información Nutricional Recet…" at bounding box center [461, 211] width 923 height 422
click at [594, 357] on main "Oferta limitada 15 % de descuento adicional Suscripción anual Canjear oferta Es…" at bounding box center [461, 211] width 923 height 422
drag, startPoint x: 398, startPoint y: 199, endPoint x: 407, endPoint y: 206, distance: 12.1
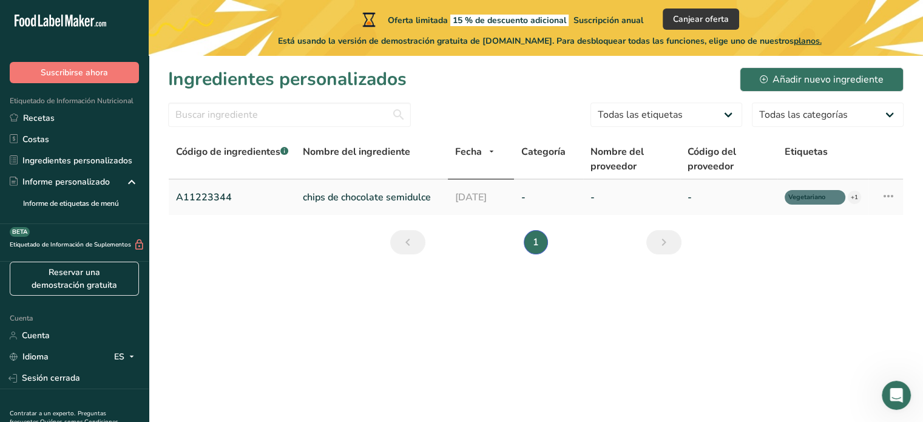
click at [398, 199] on font "chips de chocolate semidulce" at bounding box center [367, 197] width 128 height 13
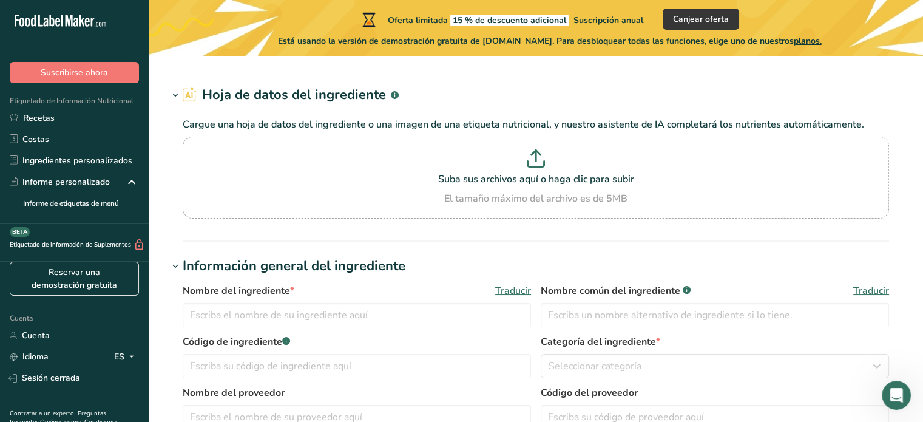
type input "Semi Sweet Chocolate Chips"
type input "Choco Chips"
type input "A11223344"
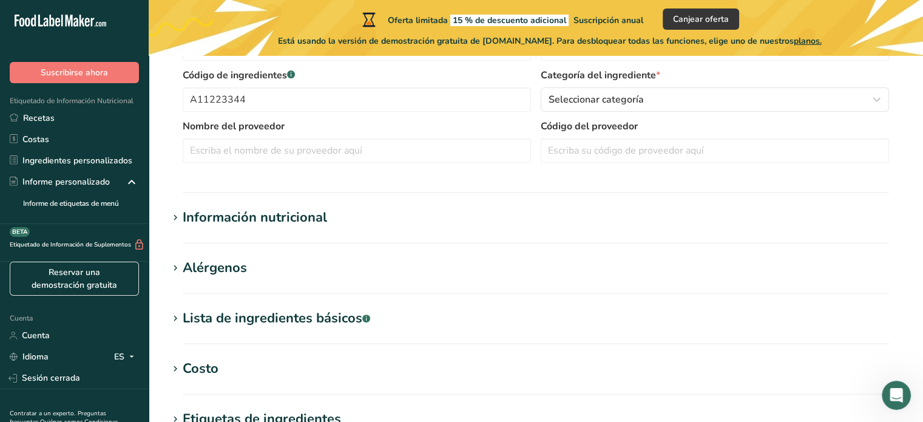
scroll to position [364, 0]
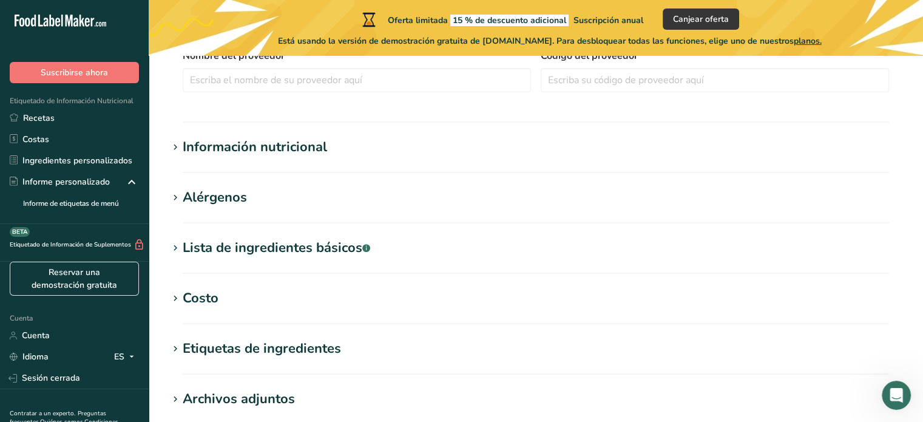
click at [178, 143] on icon at bounding box center [175, 147] width 11 height 17
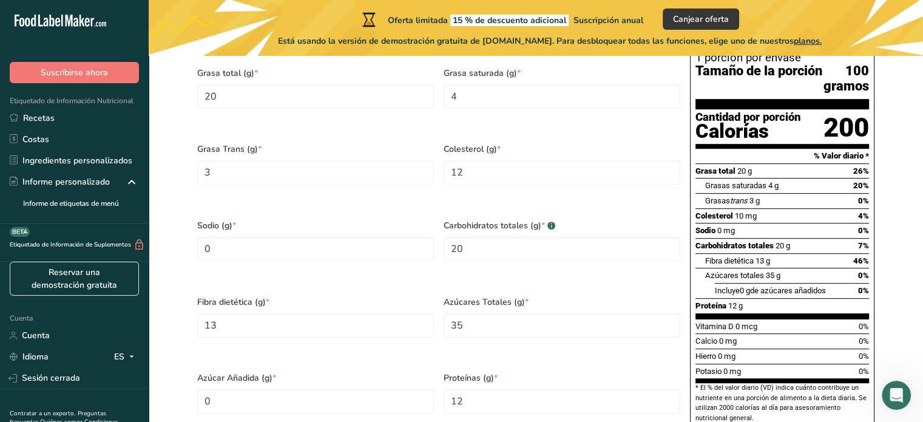
scroll to position [486, 0]
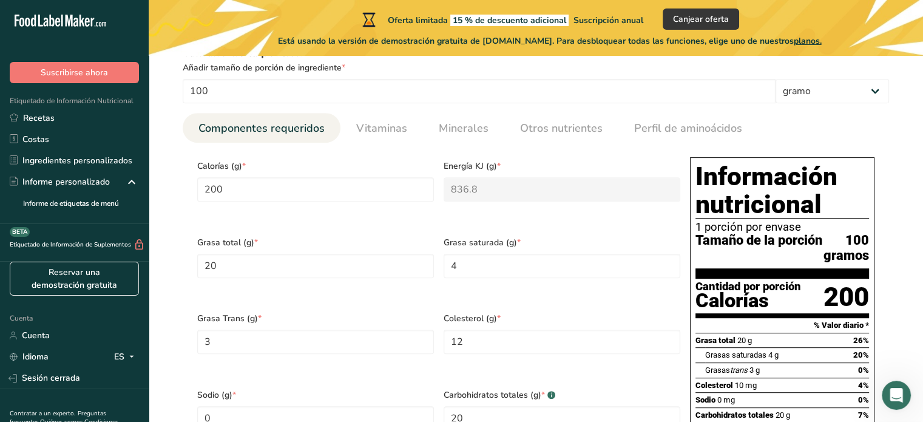
click at [591, 376] on div "Colesterol (g) * 12" at bounding box center [562, 343] width 247 height 77
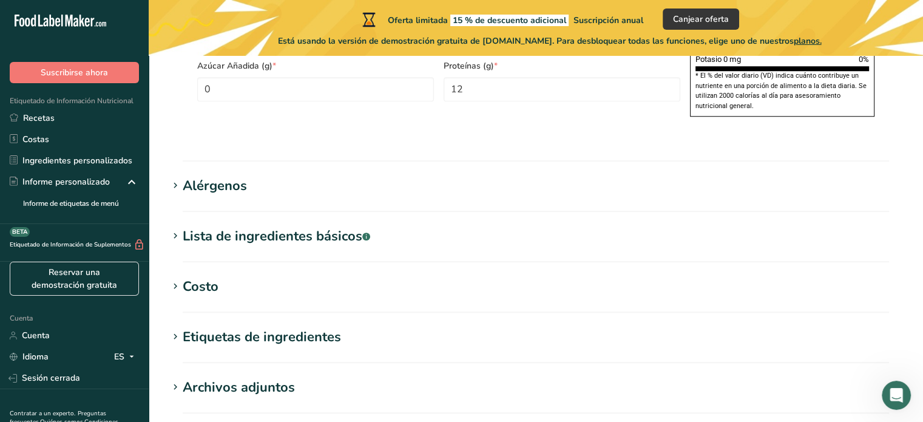
scroll to position [971, 0]
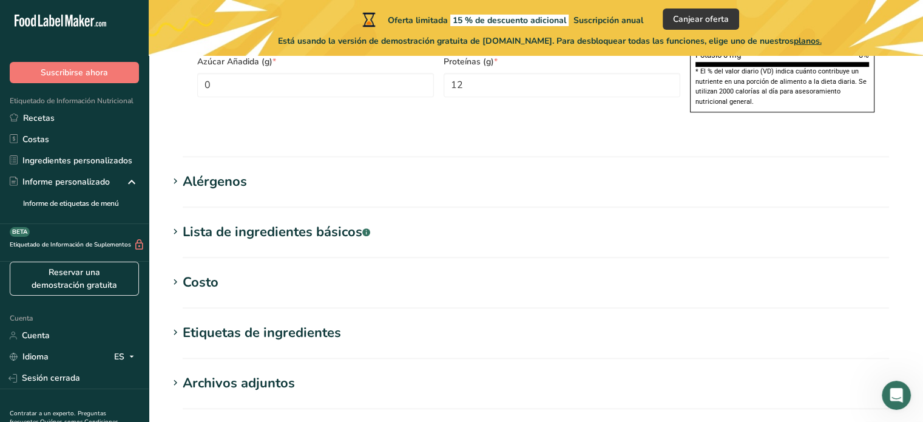
click at [171, 231] on icon at bounding box center [175, 231] width 11 height 17
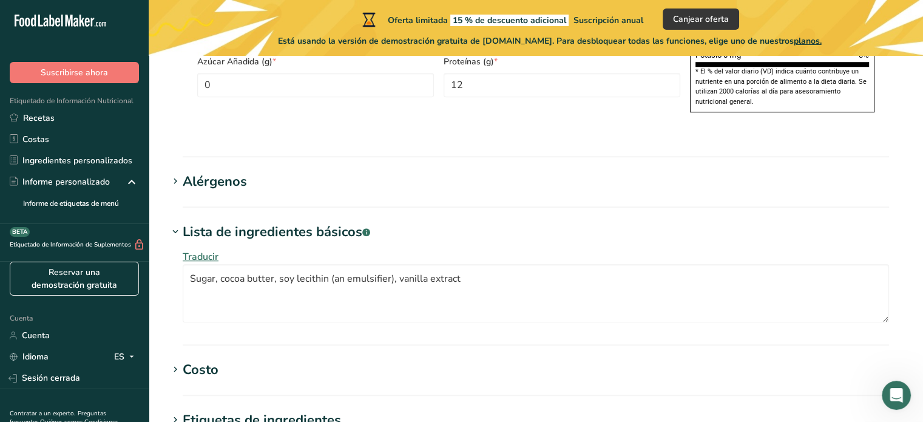
click at [199, 182] on font "Alérgenos" at bounding box center [215, 181] width 64 height 18
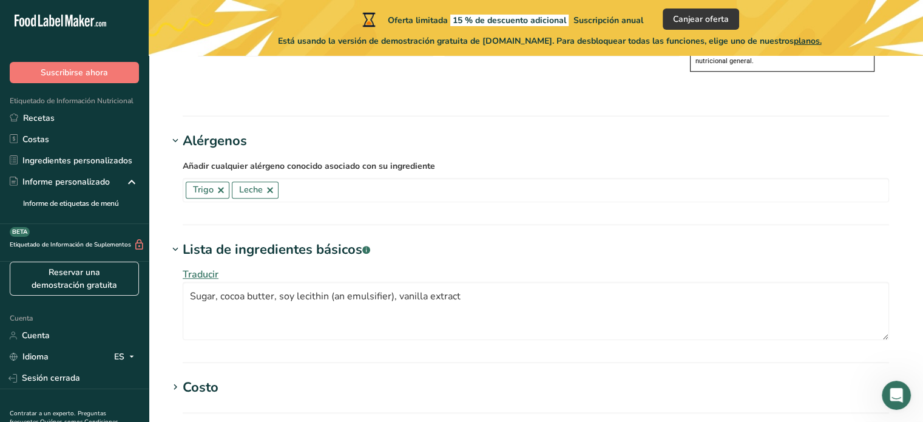
scroll to position [1214, 0]
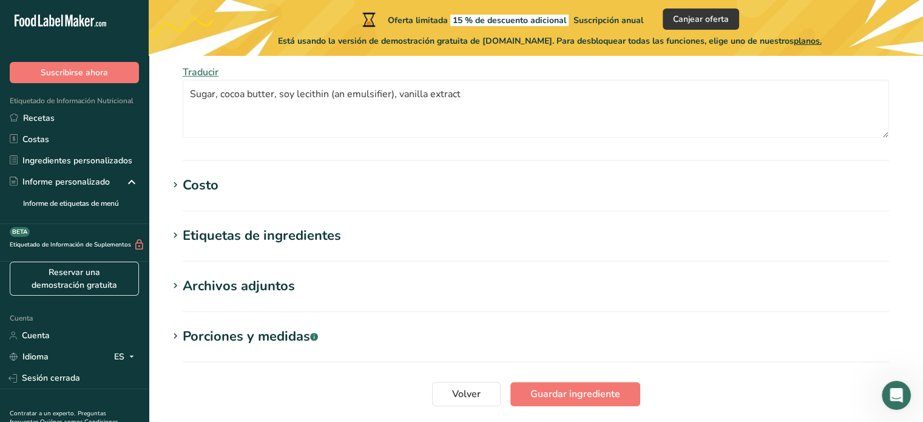
click at [174, 192] on section "Costo Precio($) .a-a{fill:#347362;}.b-a{fill:#fff;} 8 Cantidad 300 Unidad Gramo…" at bounding box center [536, 193] width 736 height 36
click at [174, 186] on icon at bounding box center [175, 185] width 11 height 17
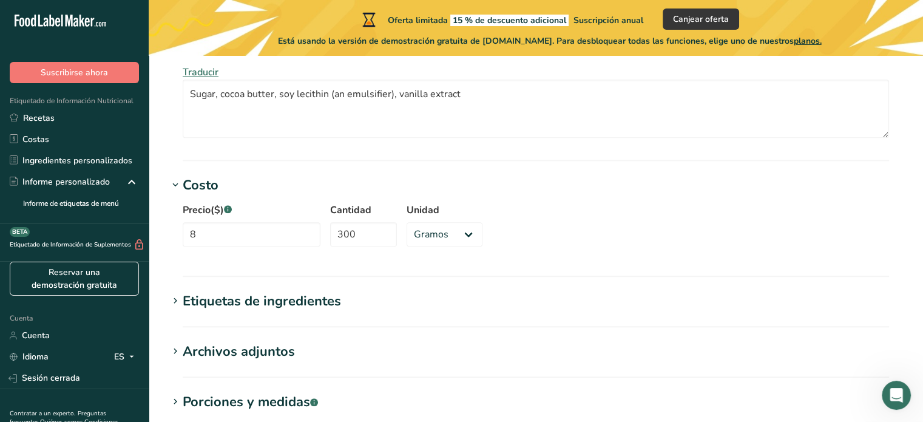
click at [175, 304] on icon at bounding box center [175, 301] width 11 height 17
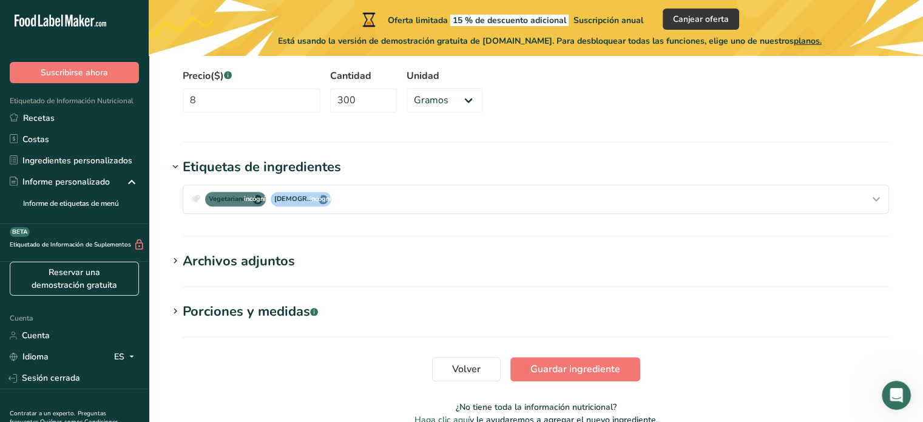
scroll to position [1336, 0]
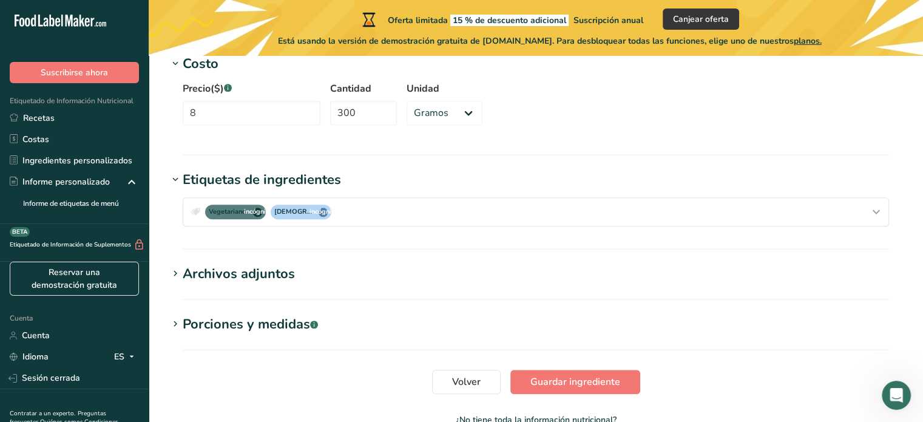
click at [179, 271] on icon at bounding box center [175, 273] width 11 height 17
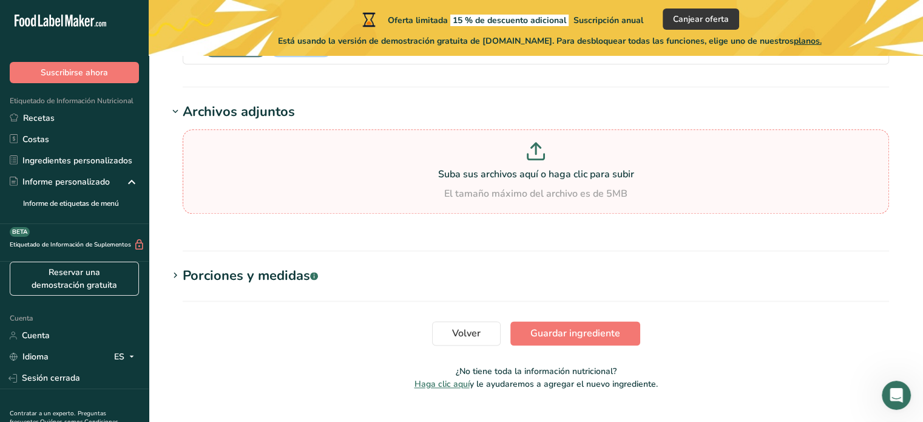
scroll to position [1518, 0]
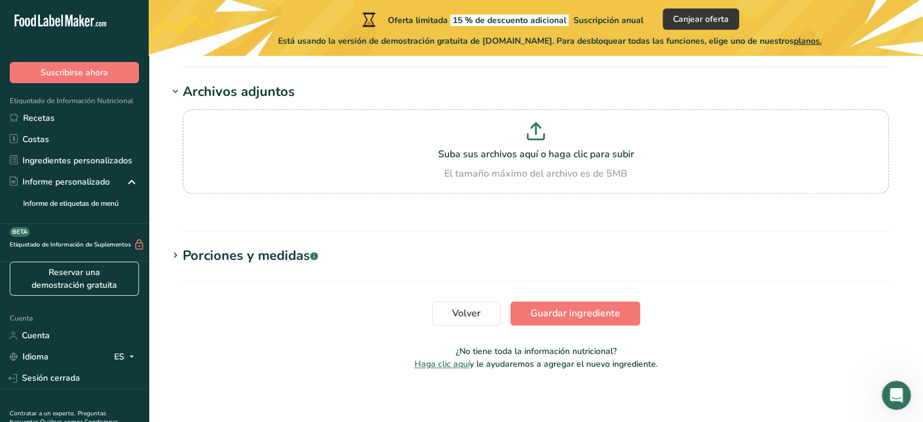
click at [186, 251] on font "Porciones y medidas" at bounding box center [247, 256] width 128 height 18
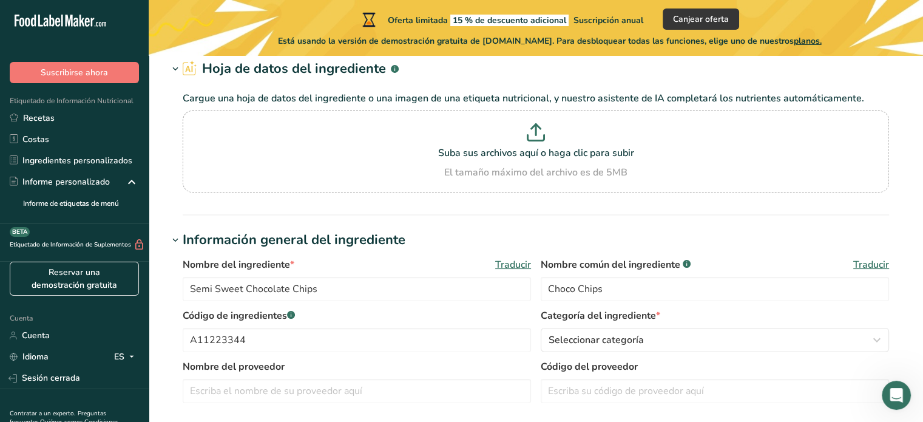
scroll to position [0, 0]
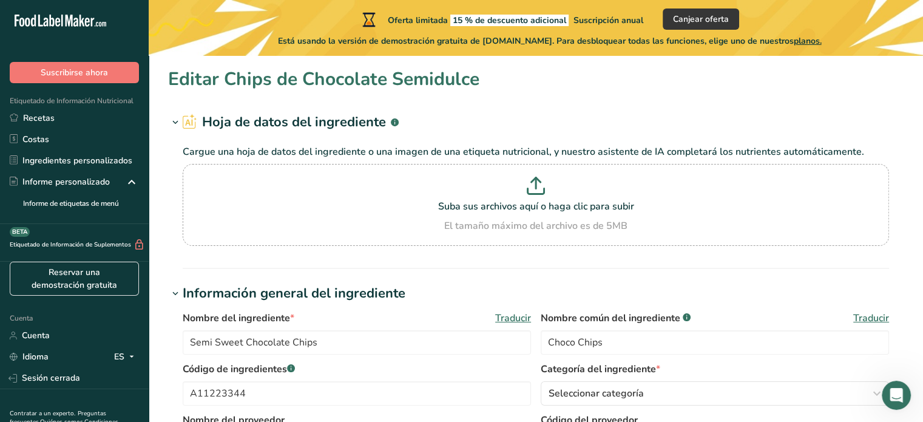
click at [107, 12] on div ".a-20{fill:#fff;}" at bounding box center [74, 24] width 149 height 28
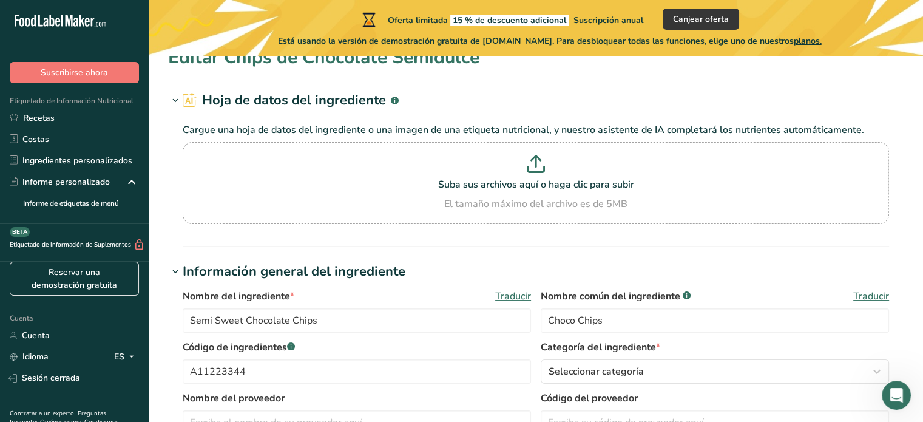
scroll to position [61, 0]
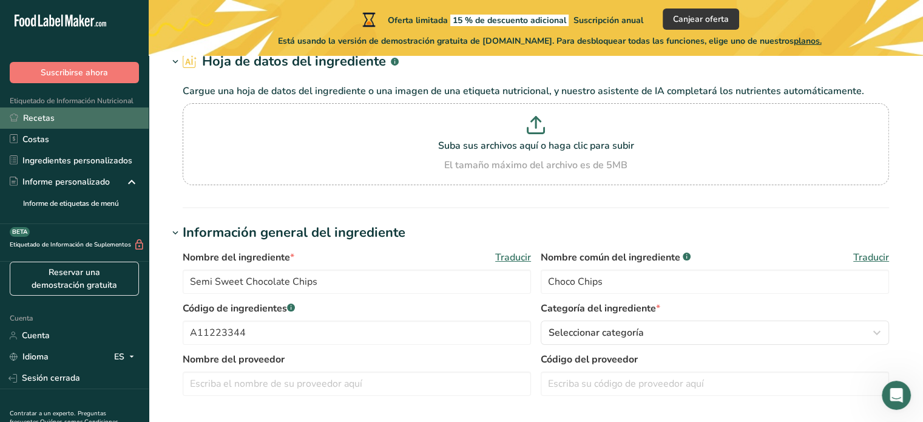
click at [29, 121] on font "Recetas" at bounding box center [39, 118] width 32 height 12
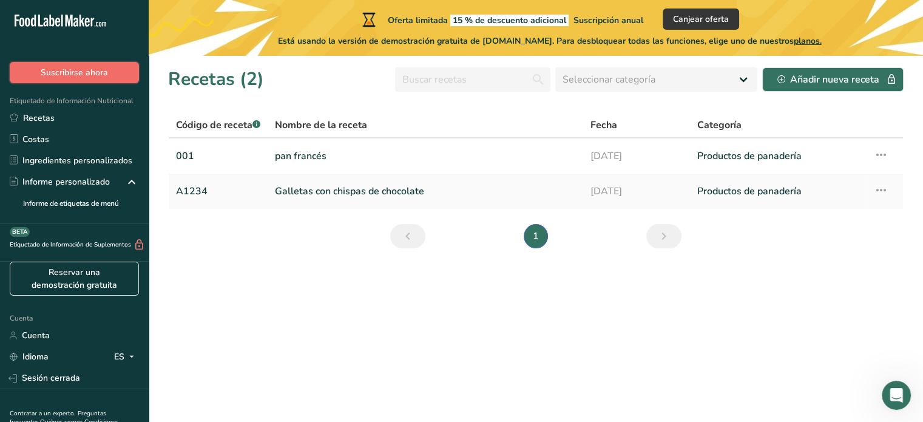
click at [90, 68] on font "Suscribirse ahora" at bounding box center [74, 73] width 67 height 12
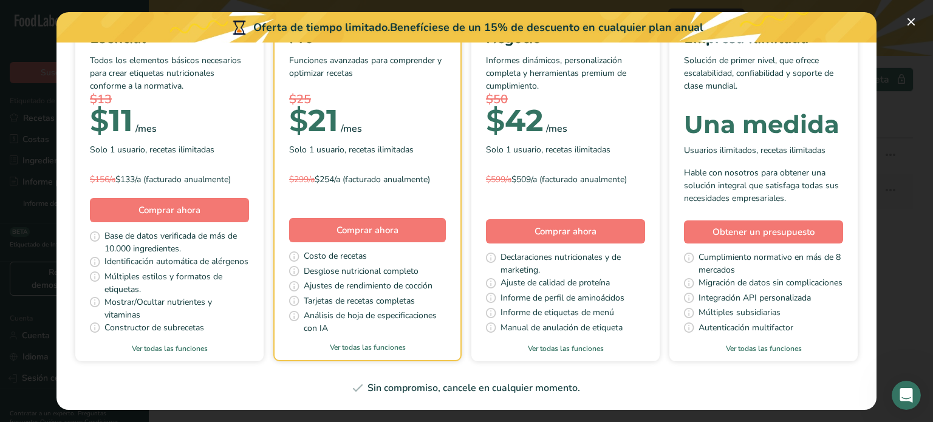
scroll to position [497, 0]
click at [205, 141] on div "Esencial Todos los elementos básicos necesarios para crear etiquetas nutriciona…" at bounding box center [466, 187] width 791 height 350
click at [472, 388] on font "Sin compromiso, cancele en cualquier momento." at bounding box center [473, 387] width 213 height 13
click at [726, 347] on font "Ver todas las funciones" at bounding box center [764, 349] width 76 height 10
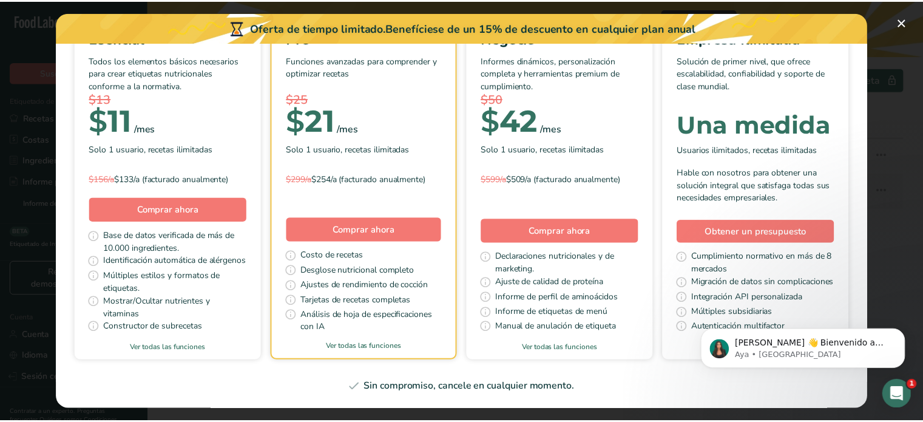
scroll to position [0, 0]
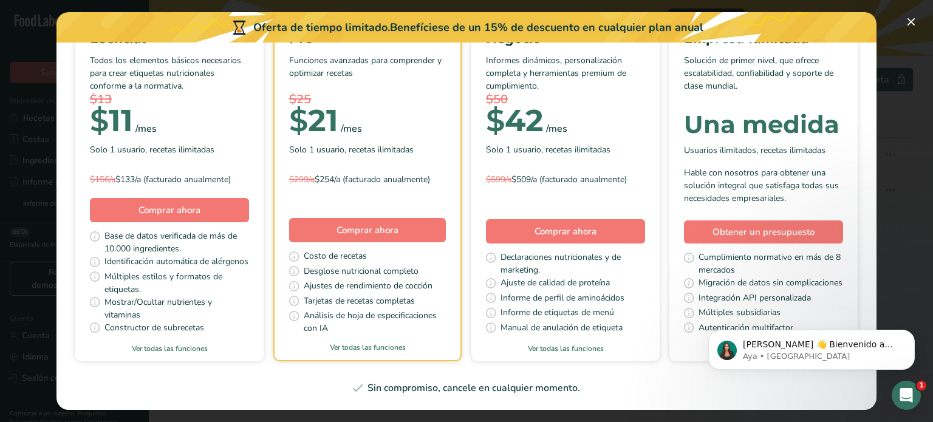
click at [631, 348] on div "Esencial Todos los elementos básicos necesarios para crear etiquetas nutriciona…" at bounding box center [466, 187] width 791 height 350
click at [792, 357] on p "Aya • Ahora" at bounding box center [821, 356] width 157 height 11
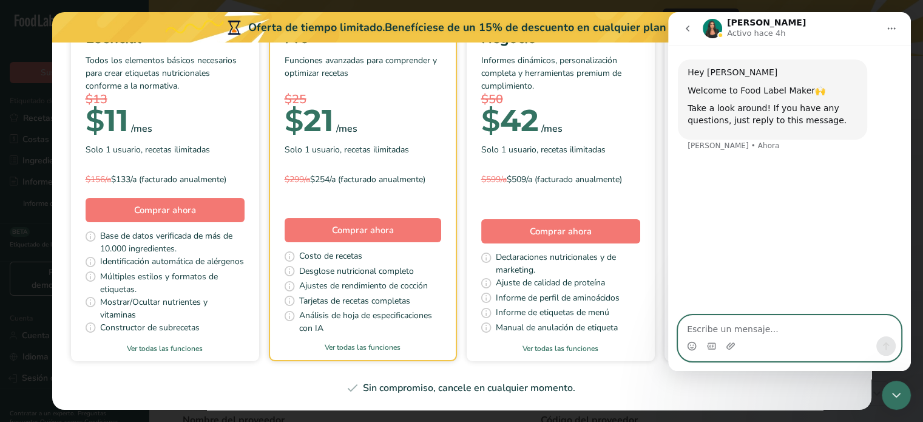
scroll to position [61, 0]
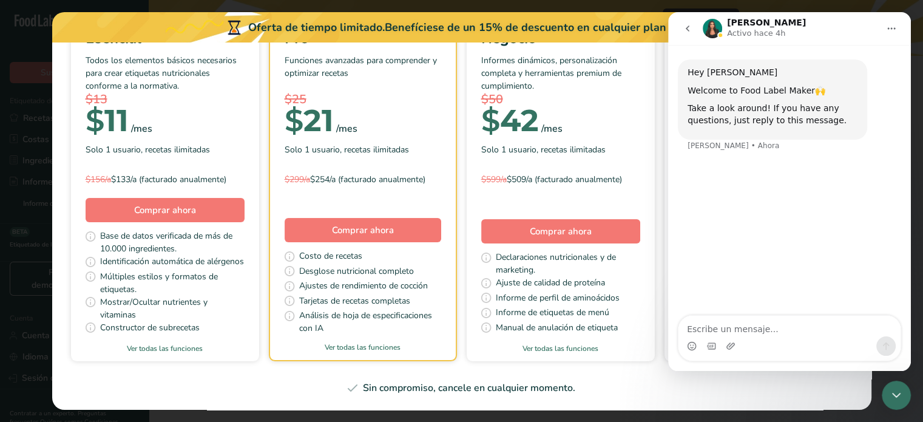
click at [894, 392] on icon "Cerrar Intercom Messenger" at bounding box center [896, 395] width 15 height 15
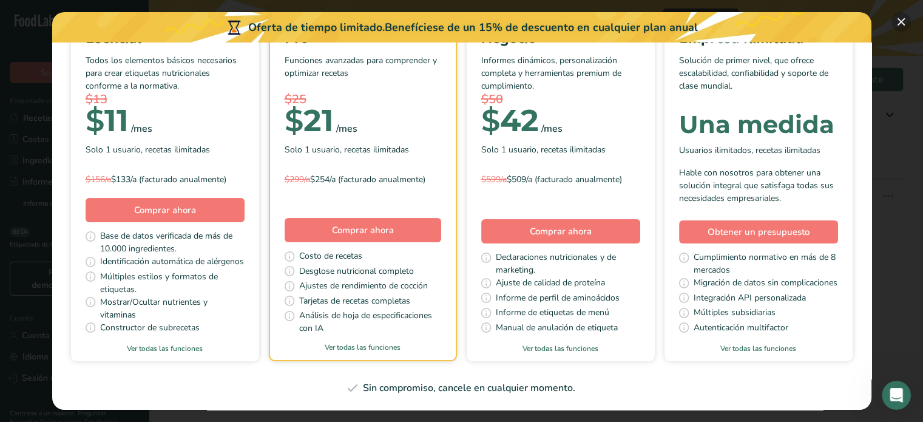
click at [896, 13] on button "Elige tu plan de precios modal" at bounding box center [901, 21] width 19 height 19
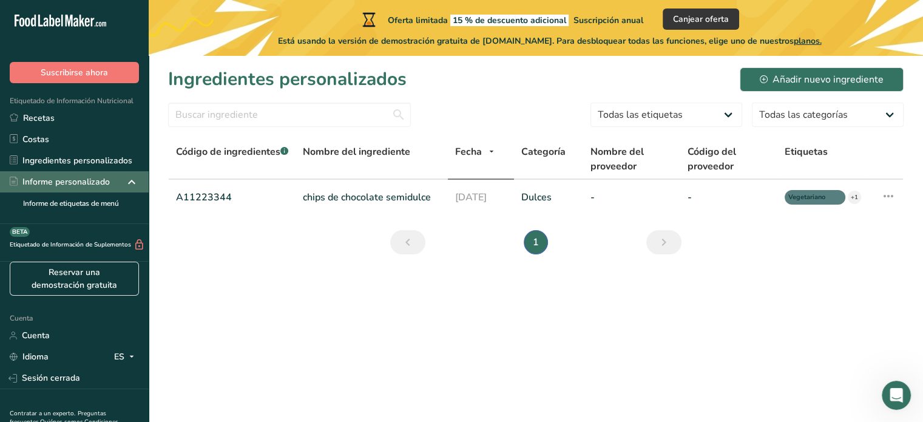
click at [104, 182] on font "Informe personalizado" at bounding box center [65, 182] width 87 height 12
click at [124, 182] on icon at bounding box center [131, 182] width 15 height 22
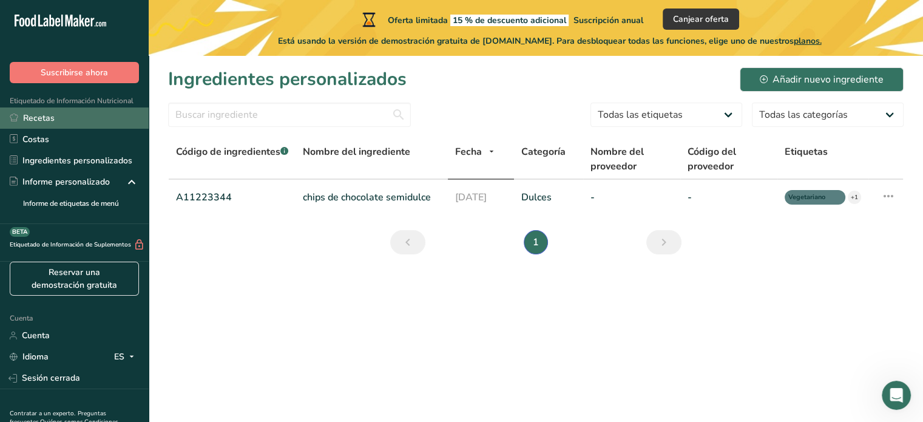
click at [27, 120] on font "Recetas" at bounding box center [39, 118] width 32 height 12
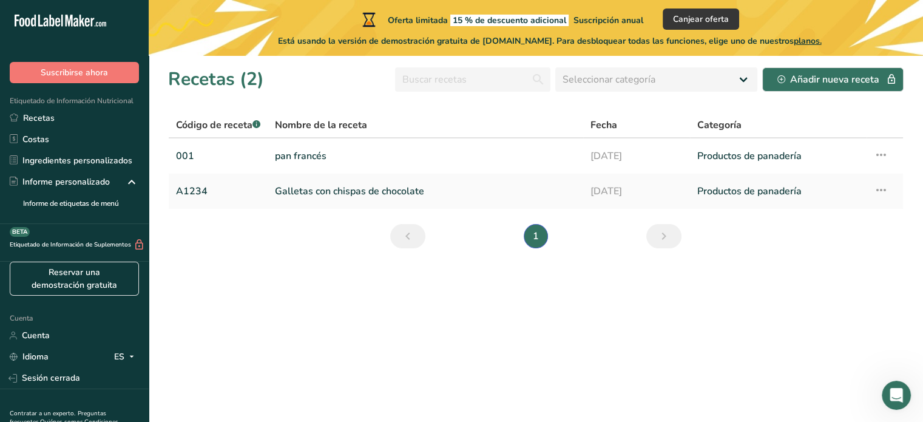
click at [899, 31] on div "Está usando la versión de demostración gratuita de FoodLabelMaker.com. Para des…" at bounding box center [550, 39] width 775 height 18
drag, startPoint x: 874, startPoint y: 124, endPoint x: 871, endPoint y: 118, distance: 6.8
click at [871, 119] on th at bounding box center [885, 126] width 36 height 26
click at [453, 185] on link "Galletas con chispas de chocolate" at bounding box center [425, 192] width 301 height 26
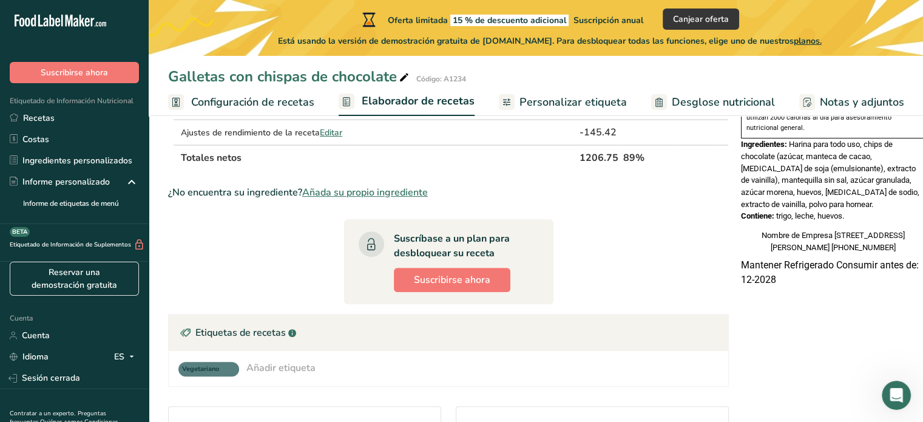
scroll to position [486, 0]
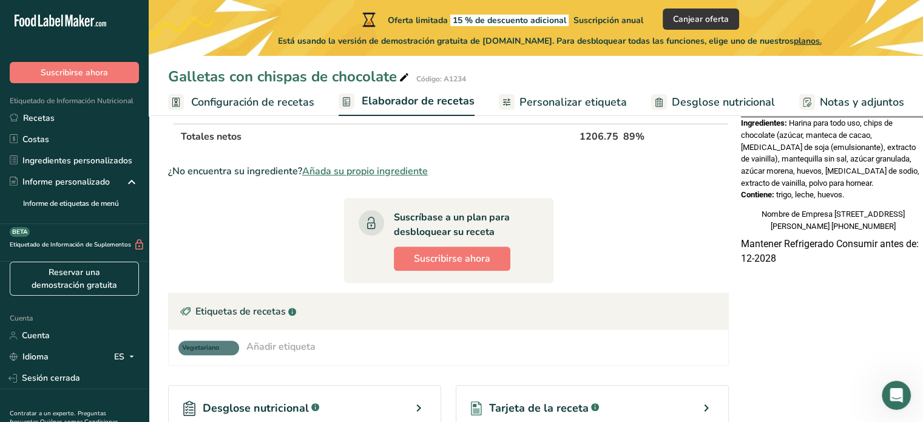
click at [778, 245] on div "Mantener Refrigerado Consumir antes de: 12-2028" at bounding box center [833, 251] width 194 height 29
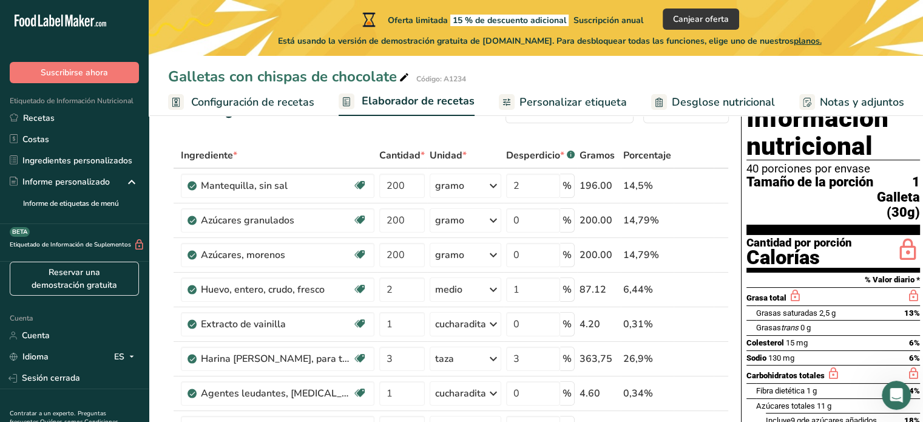
scroll to position [0, 0]
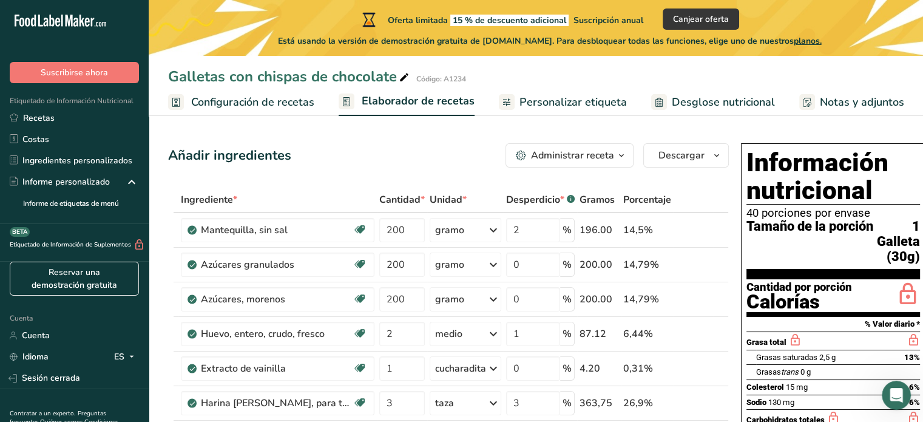
click at [542, 199] on font "Desperdicio" at bounding box center [533, 199] width 54 height 13
click at [597, 202] on font "Gramos" at bounding box center [597, 199] width 35 height 13
click at [641, 187] on table "Ingrediente * Cantidad * Unidad * Desperdicio * .a-a{fill:#347362;}.b-a{fill:#f…" at bounding box center [448, 411] width 561 height 448
drag, startPoint x: 573, startPoint y: 148, endPoint x: 684, endPoint y: 215, distance: 130.0
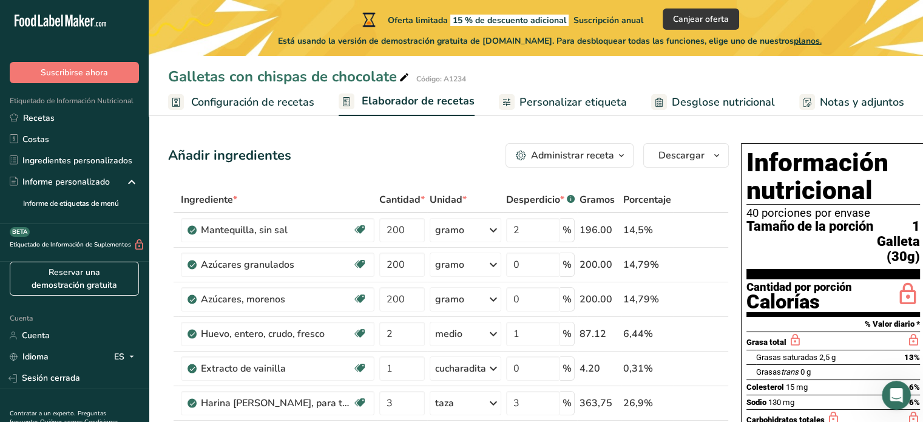
click at [543, 93] on link "Personalizar etiqueta" at bounding box center [563, 102] width 128 height 27
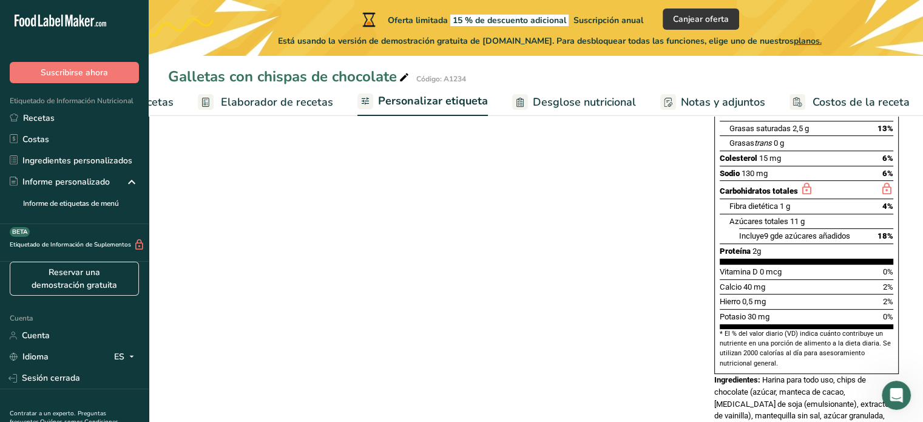
scroll to position [61, 0]
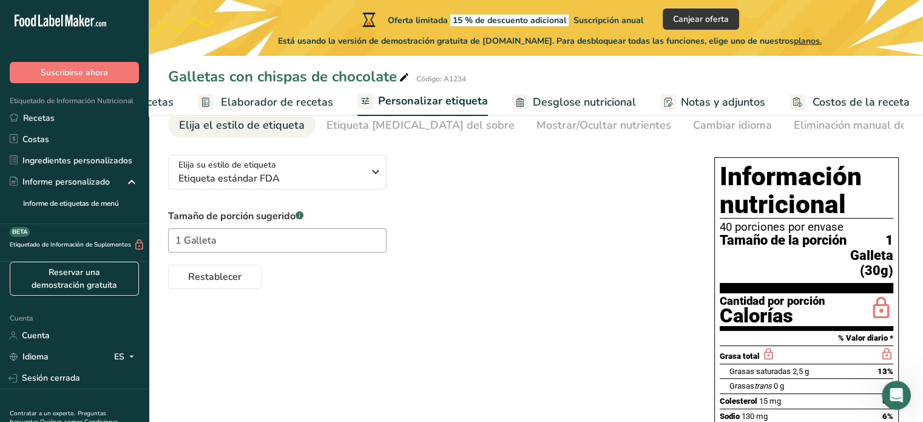
click at [490, 194] on div "Elija su estilo de etiqueta Etiqueta estándar FDA EE. UU. (FDA) Etiqueta estánd…" at bounding box center [429, 217] width 522 height 144
click at [355, 166] on div "Elija su estilo de etiqueta Etiqueta estándar FDA" at bounding box center [271, 171] width 185 height 27
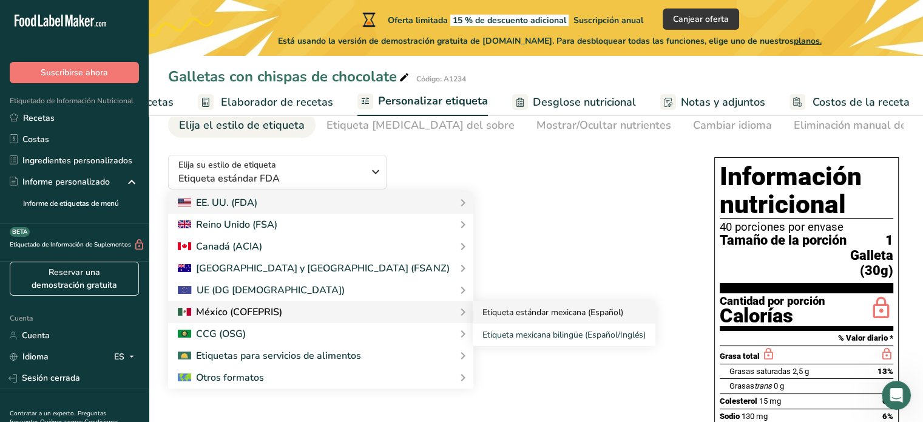
click at [483, 318] on font "Etiqueta estándar mexicana (Español)" at bounding box center [553, 313] width 141 height 12
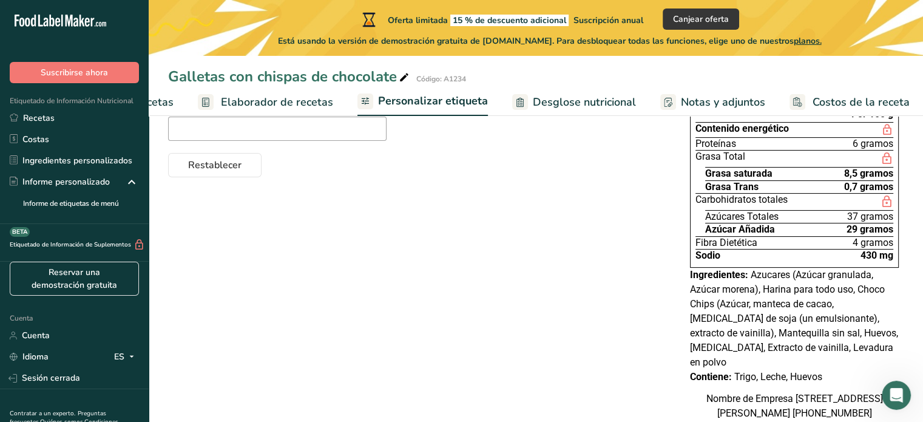
scroll to position [0, 0]
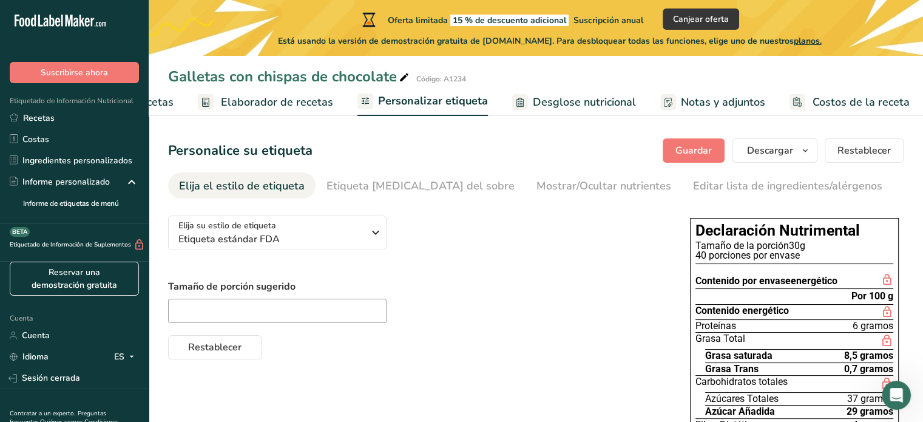
drag, startPoint x: 559, startPoint y: 323, endPoint x: 566, endPoint y: 317, distance: 9.5
click at [566, 317] on div at bounding box center [417, 311] width 498 height 24
click at [294, 230] on div "Elija su estilo de etiqueta Etiqueta estándar FDA" at bounding box center [271, 232] width 185 height 27
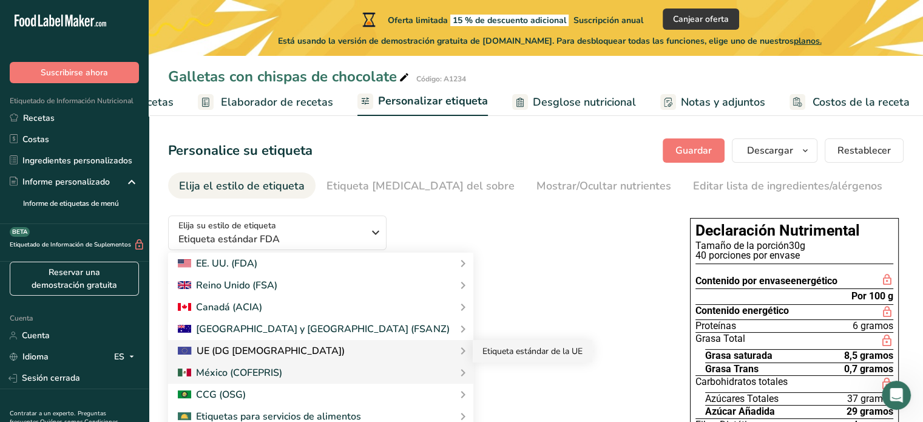
click at [483, 355] on font "Etiqueta estándar de la UE" at bounding box center [533, 351] width 100 height 12
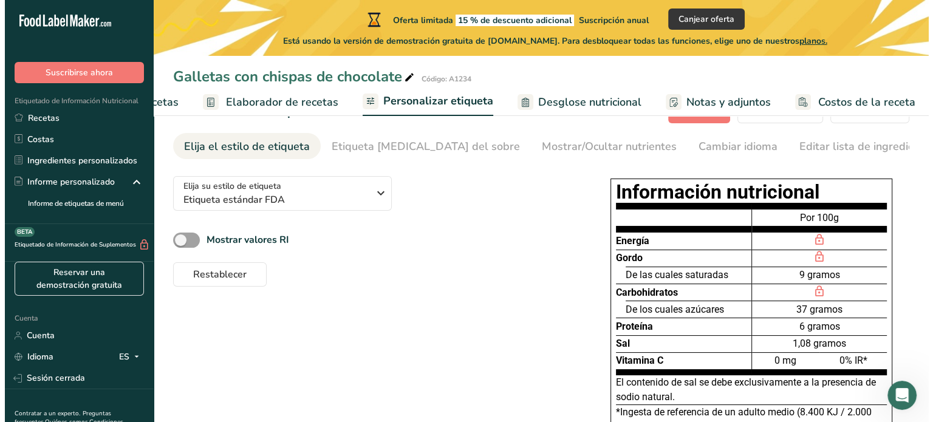
scroll to position [61, 0]
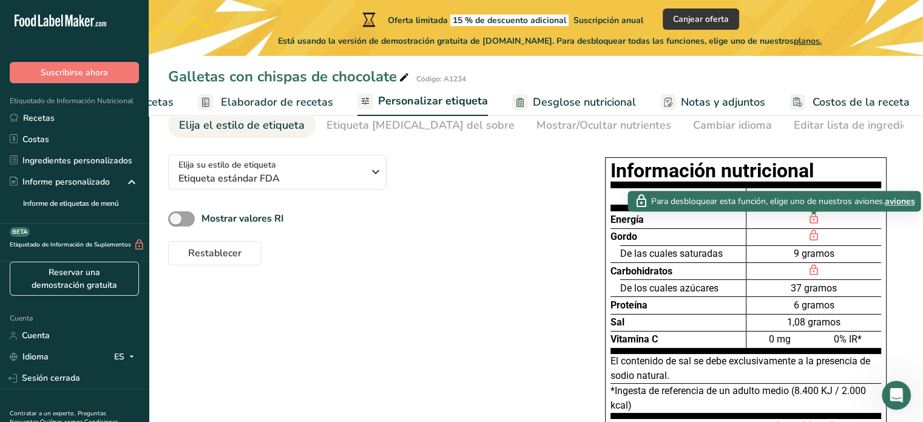
click at [812, 216] on div at bounding box center [814, 214] width 6 height 6
click at [811, 219] on icon at bounding box center [814, 218] width 12 height 15
click at [896, 203] on font "aviones" at bounding box center [900, 202] width 30 height 12
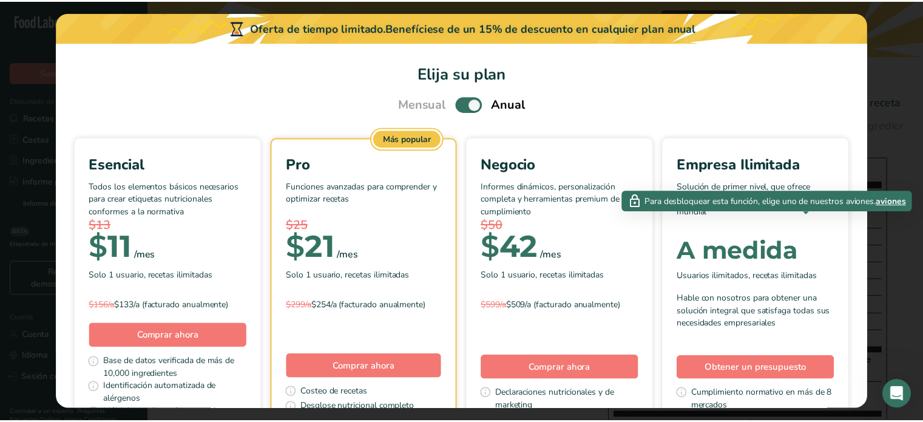
scroll to position [0, 131]
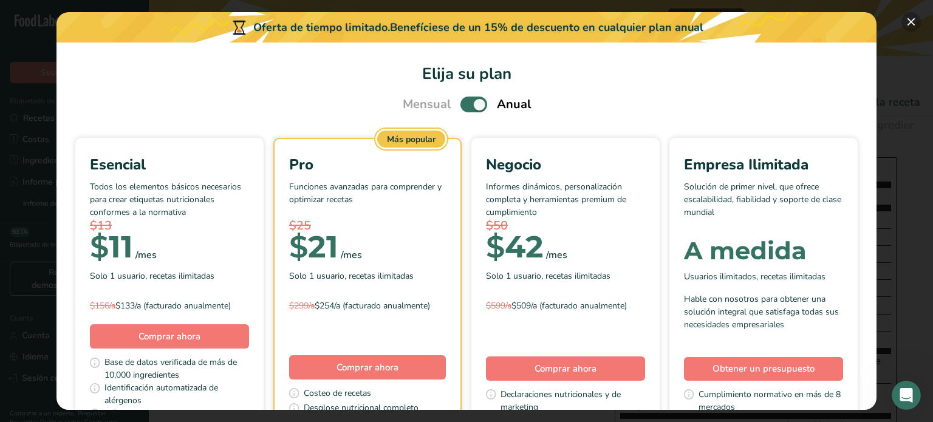
click at [911, 16] on button "Elige tu plan de precios modal" at bounding box center [910, 21] width 19 height 19
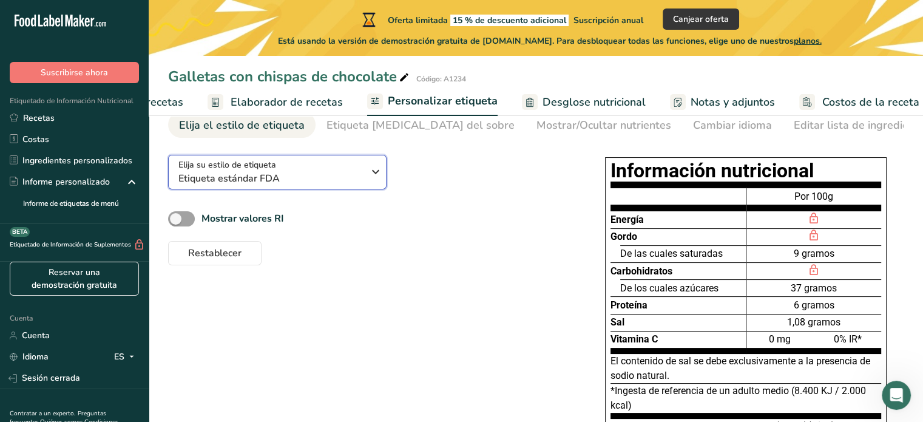
click at [377, 172] on icon "button" at bounding box center [376, 172] width 15 height 22
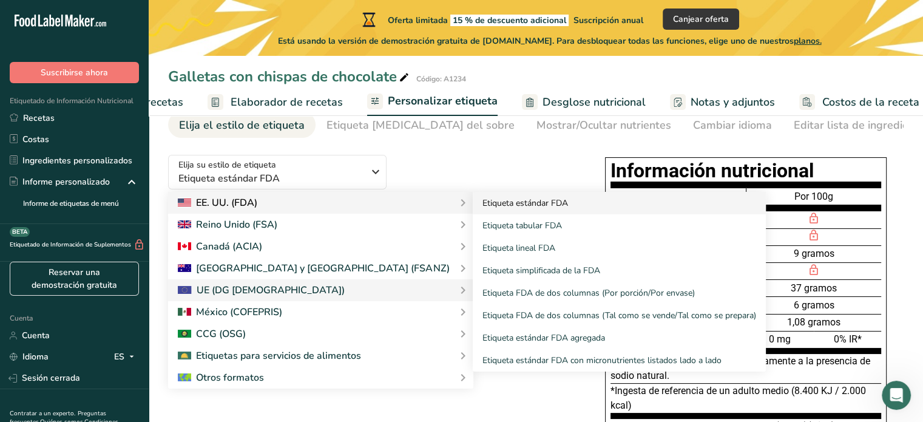
click at [483, 206] on font "Etiqueta estándar FDA" at bounding box center [526, 203] width 86 height 12
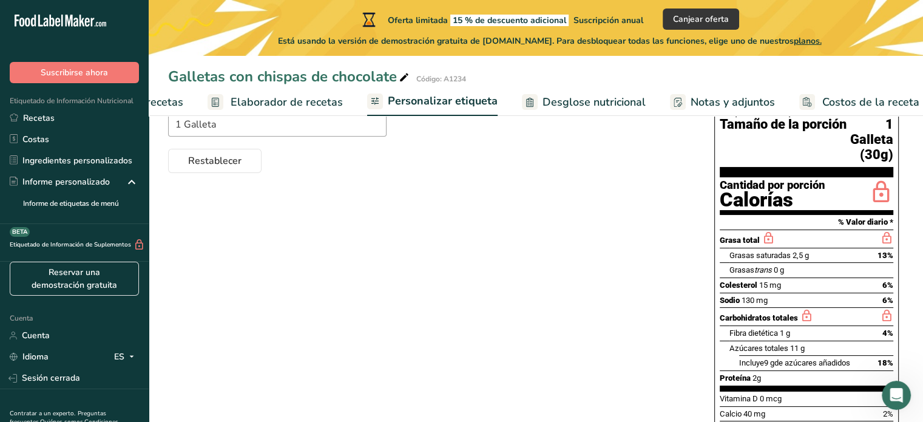
scroll to position [182, 0]
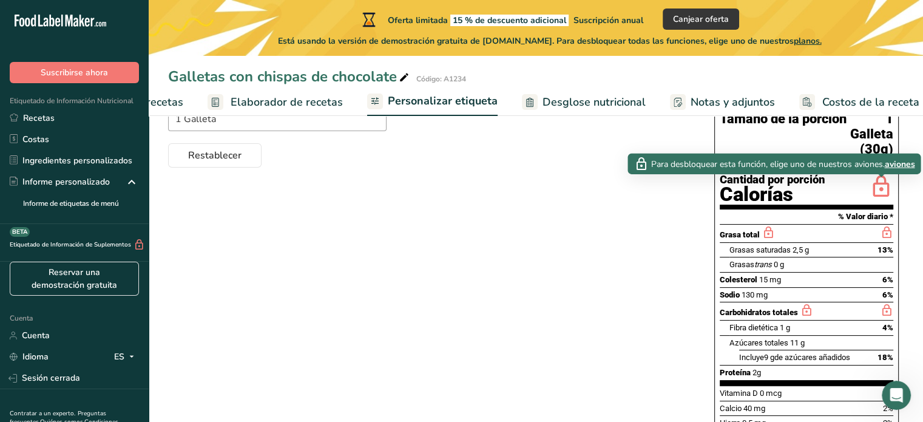
click at [877, 185] on icon at bounding box center [881, 187] width 24 height 29
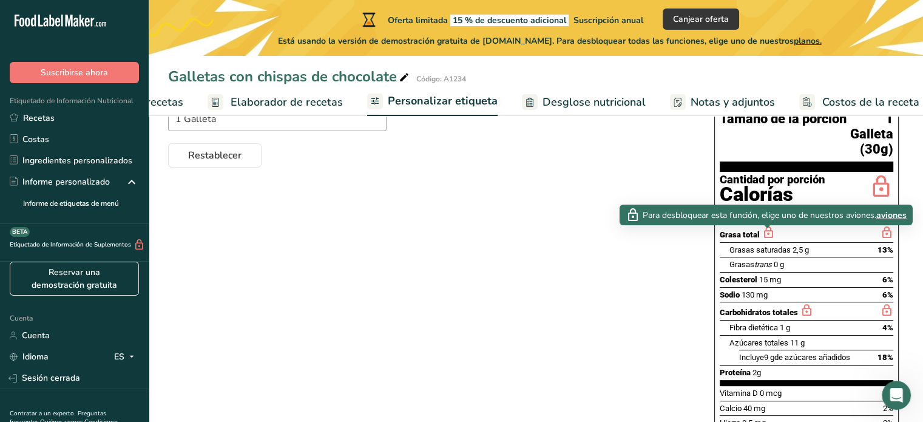
click at [764, 236] on icon at bounding box center [768, 232] width 13 height 15
click at [880, 229] on icon at bounding box center [886, 232] width 13 height 15
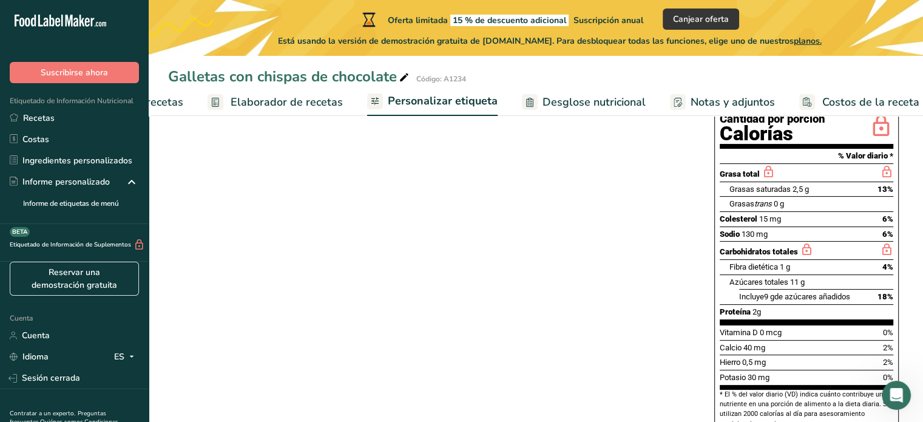
scroll to position [0, 0]
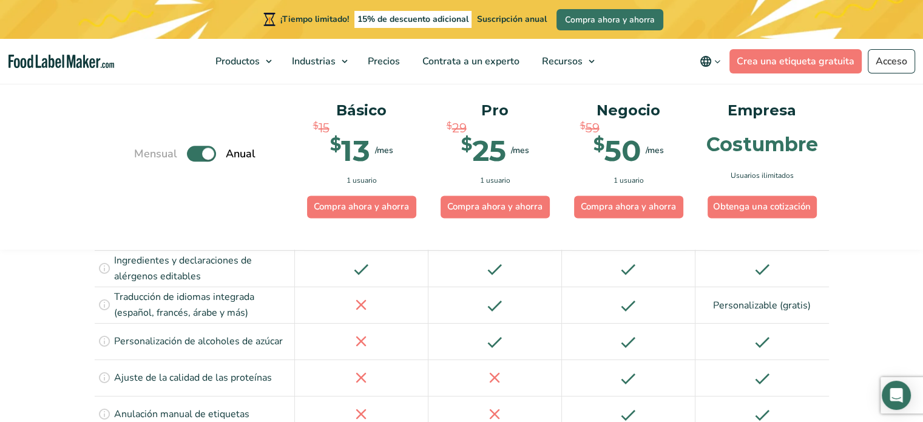
scroll to position [1681, 0]
